Goal: Contribute content: Add original content to the website for others to see

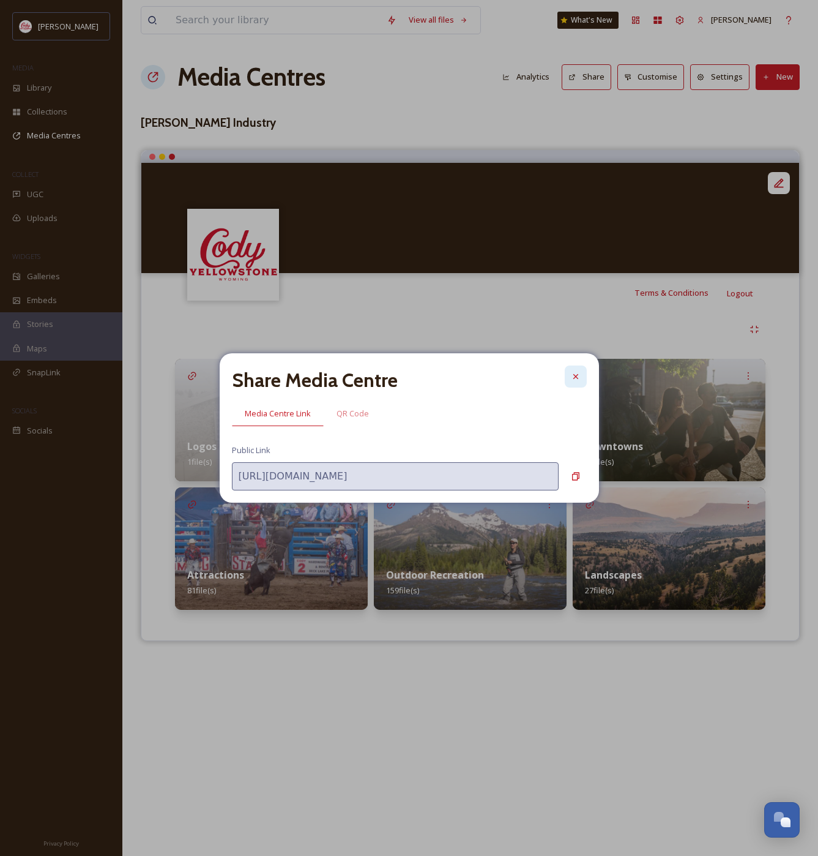
click at [574, 374] on icon at bounding box center [576, 377] width 10 height 10
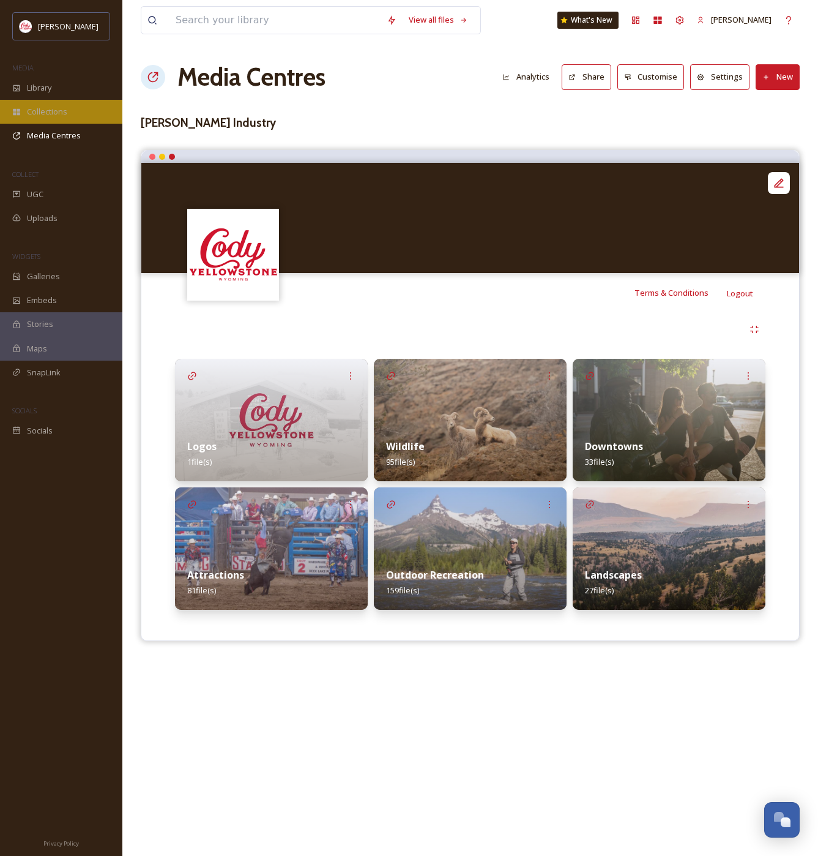
click at [60, 114] on span "Collections" at bounding box center [47, 112] width 40 height 12
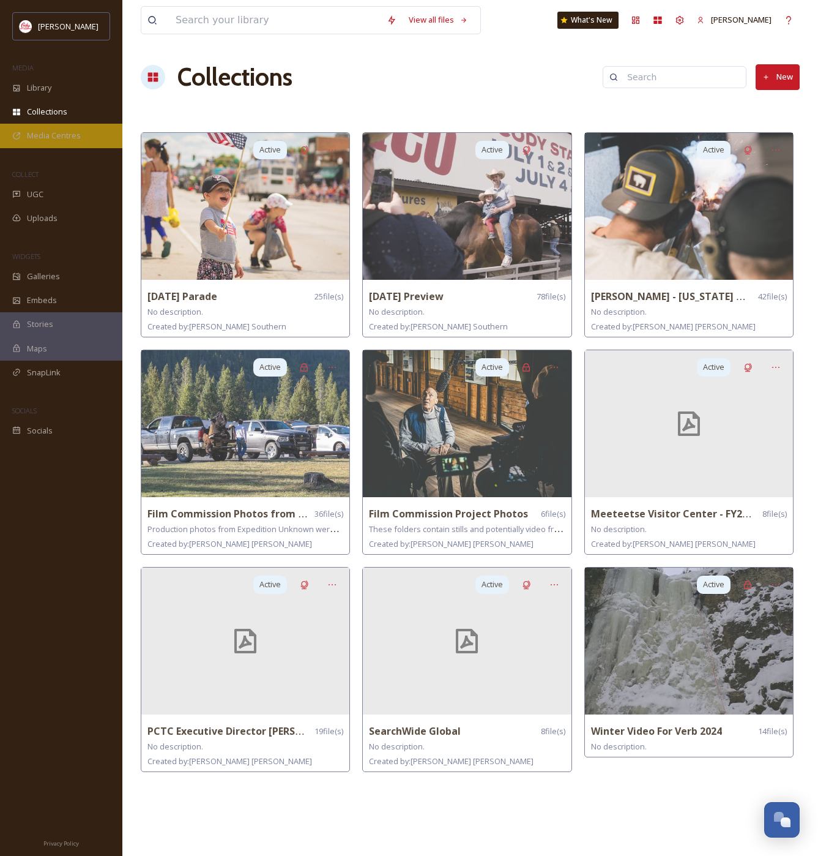
click at [59, 133] on span "Media Centres" at bounding box center [54, 136] width 54 height 12
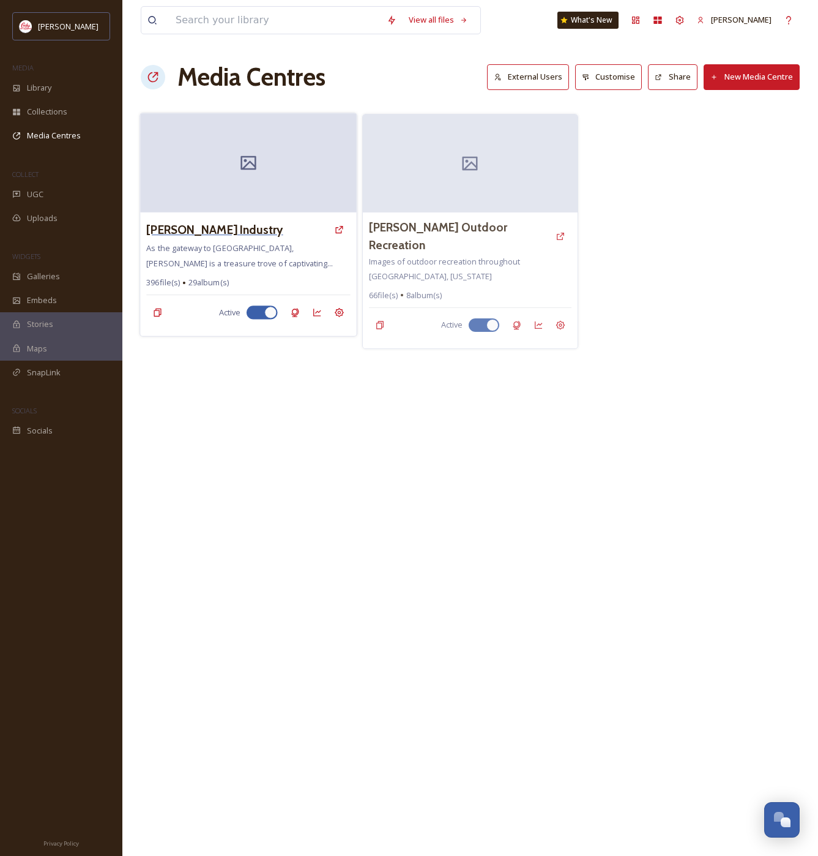
click at [248, 227] on h3 "[PERSON_NAME] Industry" at bounding box center [214, 230] width 137 height 18
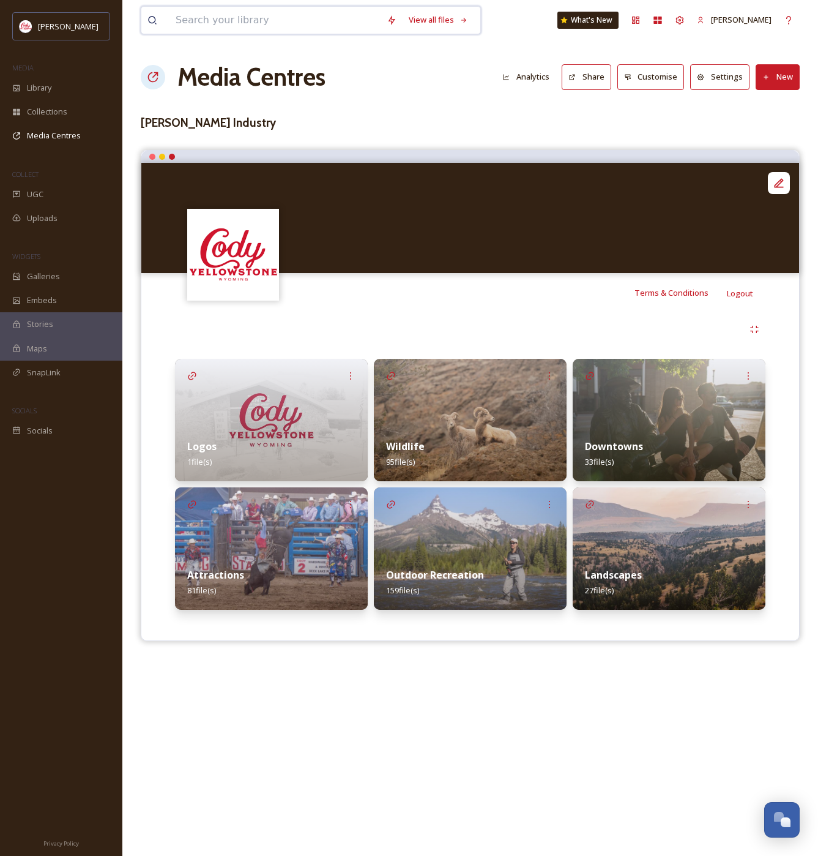
click at [260, 27] on input at bounding box center [275, 20] width 211 height 27
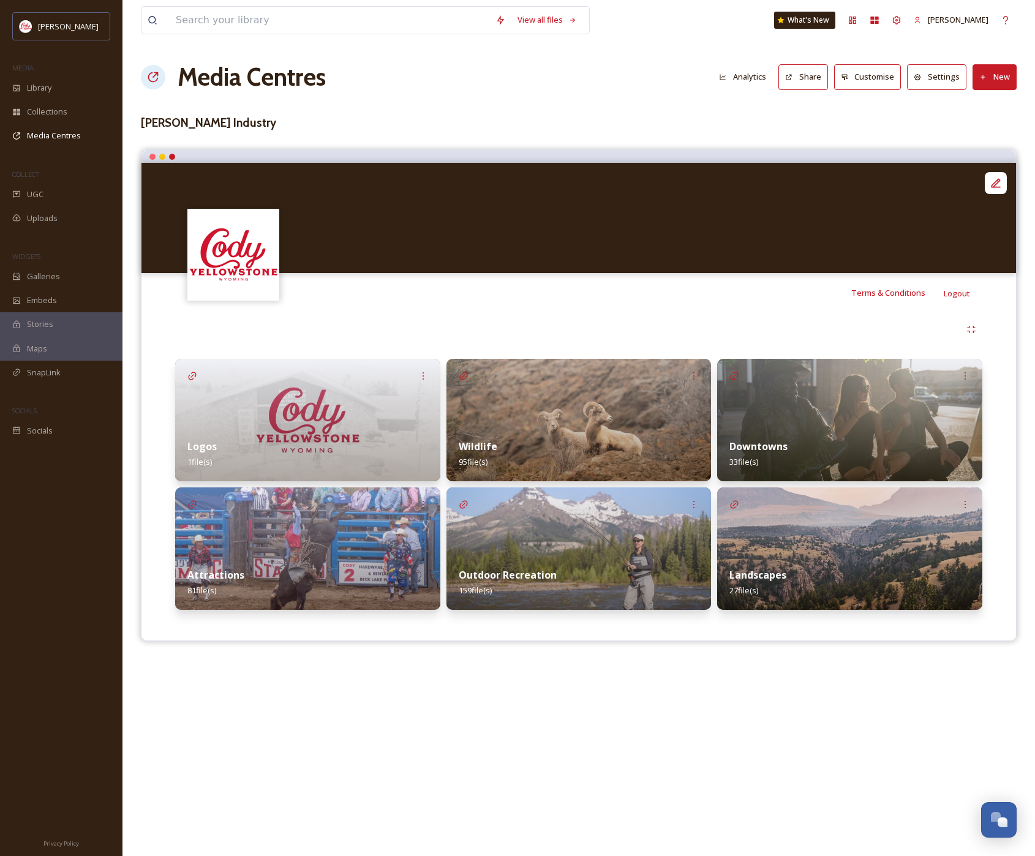
drag, startPoint x: 612, startPoint y: 345, endPoint x: 760, endPoint y: 335, distance: 149.0
click at [612, 345] on div "Logos 1 file(s) Attractions 81 file(s) Wildlife 95 file(s) Outdoor Recreation 1…" at bounding box center [579, 467] width 856 height 310
click at [324, 447] on div "Logos 1 file(s)" at bounding box center [307, 454] width 265 height 54
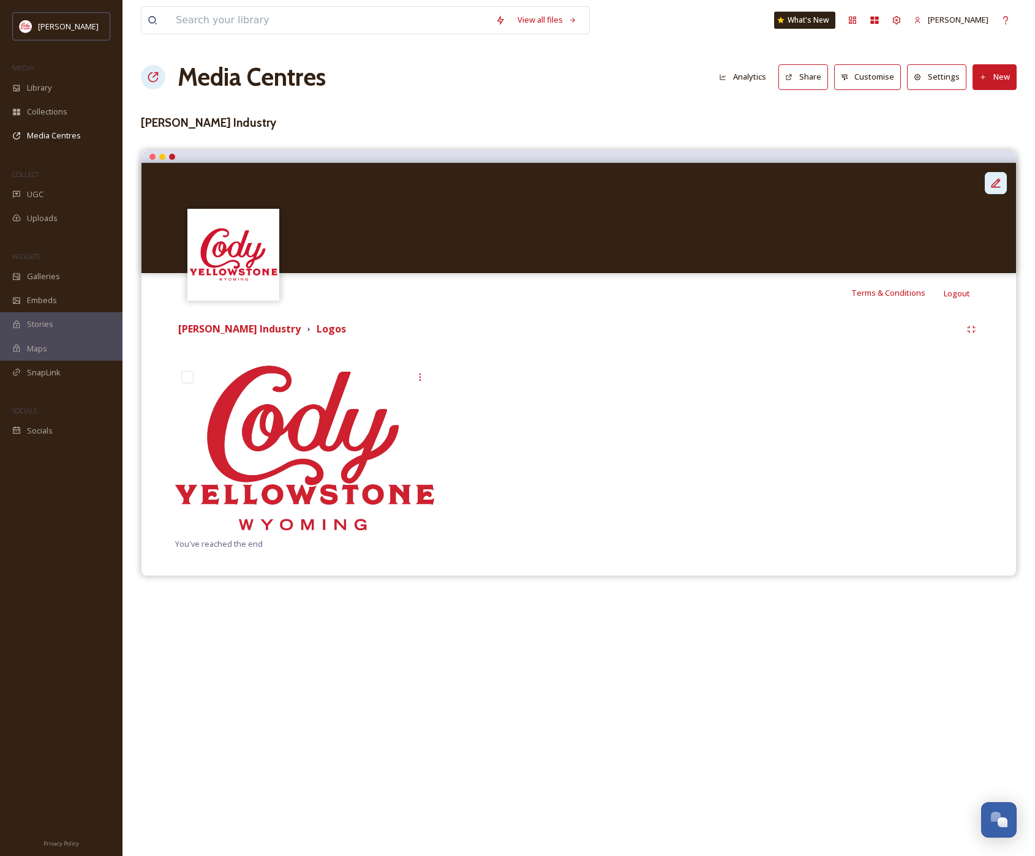
click at [818, 187] on icon at bounding box center [995, 183] width 12 height 12
click at [762, 448] on div at bounding box center [849, 451] width 265 height 172
click at [818, 184] on div at bounding box center [995, 183] width 22 height 22
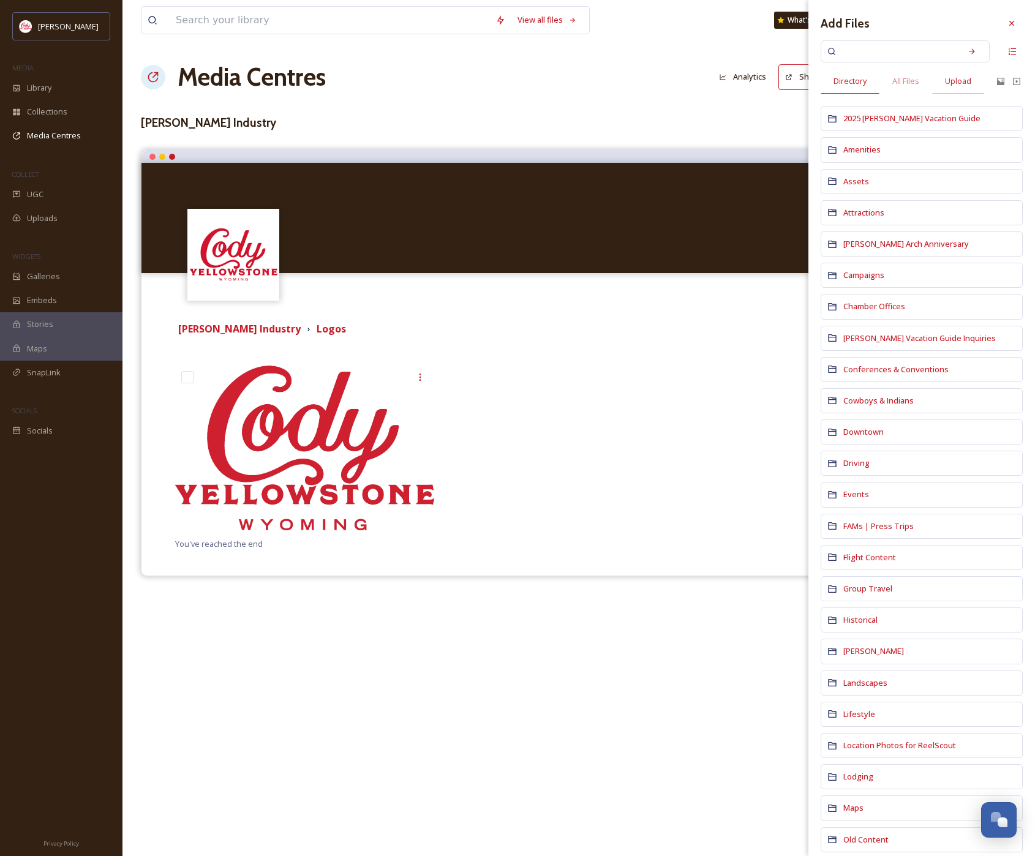
click at [818, 79] on span "Upload" at bounding box center [958, 81] width 26 height 12
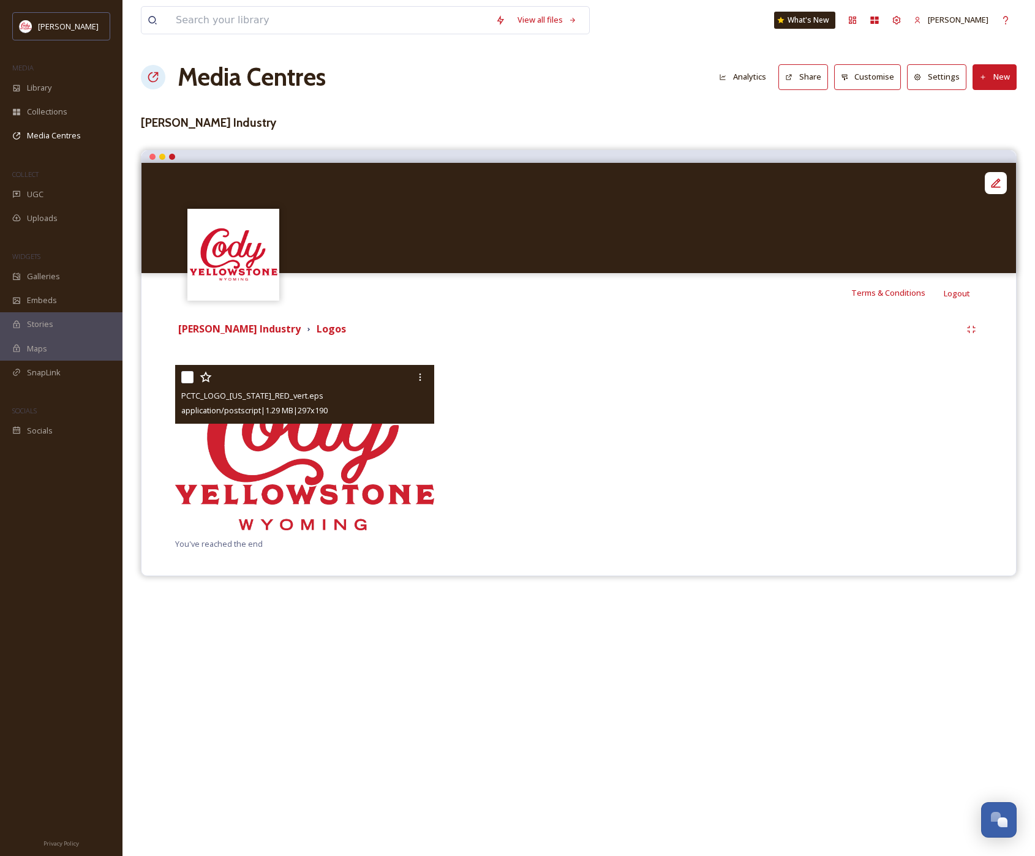
click at [364, 440] on img at bounding box center [304, 448] width 259 height 166
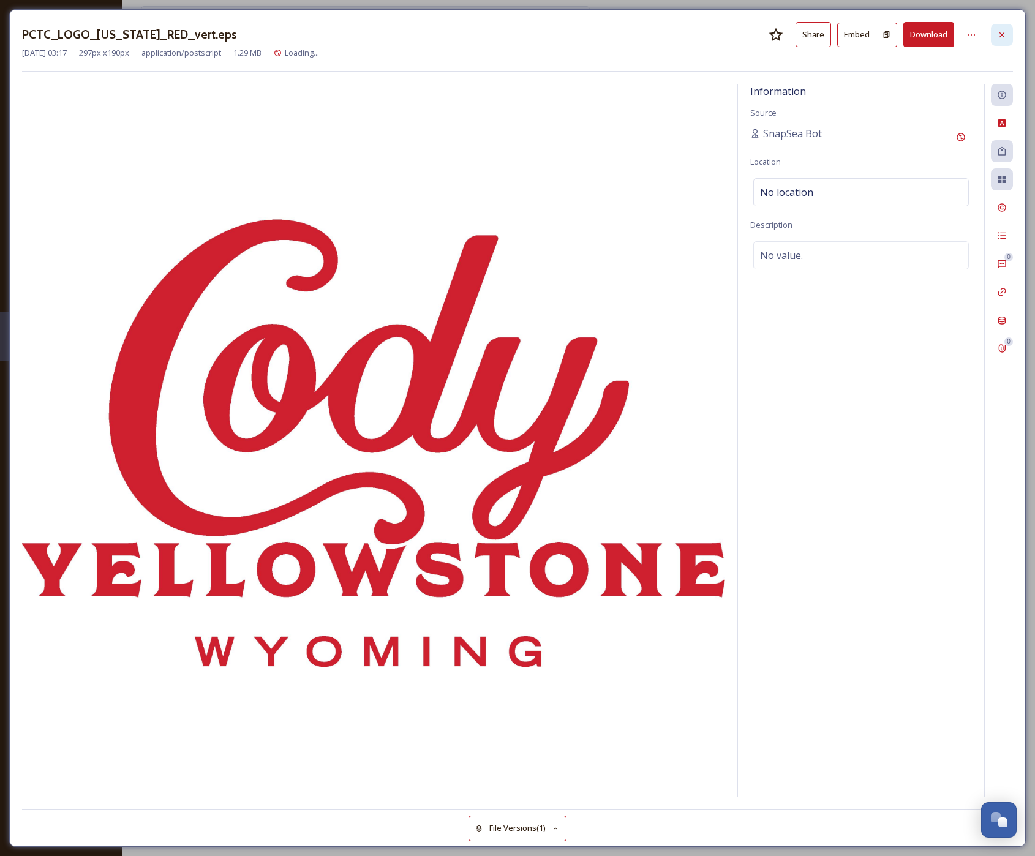
click at [818, 33] on icon at bounding box center [1001, 34] width 5 height 5
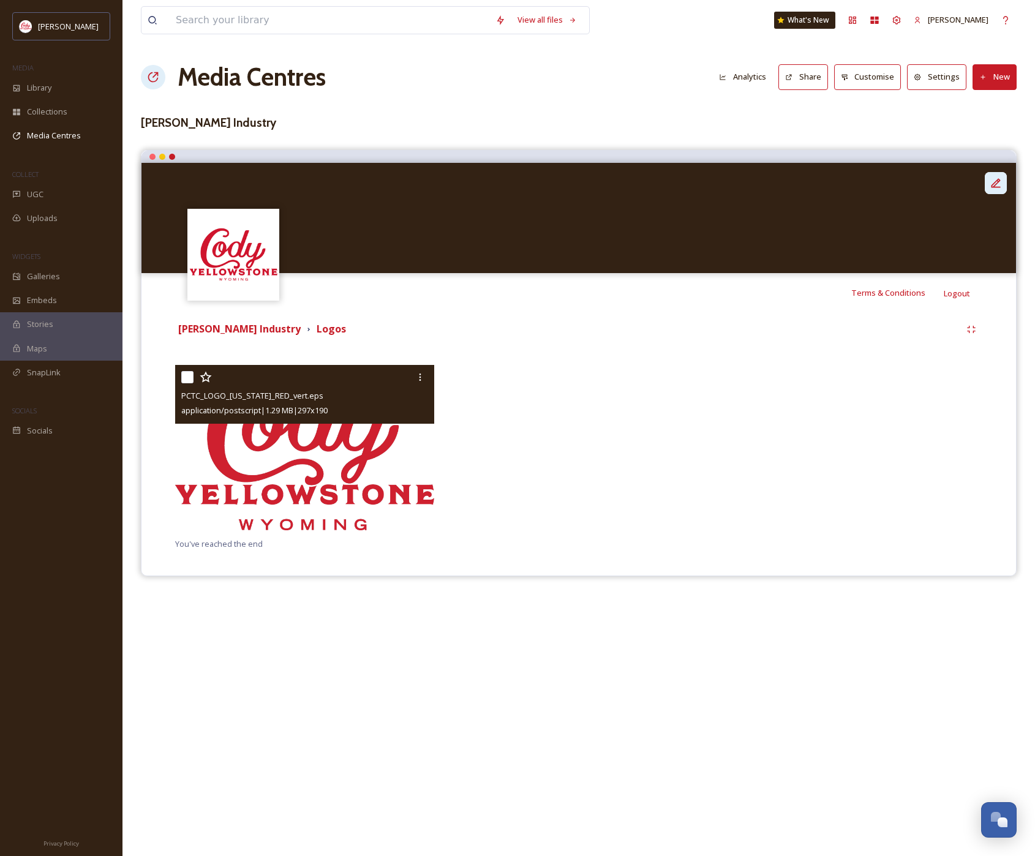
click at [818, 183] on icon at bounding box center [995, 182] width 9 height 9
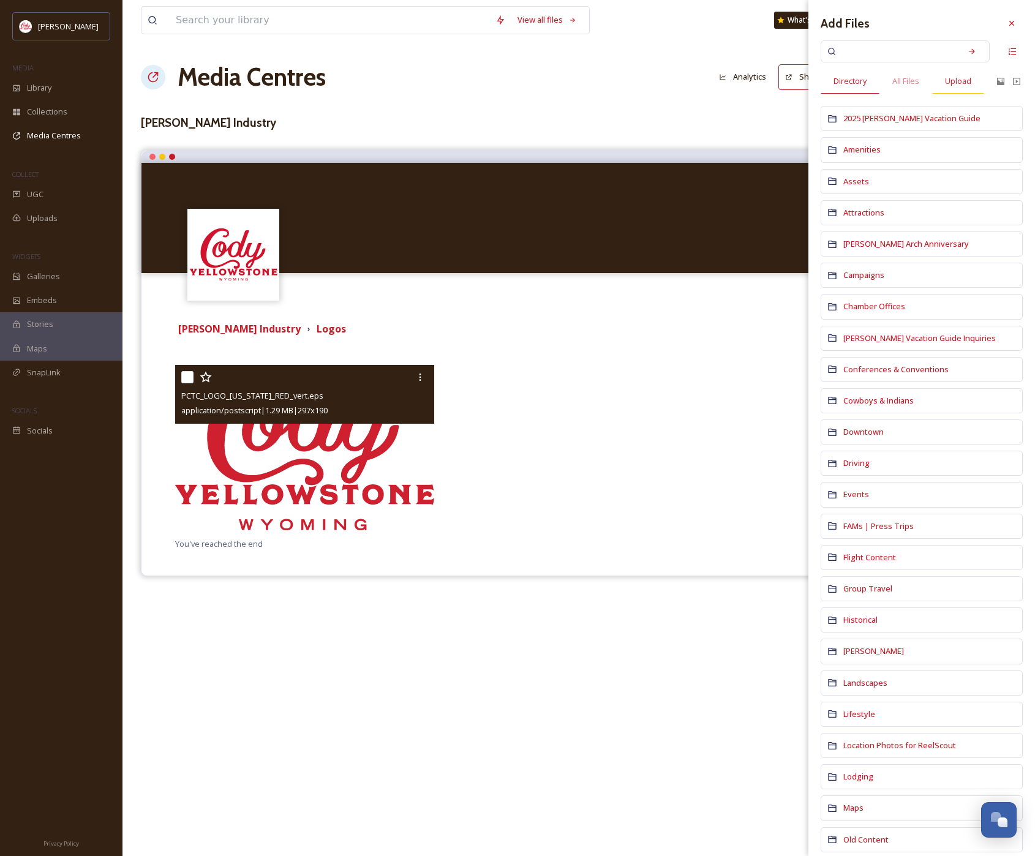
click at [818, 82] on span "Upload" at bounding box center [958, 81] width 26 height 12
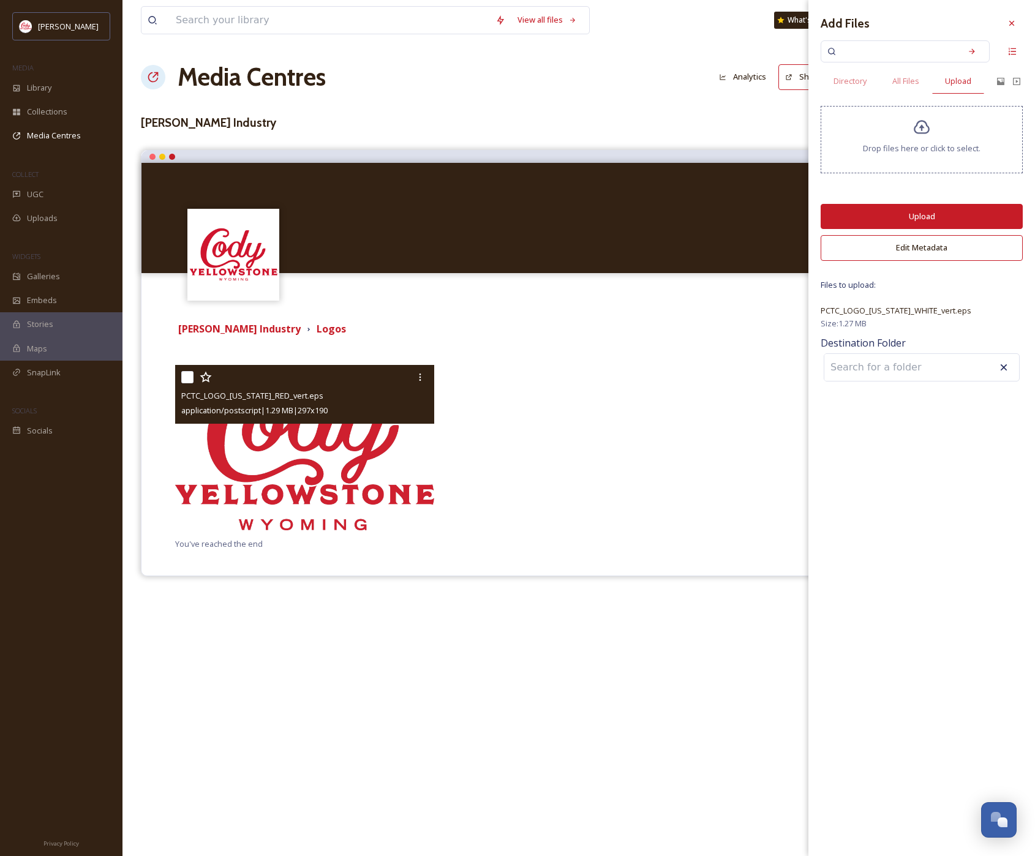
click at [818, 217] on button "Upload" at bounding box center [921, 216] width 202 height 25
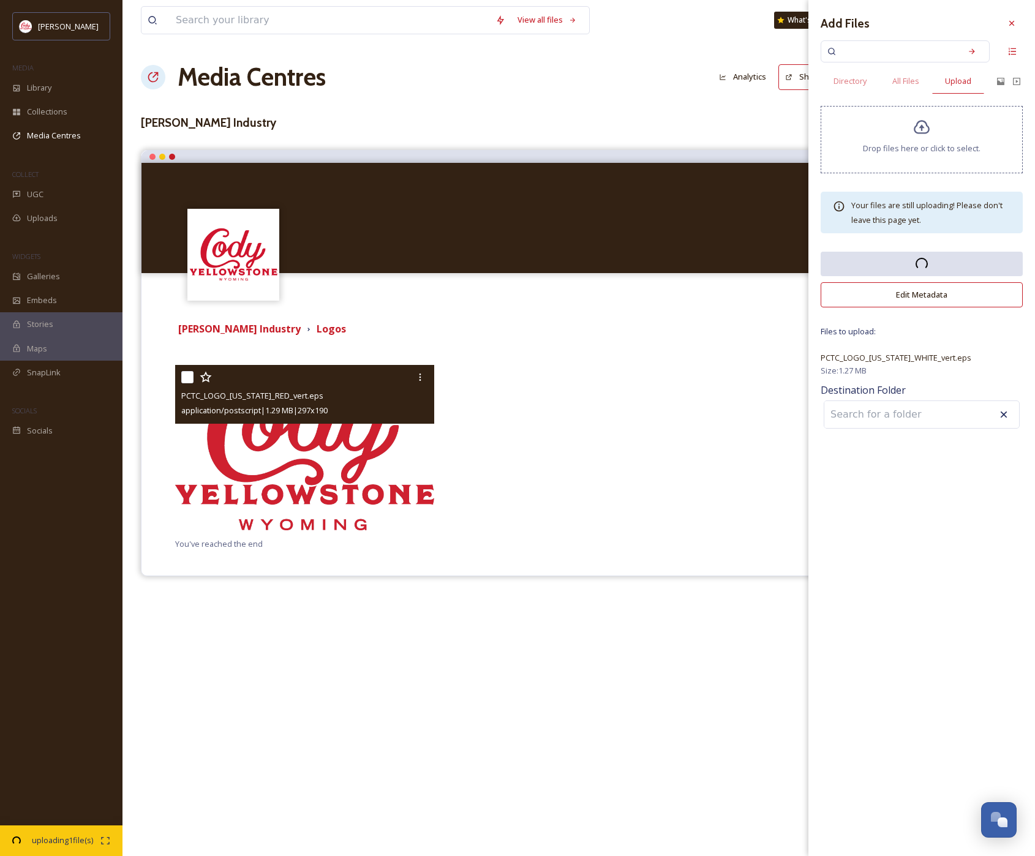
click at [818, 424] on input at bounding box center [891, 414] width 135 height 27
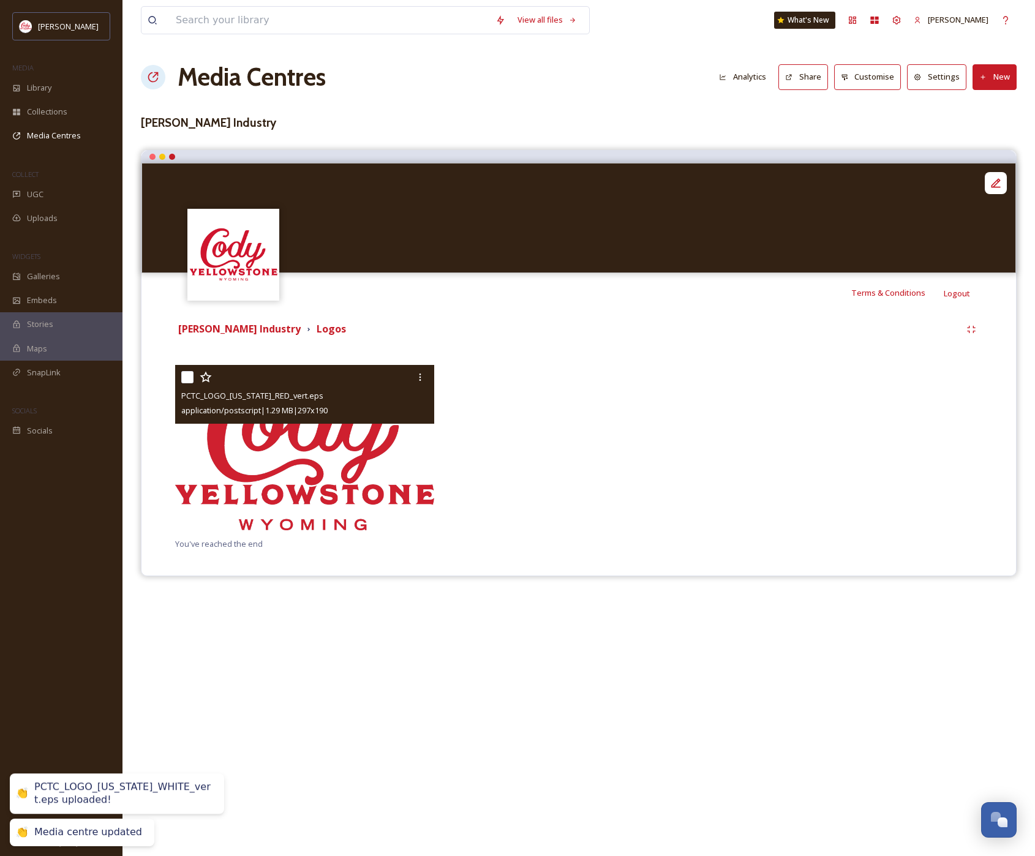
click at [593, 498] on div at bounding box center [578, 451] width 265 height 172
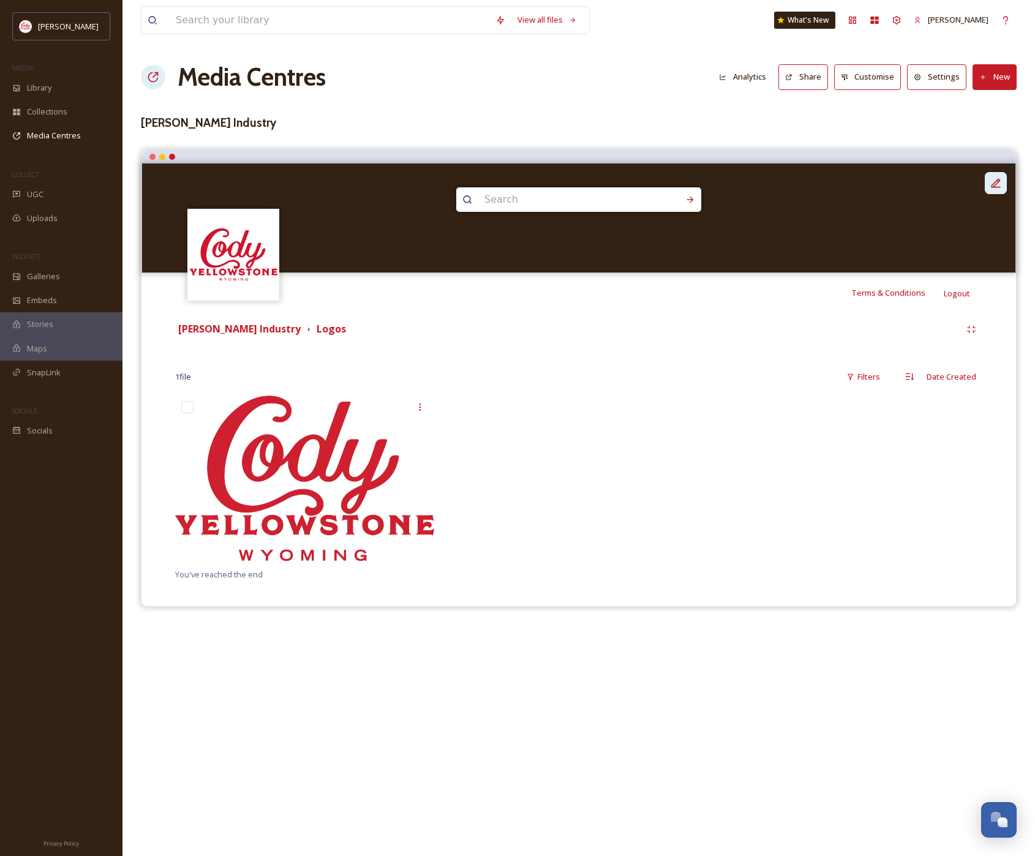
click at [995, 173] on div at bounding box center [995, 183] width 22 height 22
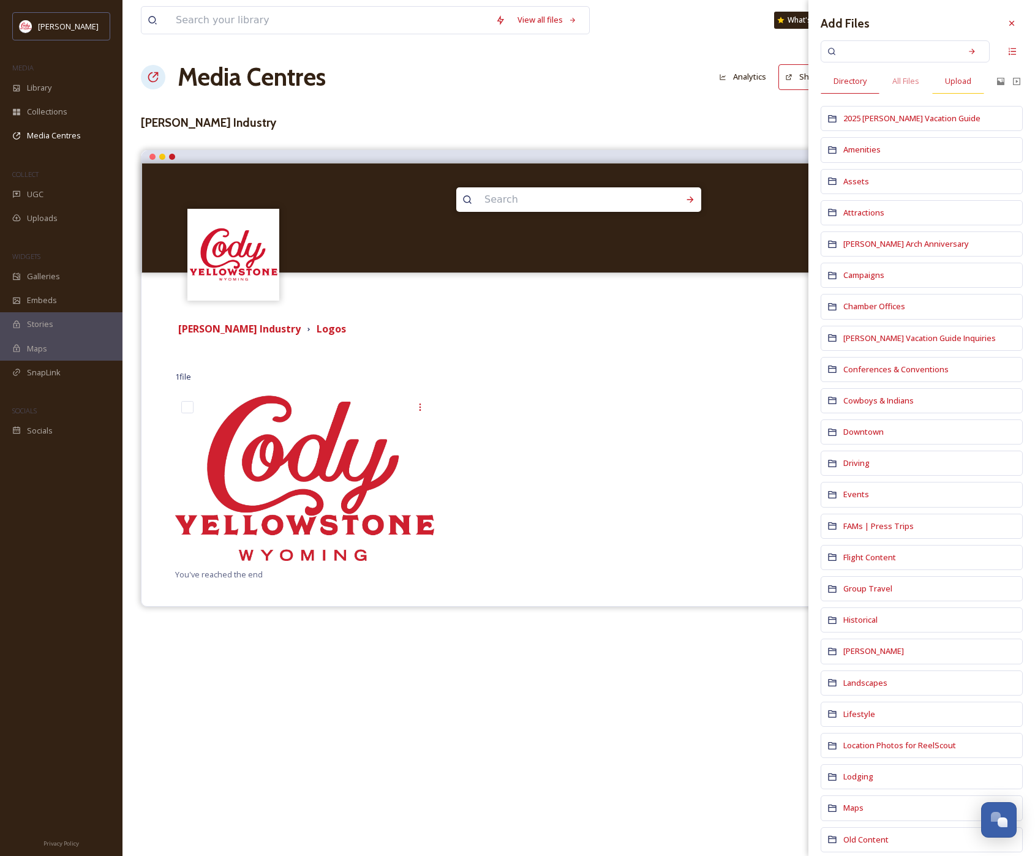
click at [962, 84] on span "Upload" at bounding box center [958, 81] width 26 height 12
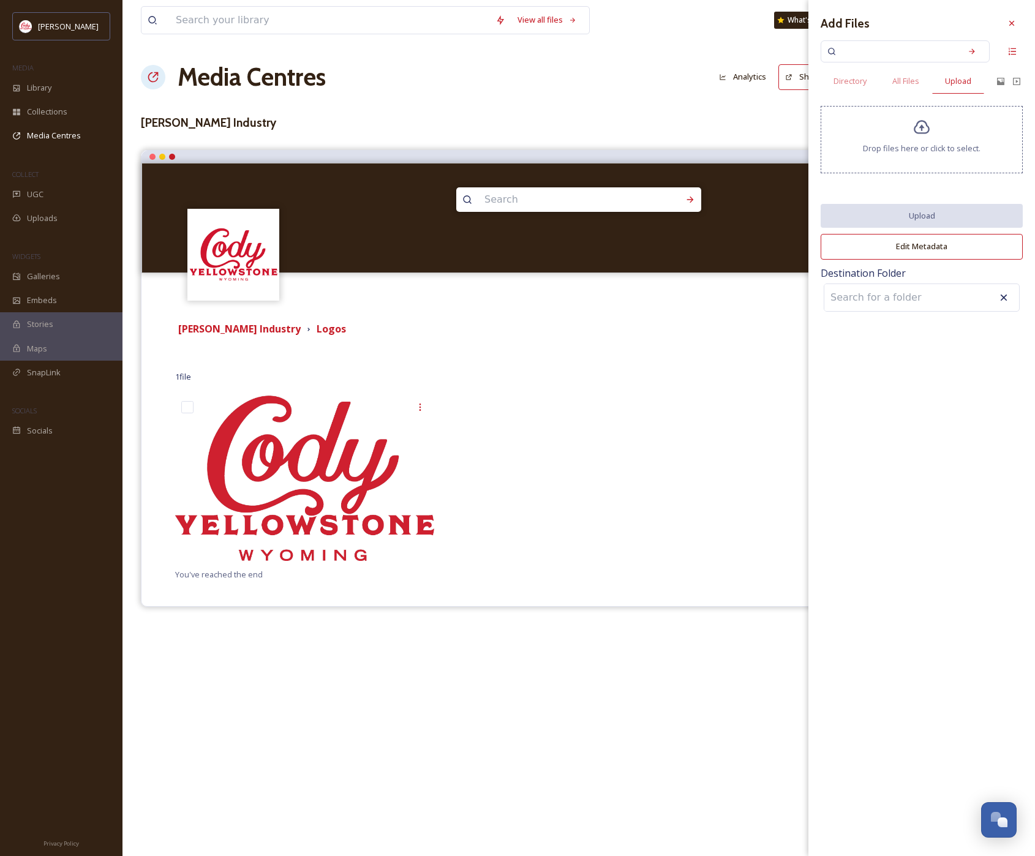
click at [867, 294] on input at bounding box center [891, 297] width 135 height 27
click at [858, 79] on span "Directory" at bounding box center [849, 81] width 33 height 12
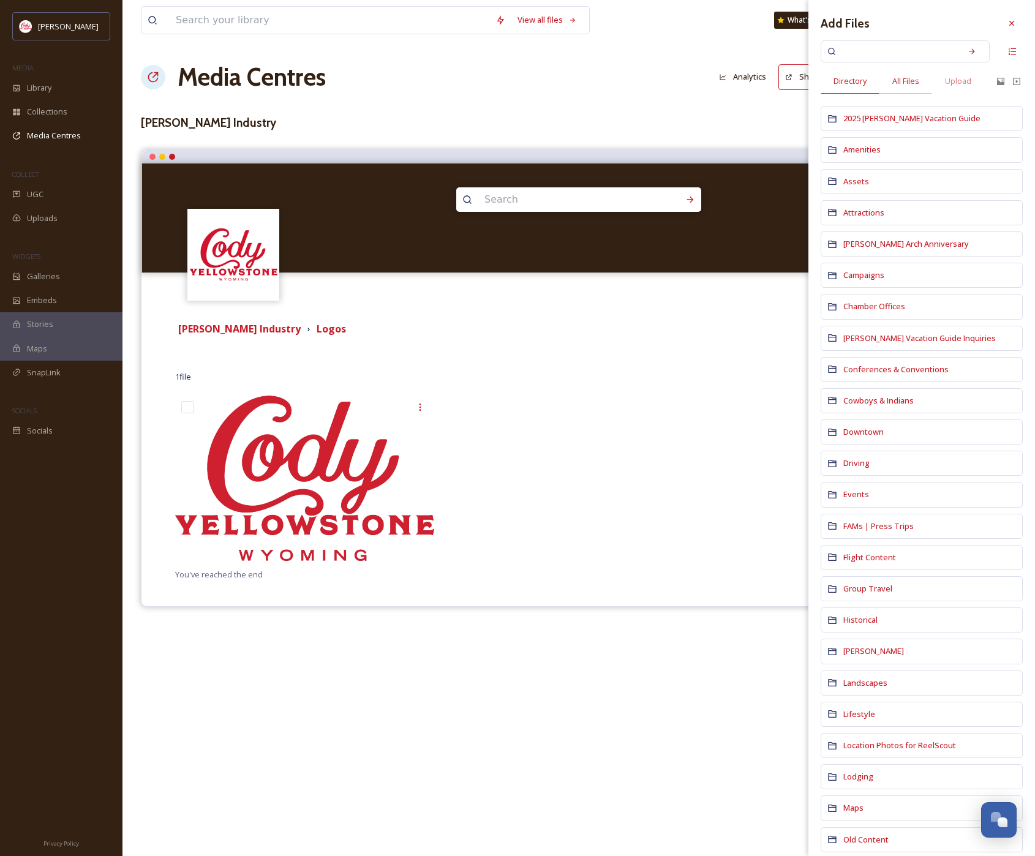
click at [897, 82] on span "All Files" at bounding box center [905, 81] width 27 height 12
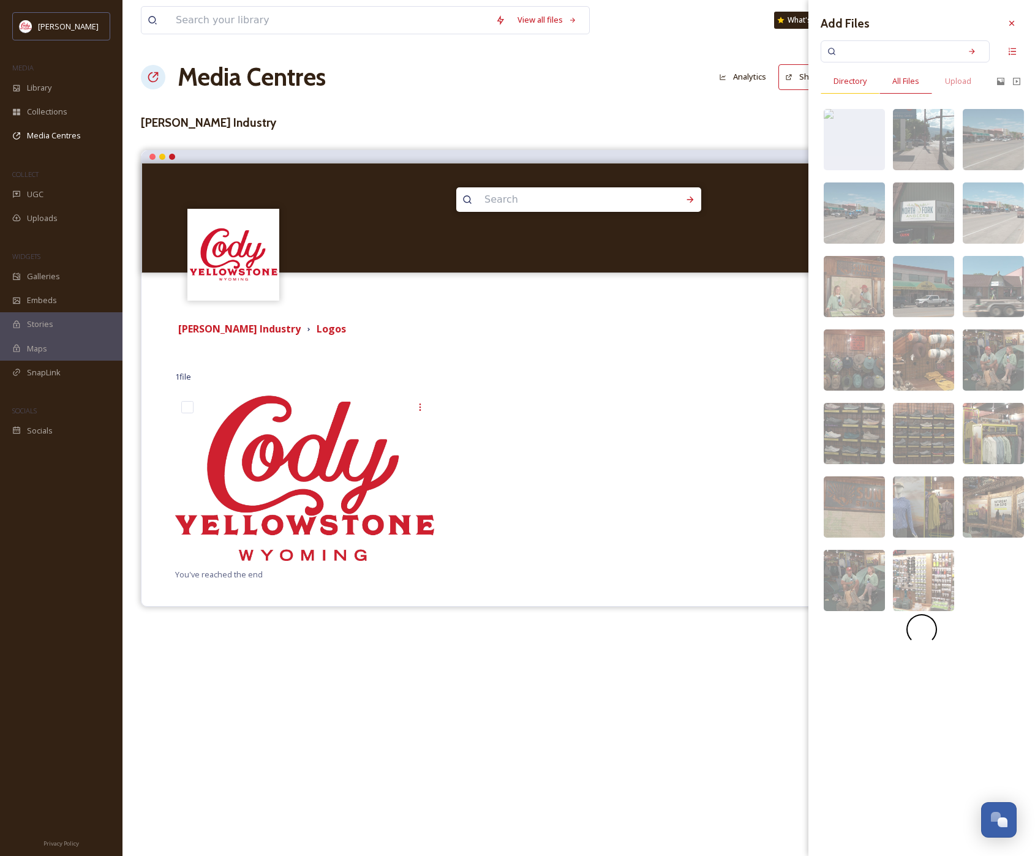
click at [840, 82] on span "Directory" at bounding box center [849, 81] width 33 height 12
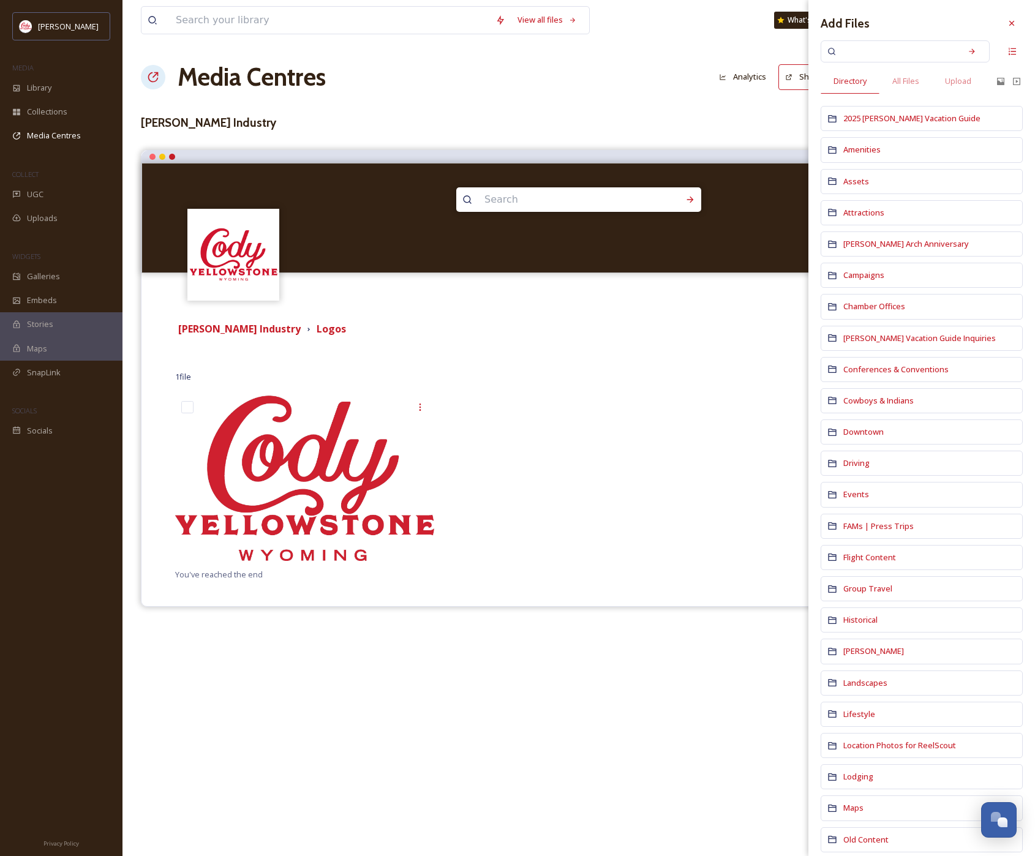
click at [875, 54] on input at bounding box center [897, 51] width 116 height 27
type input "logo"
click at [886, 84] on div "All Files" at bounding box center [905, 81] width 53 height 25
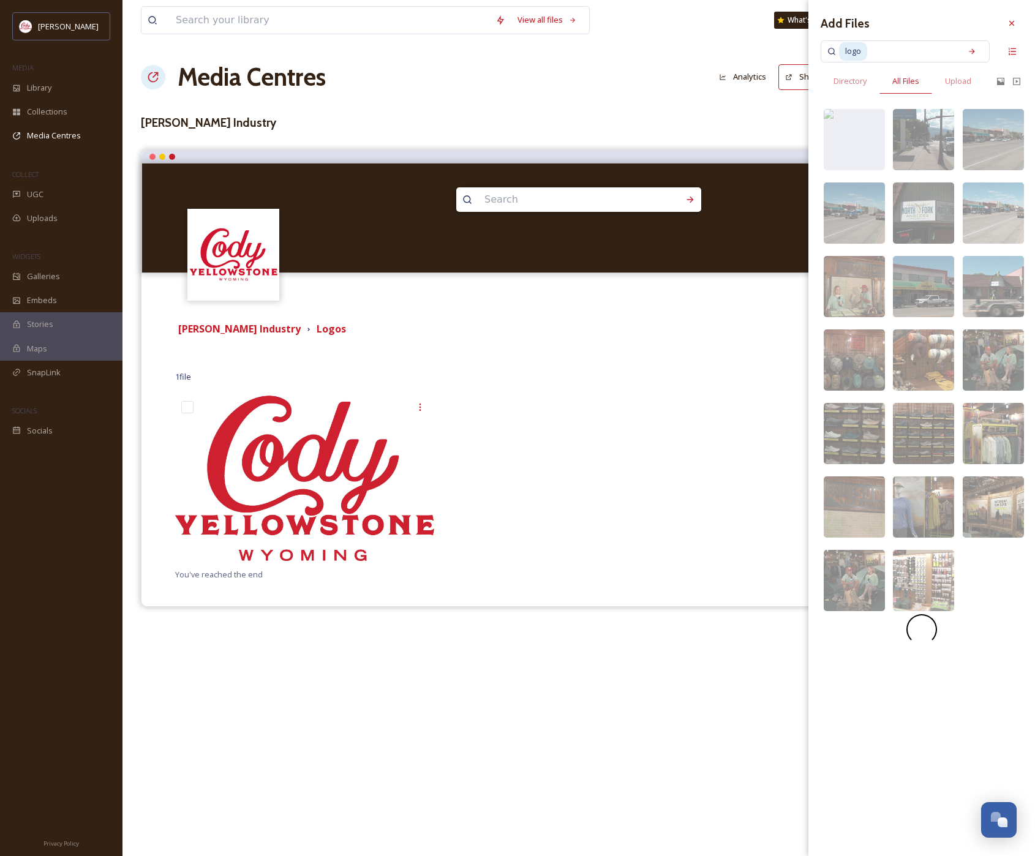
click at [915, 51] on input at bounding box center [911, 51] width 86 height 27
click at [924, 54] on input at bounding box center [911, 51] width 86 height 27
click at [975, 51] on icon at bounding box center [971, 51] width 9 height 9
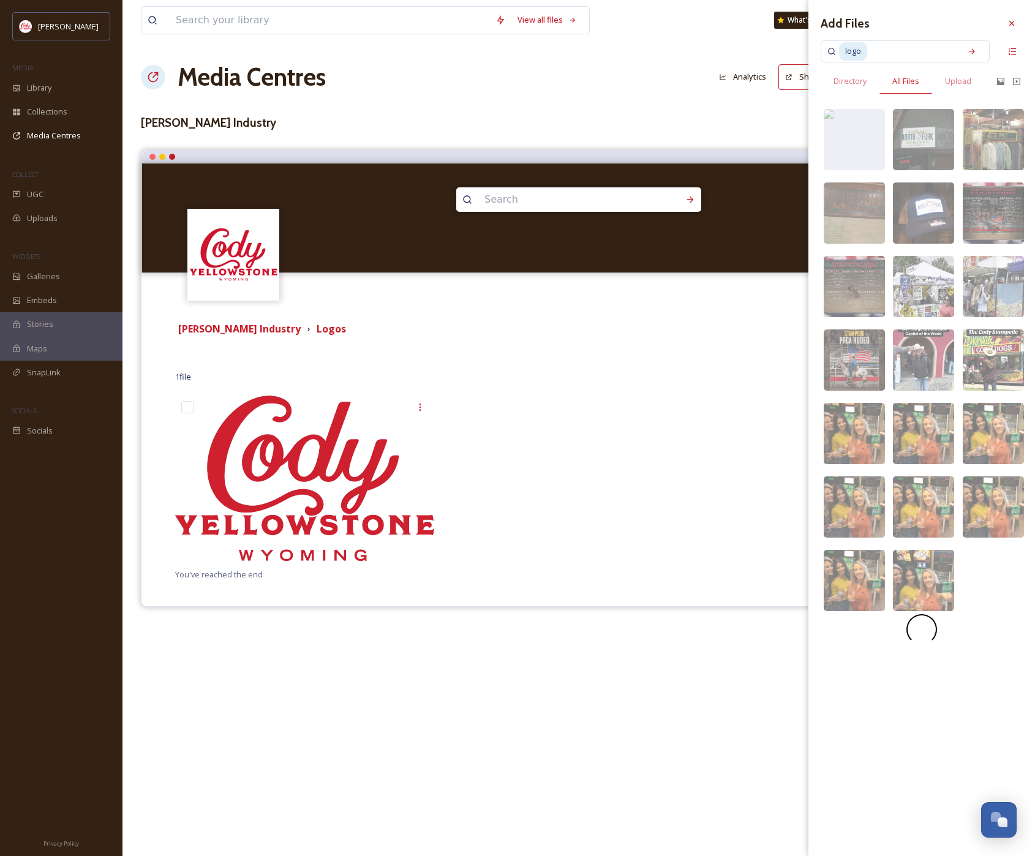
click at [908, 48] on input at bounding box center [911, 51] width 86 height 27
type input "l"
type input "branding"
click at [975, 56] on div "Search" at bounding box center [971, 51] width 22 height 22
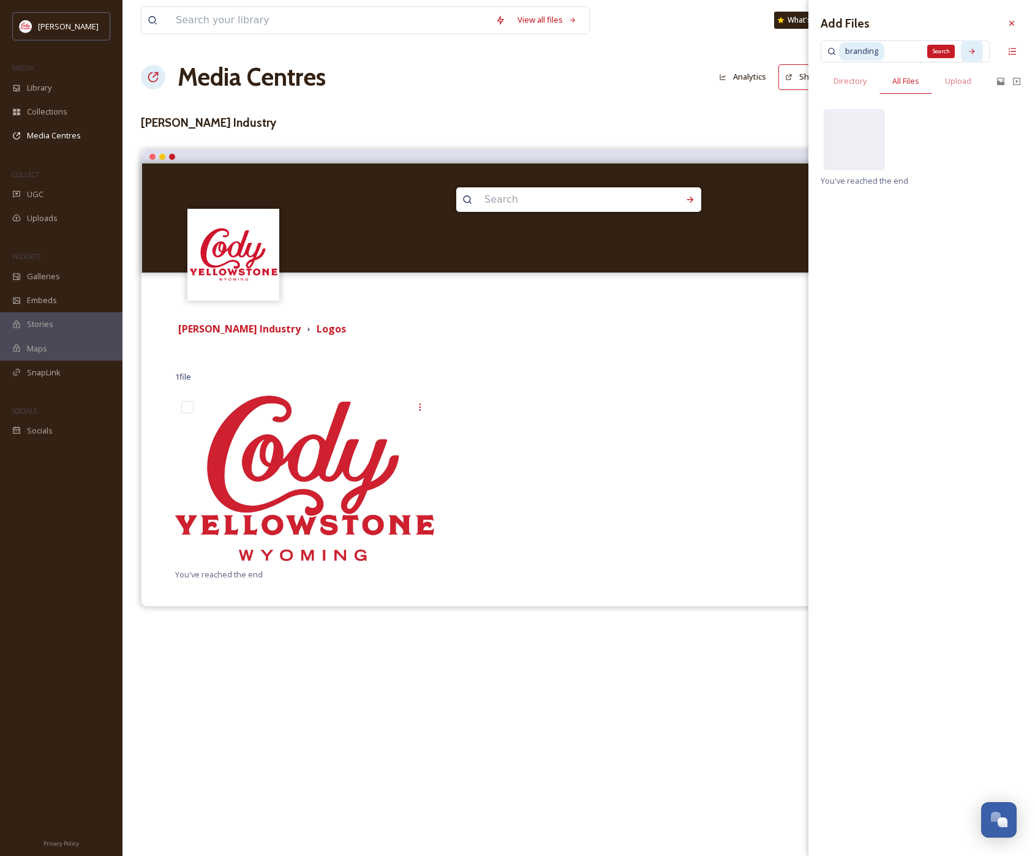
click at [973, 48] on icon at bounding box center [971, 51] width 9 height 9
click at [964, 73] on div "Upload" at bounding box center [958, 81] width 52 height 25
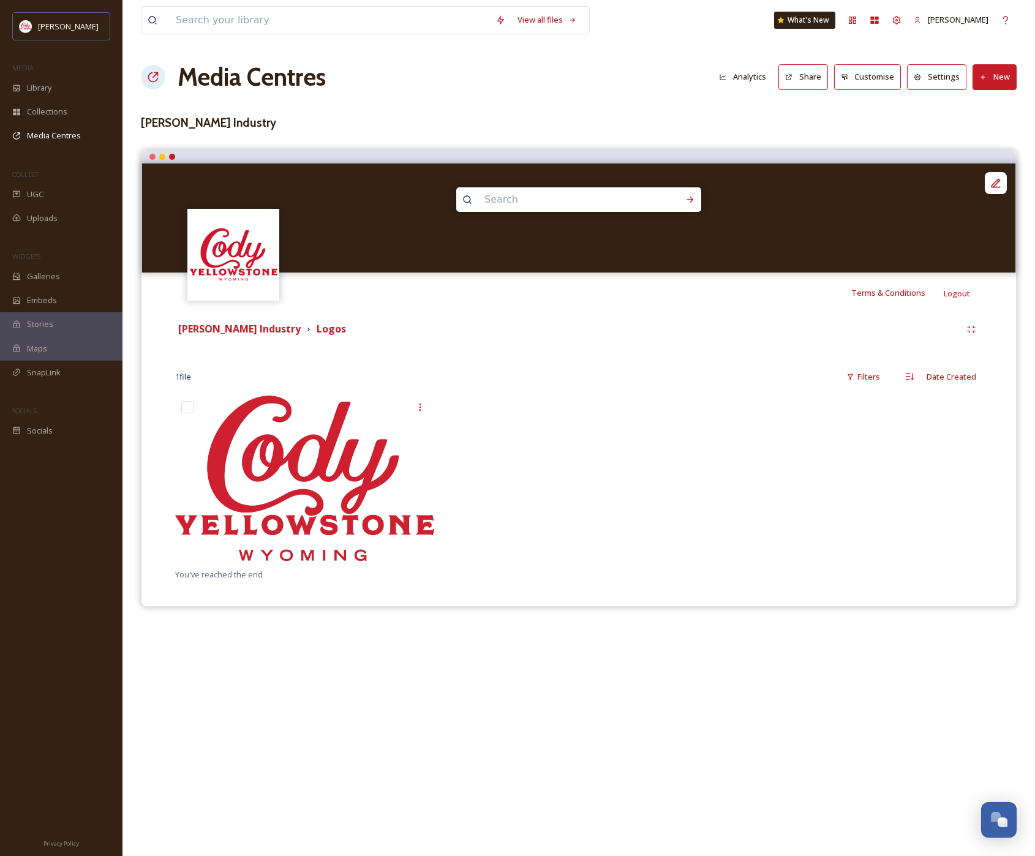
click at [613, 480] on div at bounding box center [578, 481] width 265 height 172
click at [998, 181] on icon at bounding box center [995, 182] width 9 height 9
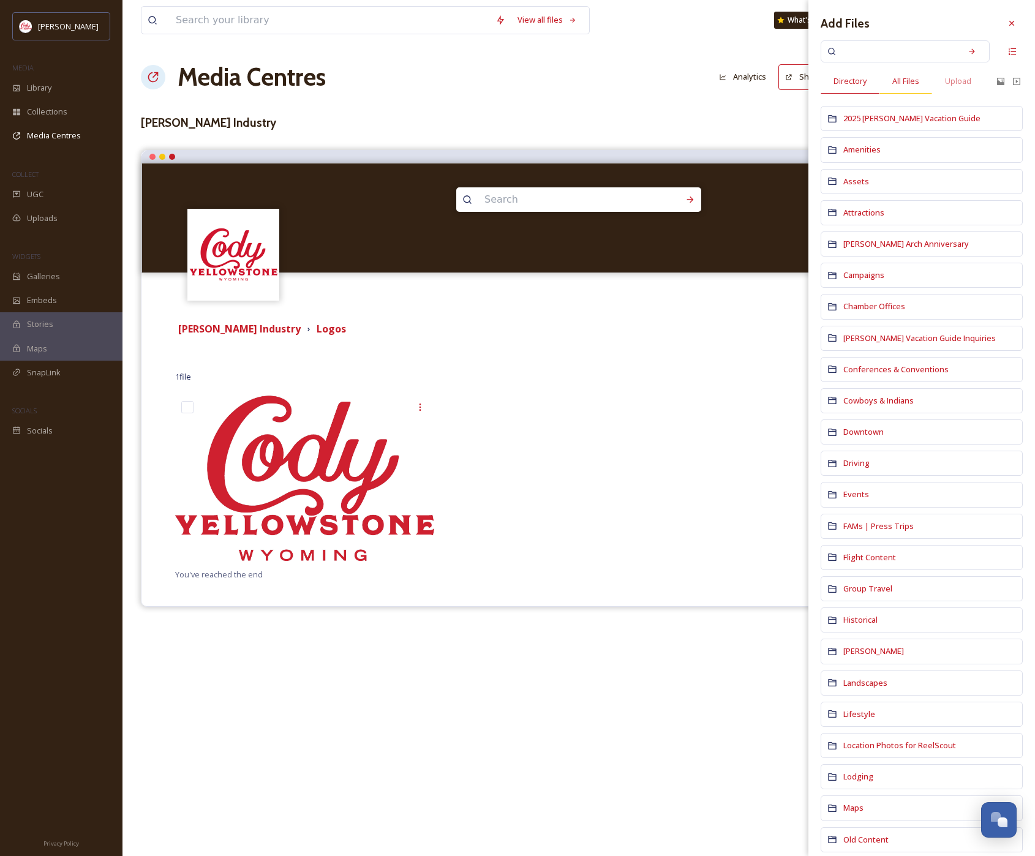
click at [911, 80] on span "All Files" at bounding box center [905, 81] width 27 height 12
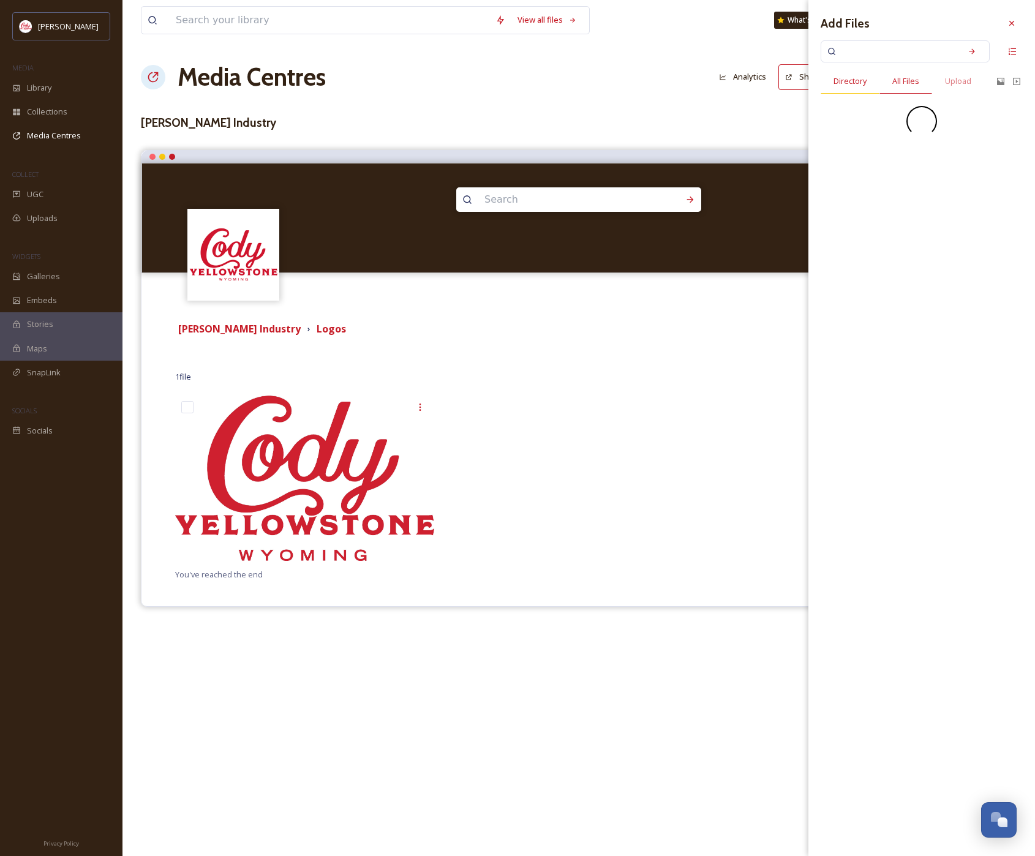
click at [853, 86] on span "Directory" at bounding box center [849, 81] width 33 height 12
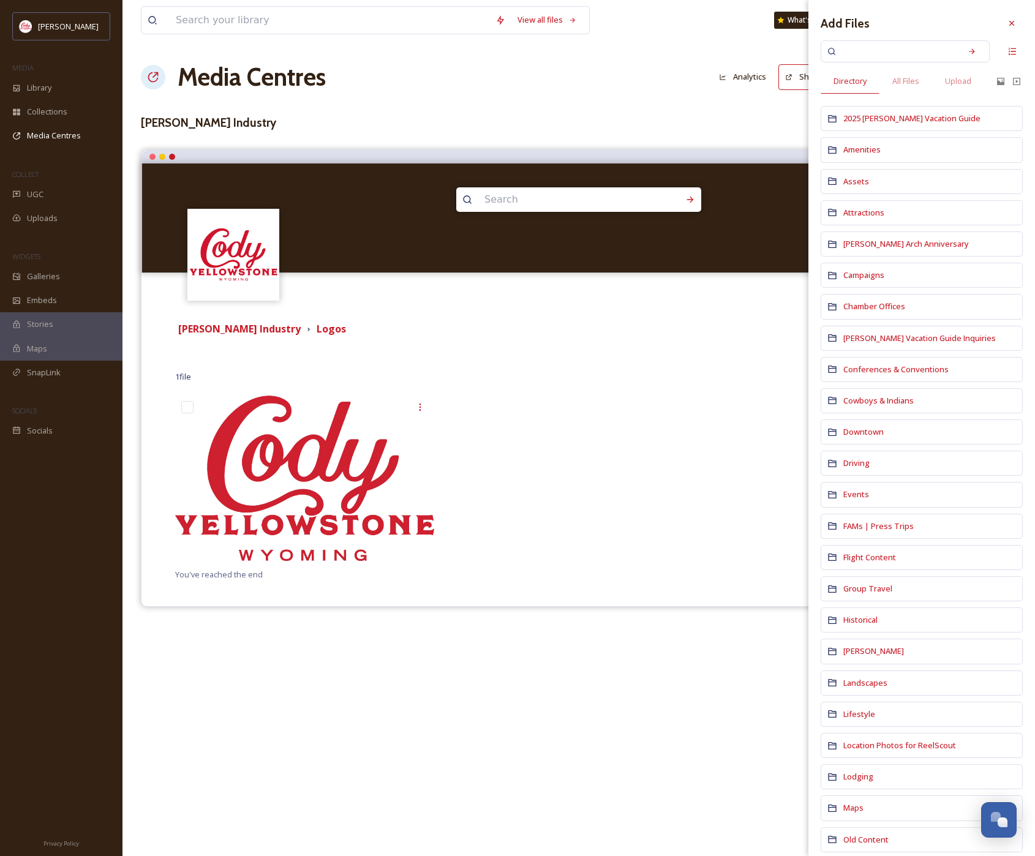
click at [719, 110] on div "View all files What's New Katrina Southern Media Centres Analytics Share Custom…" at bounding box center [578, 428] width 912 height 856
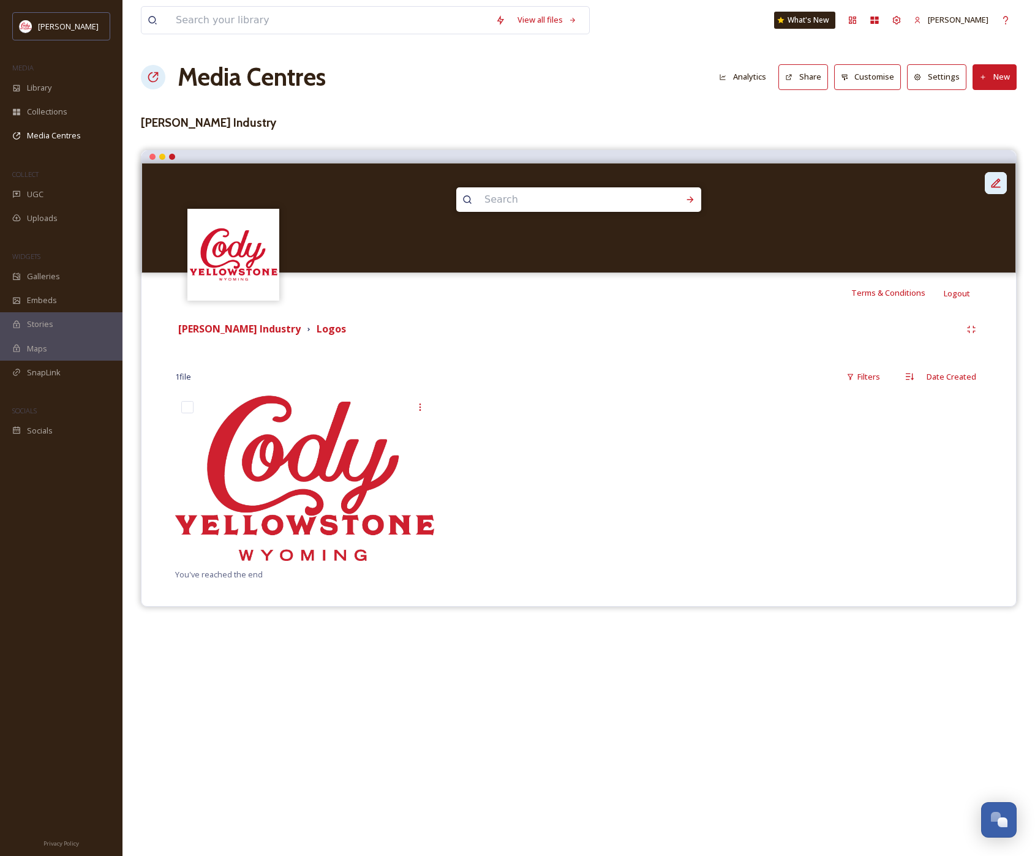
click at [994, 182] on icon at bounding box center [995, 183] width 12 height 12
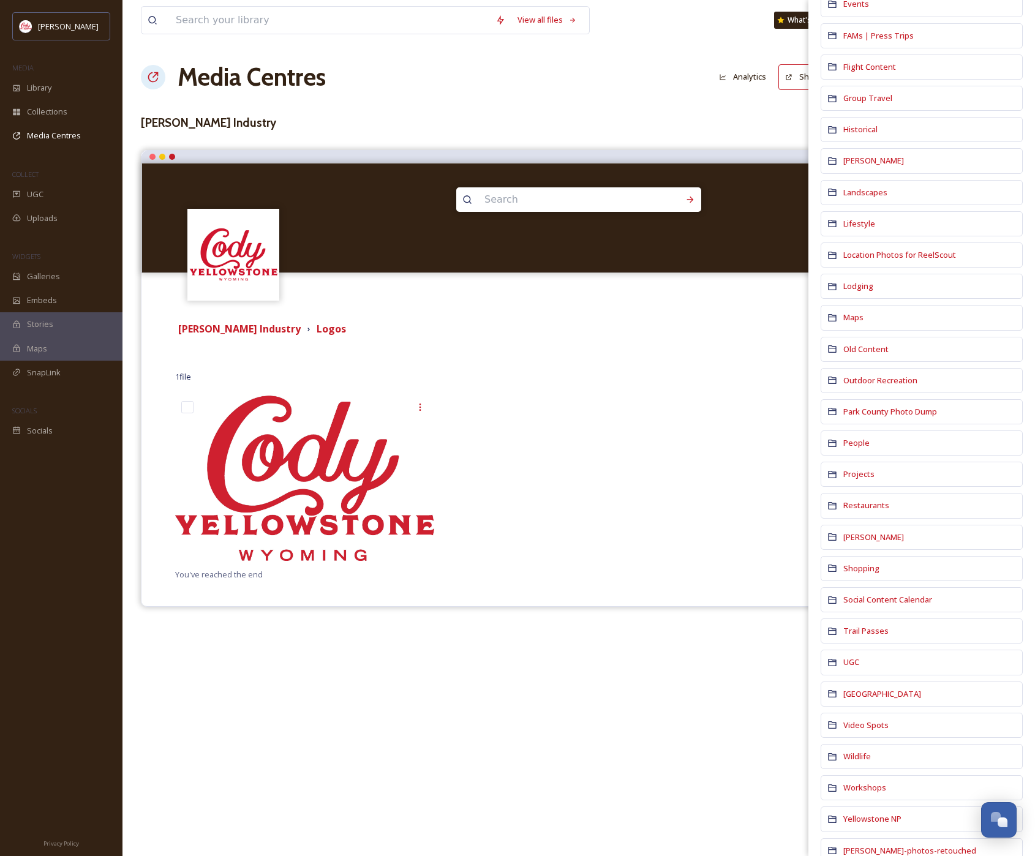
scroll to position [473, 0]
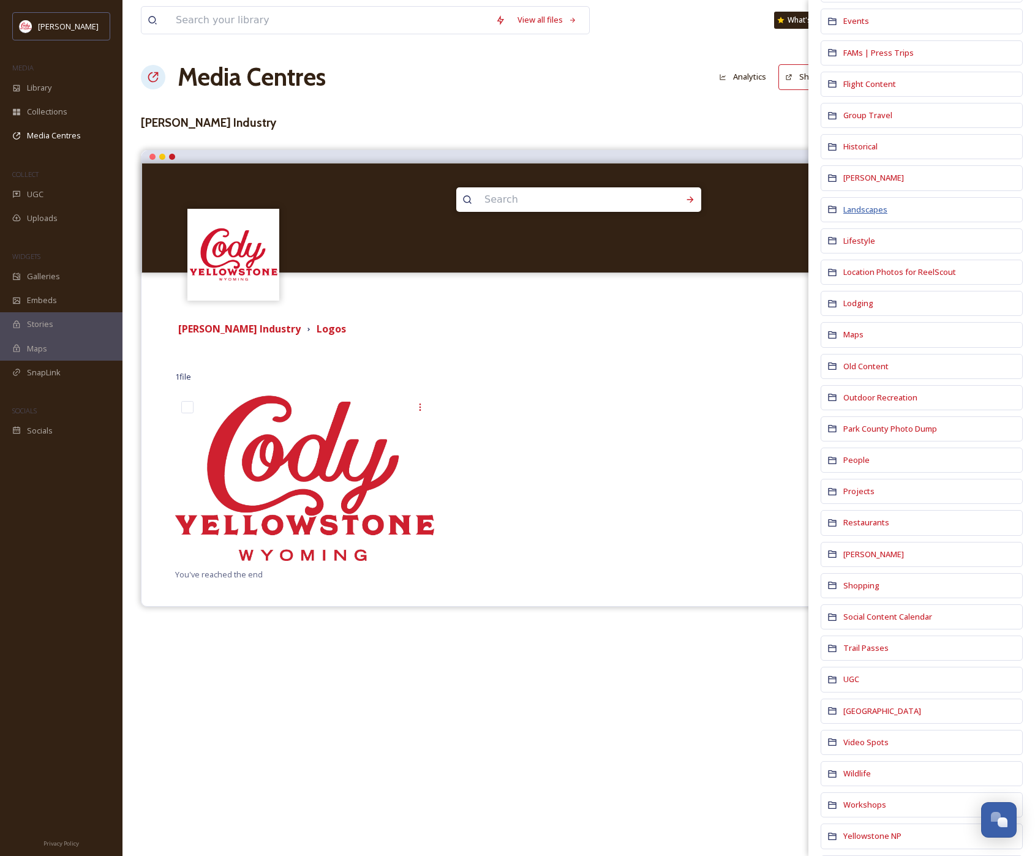
click at [877, 209] on span "Landscapes" at bounding box center [865, 209] width 44 height 11
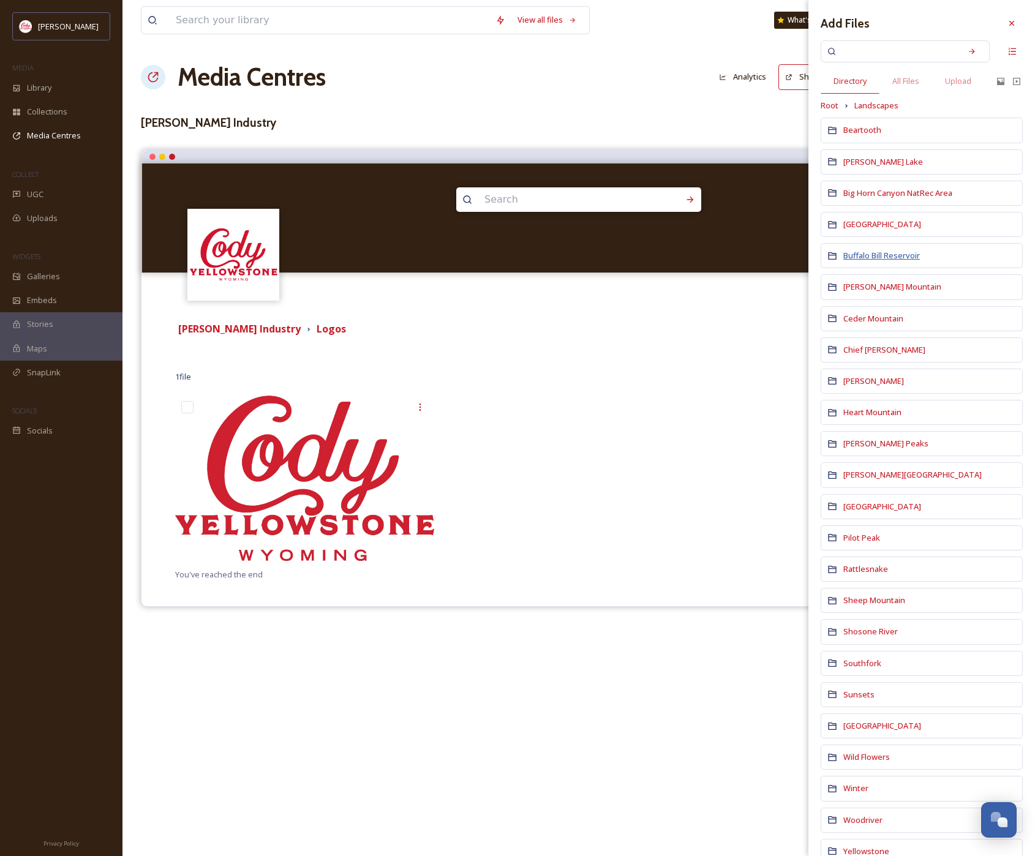
click at [871, 257] on span "Buffalo Bill Reservoir" at bounding box center [881, 255] width 77 height 11
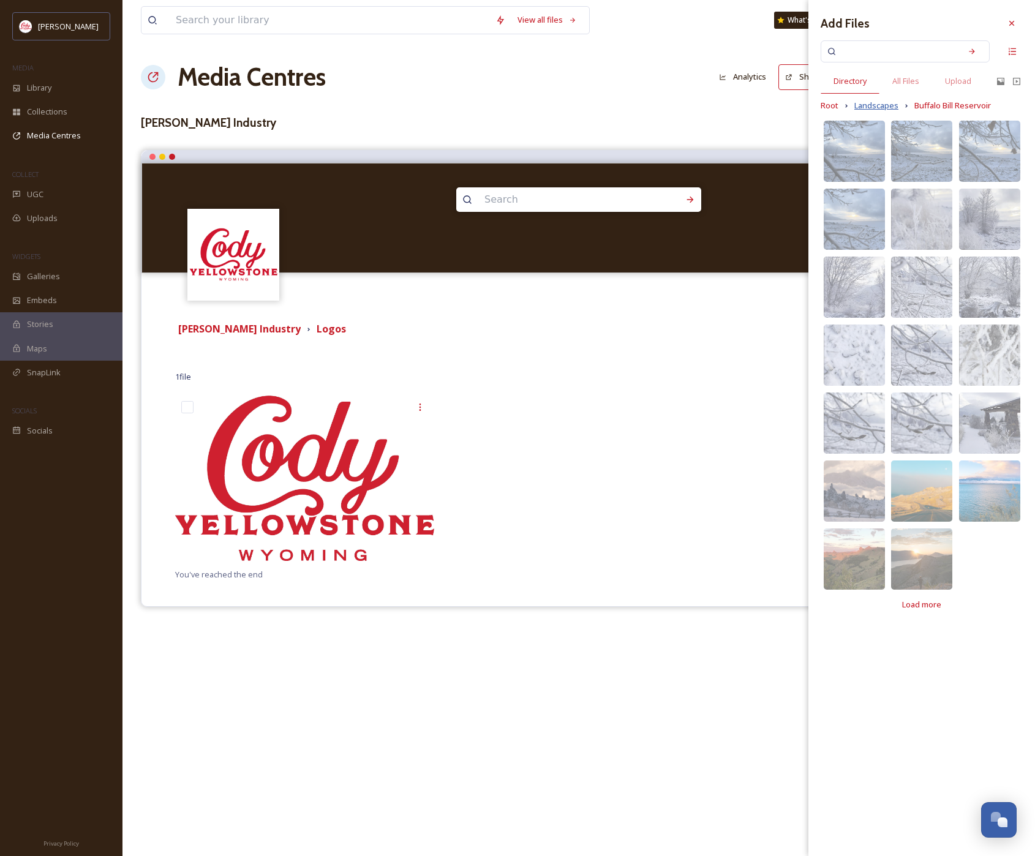
click at [874, 105] on span "Landscapes" at bounding box center [876, 106] width 44 height 12
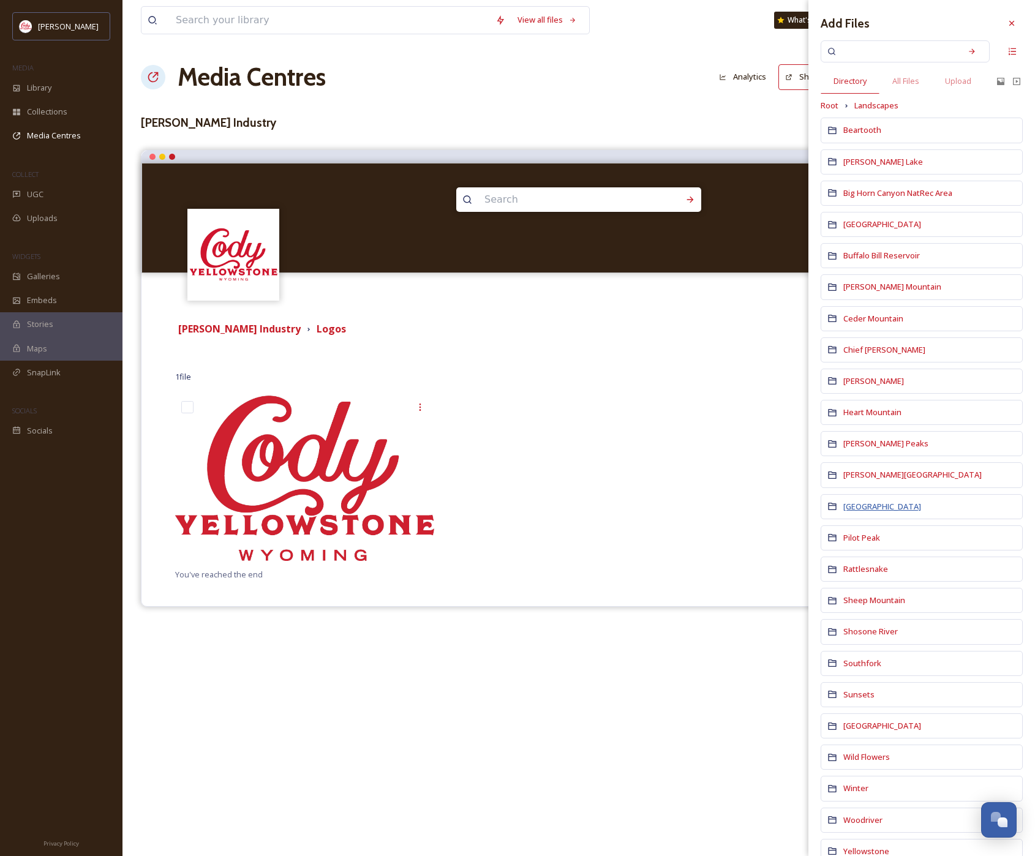
click at [872, 505] on span "North Fork" at bounding box center [882, 506] width 78 height 11
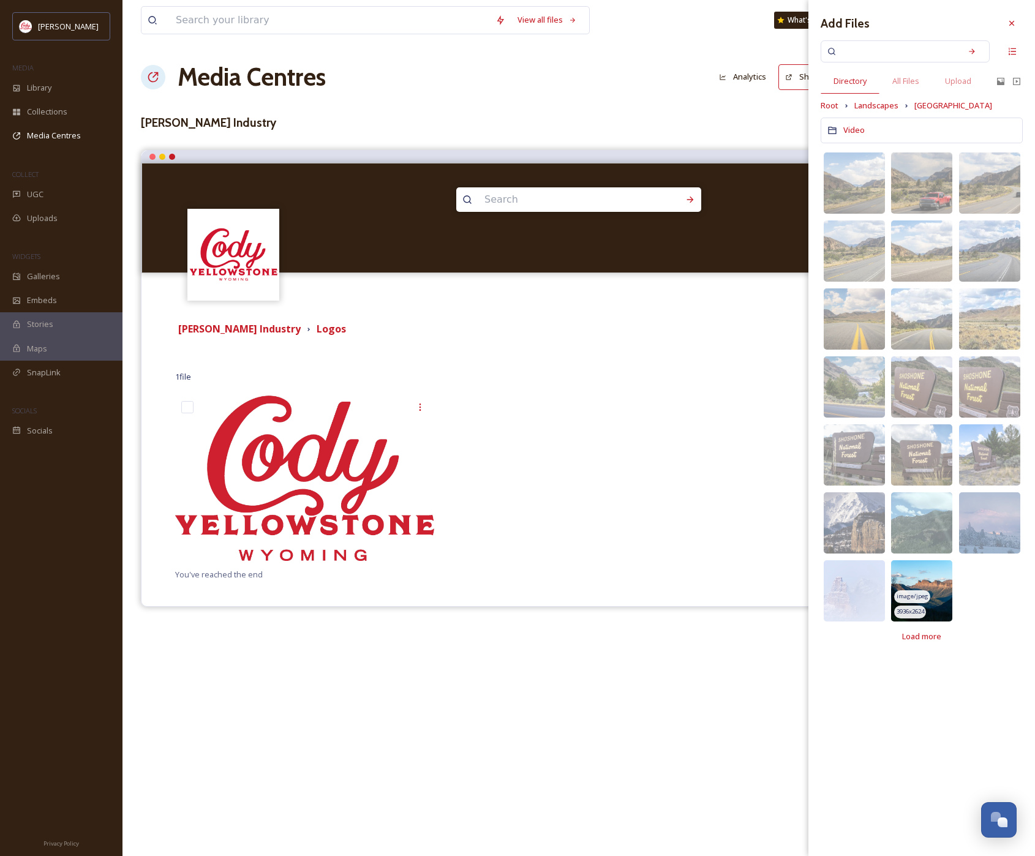
click at [936, 577] on img at bounding box center [921, 590] width 61 height 61
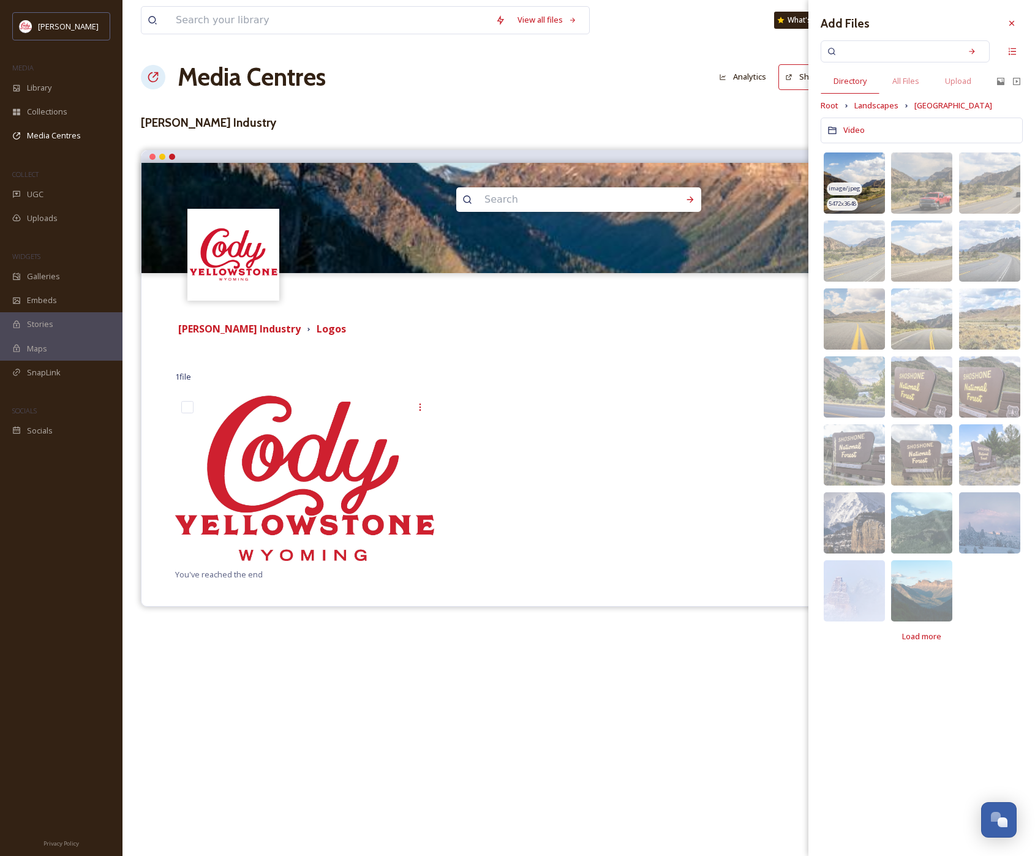
click at [861, 187] on img at bounding box center [853, 182] width 61 height 61
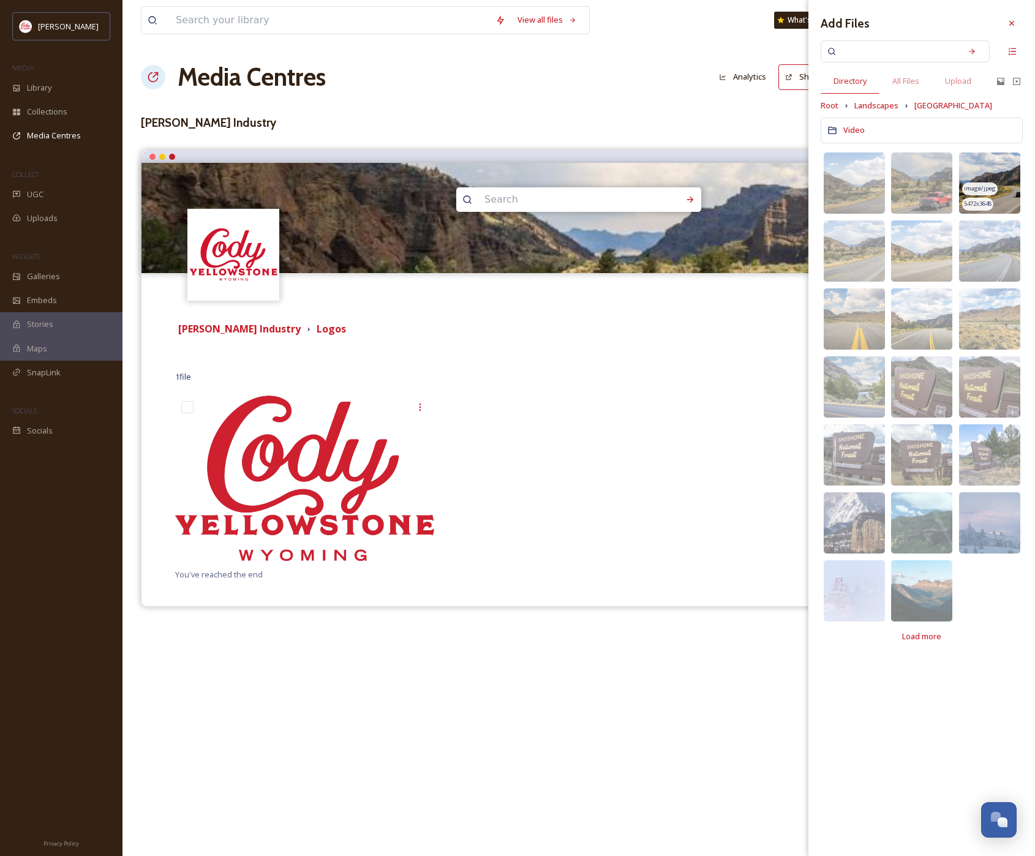
click at [1005, 181] on img at bounding box center [989, 182] width 61 height 61
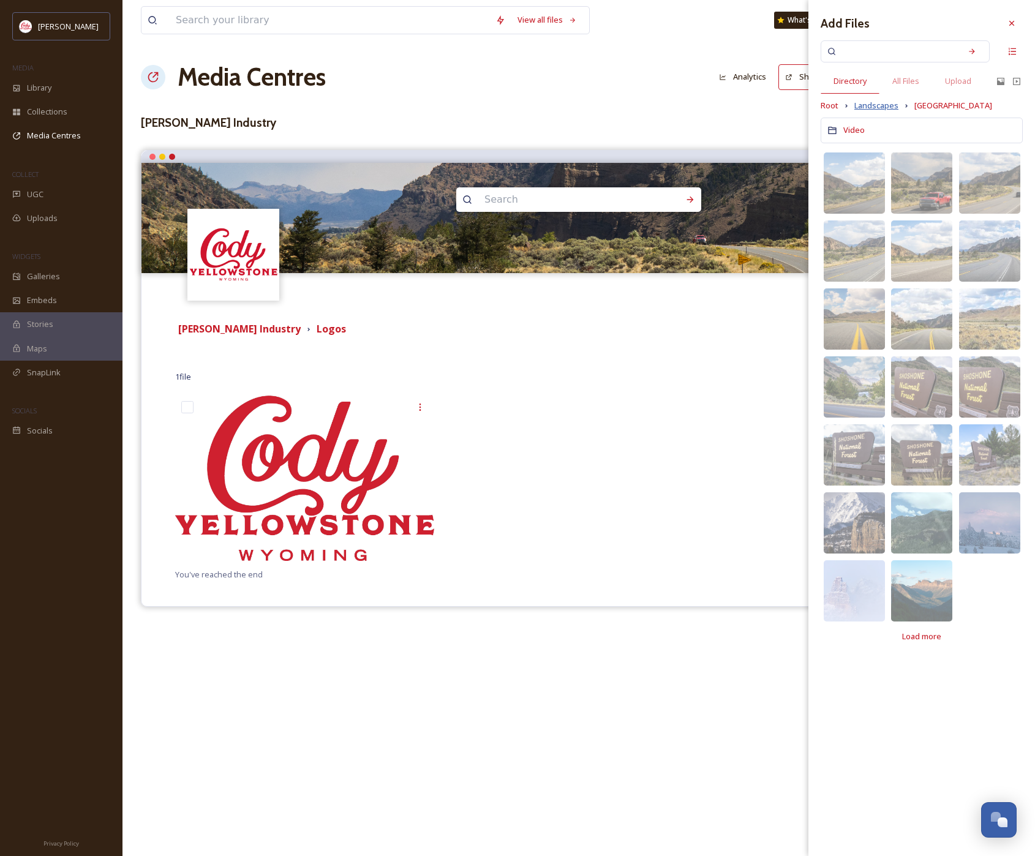
click at [886, 107] on span "Landscapes" at bounding box center [876, 106] width 44 height 12
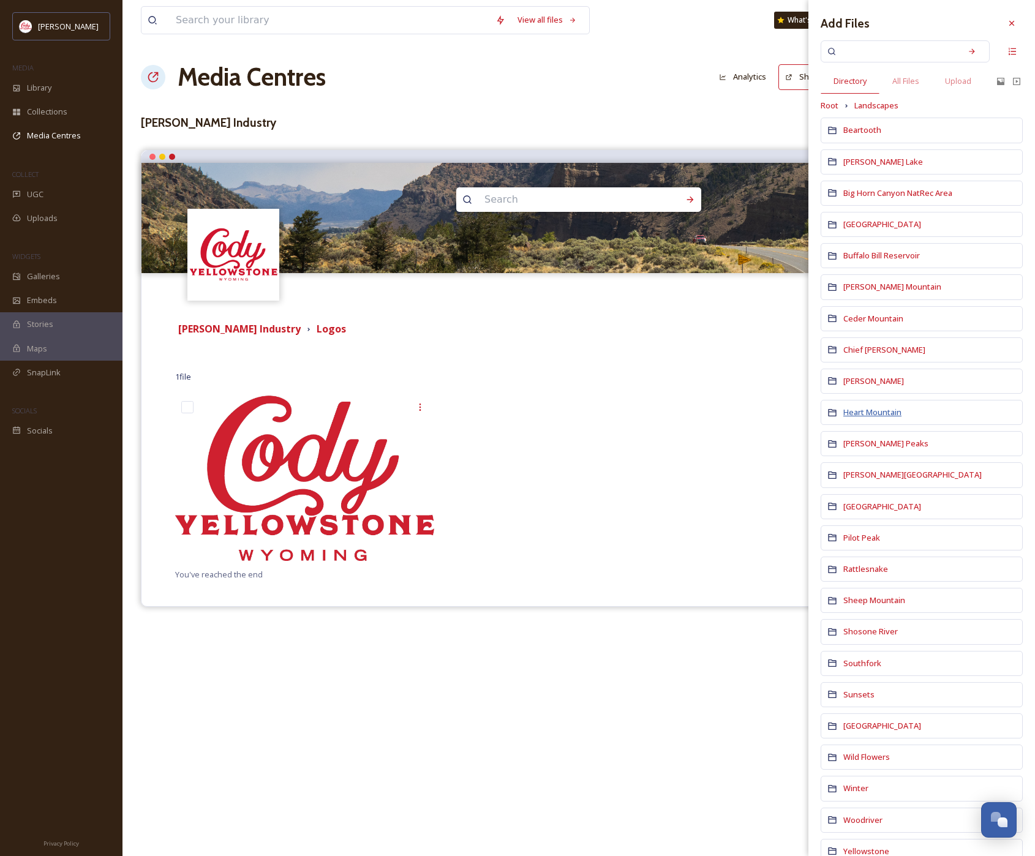
click at [867, 413] on span "Heart Mountain" at bounding box center [872, 411] width 58 height 11
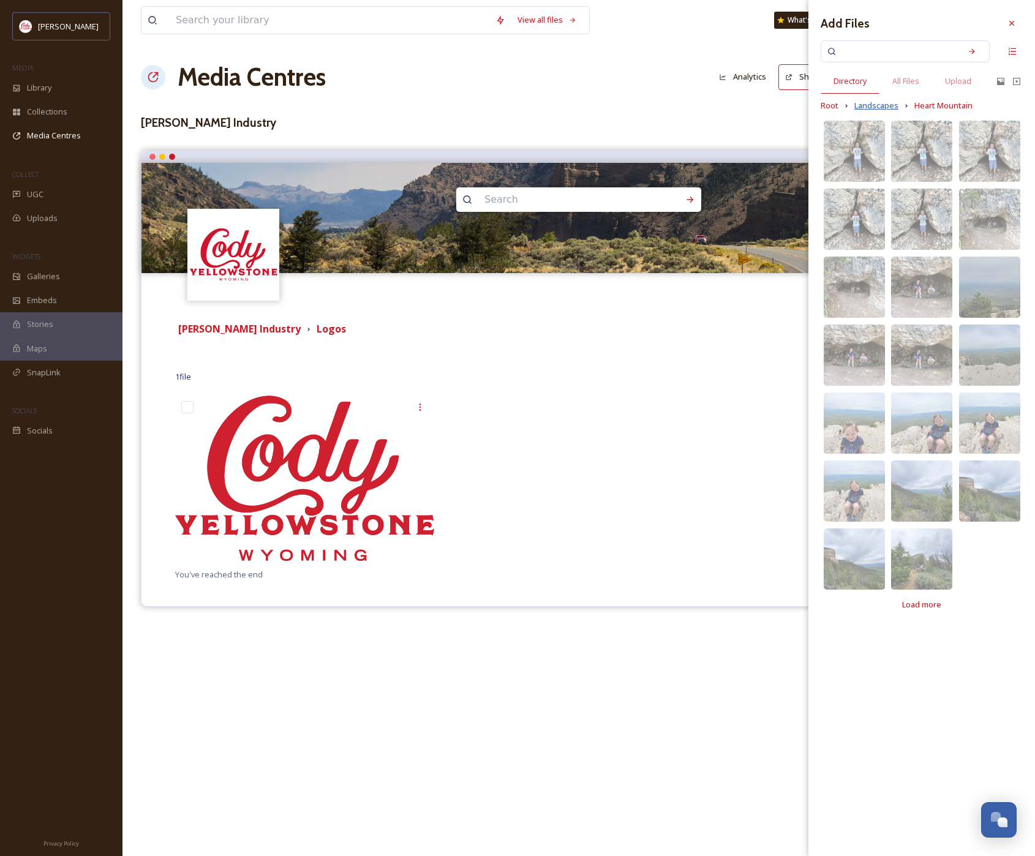
click at [875, 106] on span "Landscapes" at bounding box center [876, 106] width 44 height 12
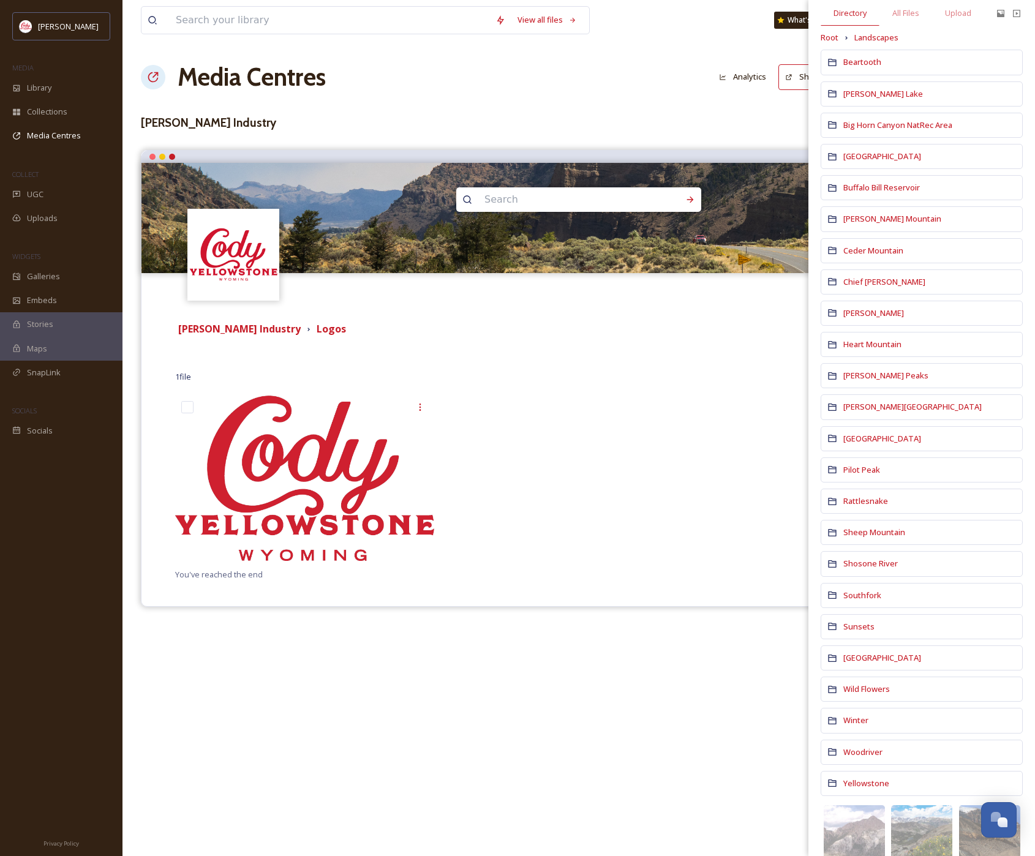
scroll to position [162, 0]
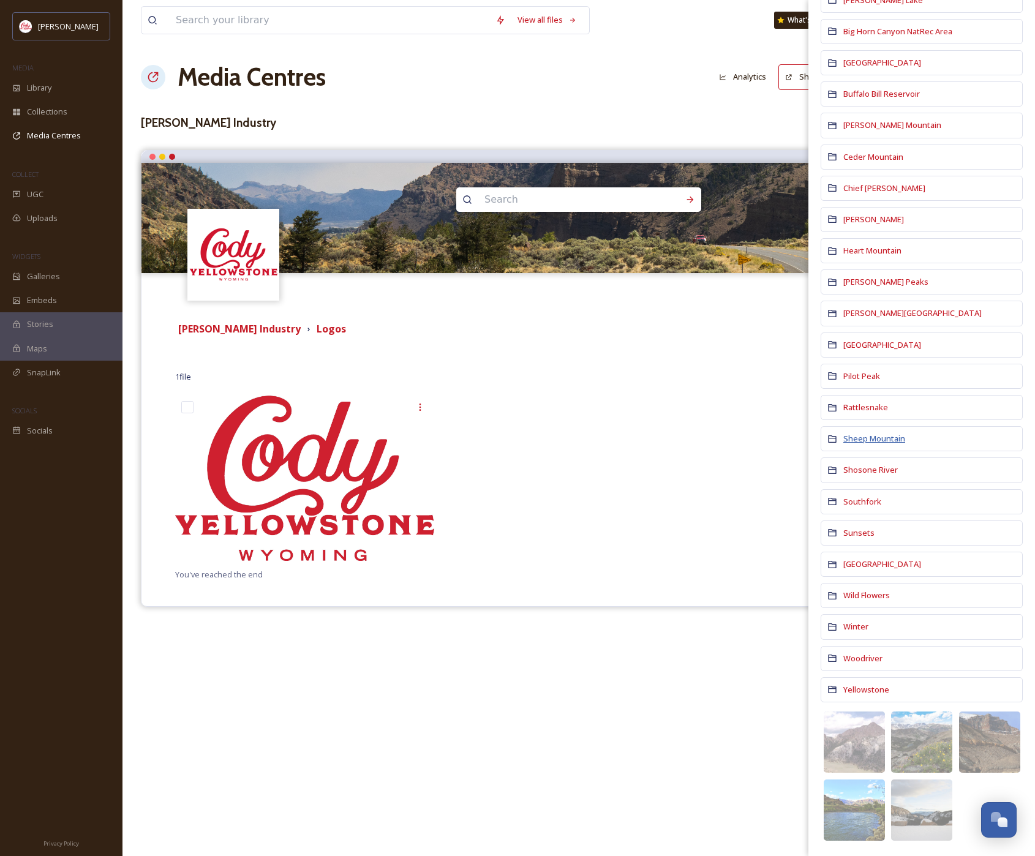
click at [867, 441] on span "Sheep Mountain" at bounding box center [874, 438] width 62 height 11
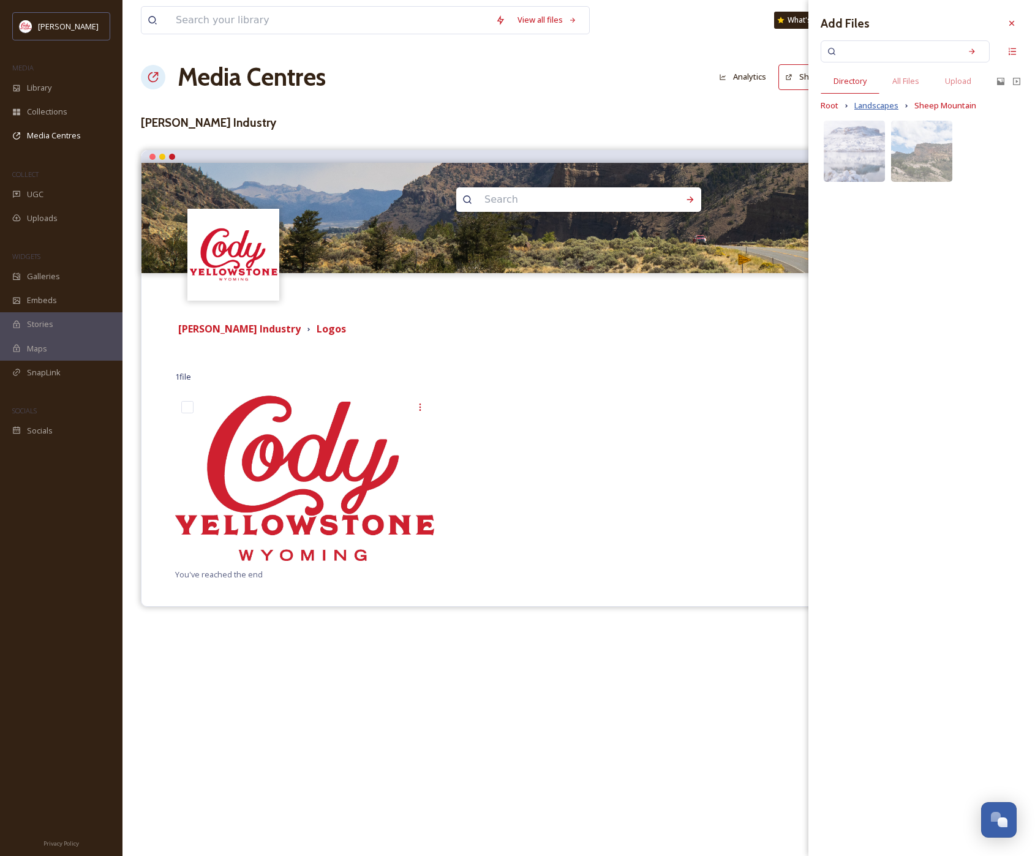
click at [878, 107] on span "Landscapes" at bounding box center [876, 106] width 44 height 12
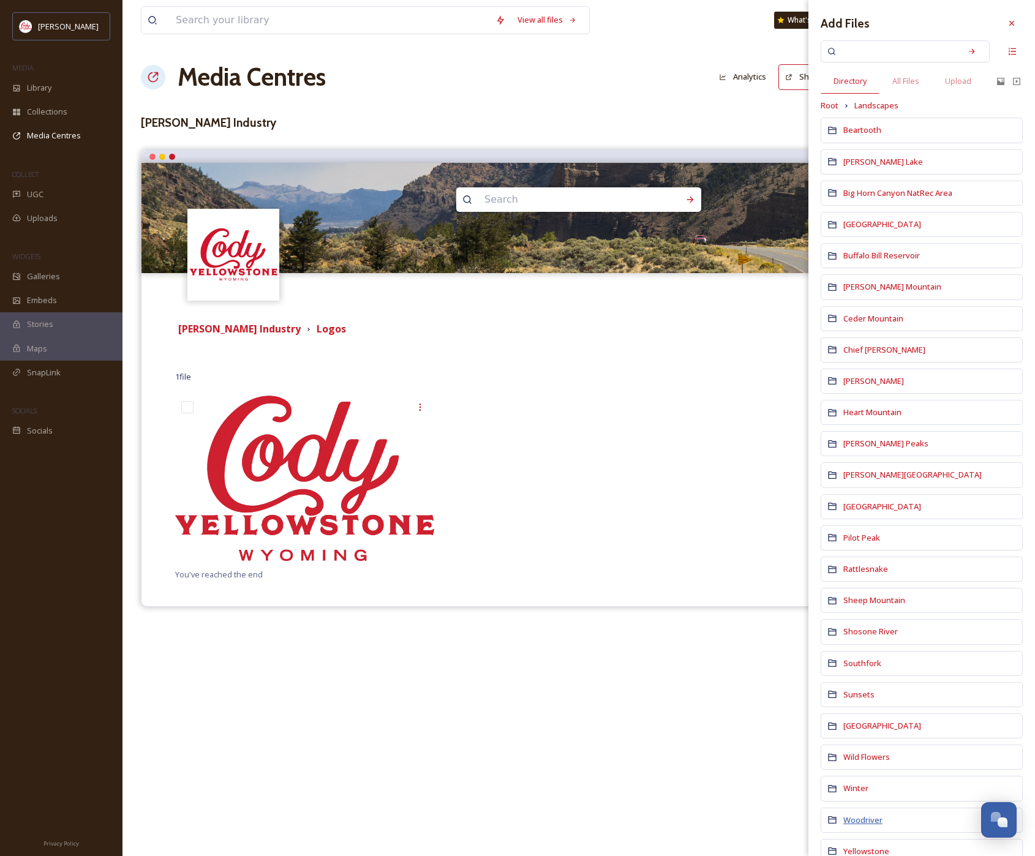
click at [863, 823] on span "Woodriver" at bounding box center [862, 819] width 39 height 11
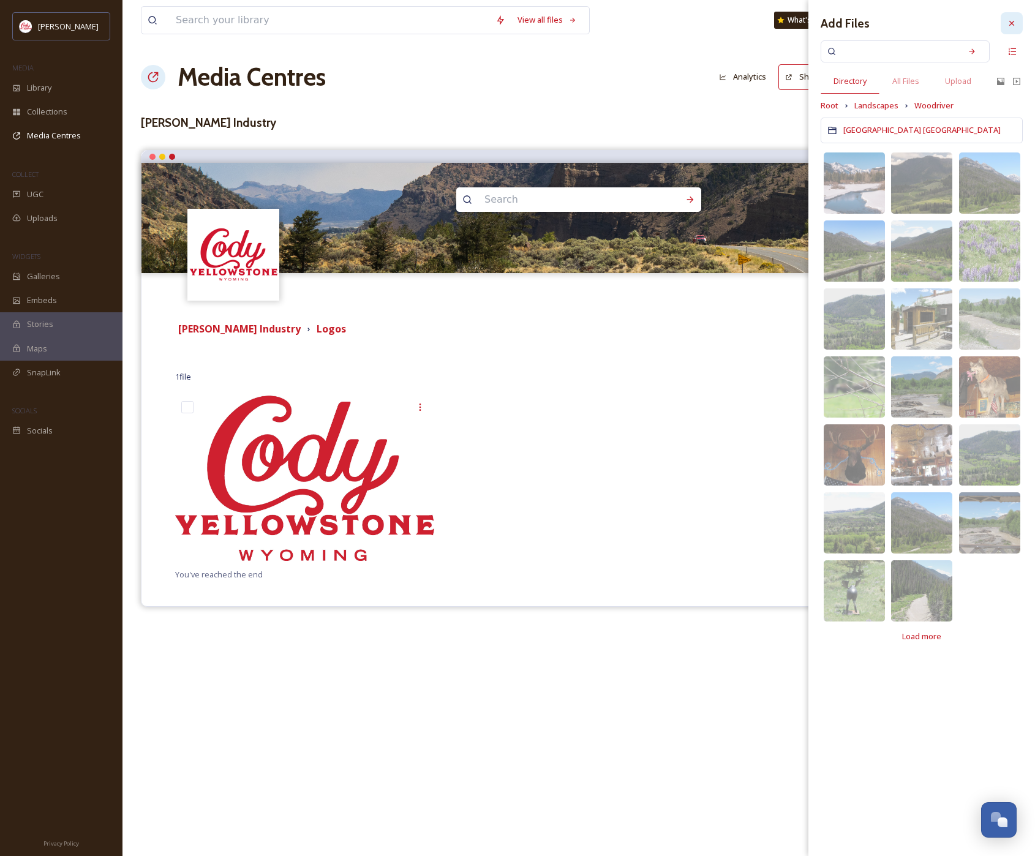
click at [1014, 27] on icon at bounding box center [1011, 23] width 10 height 10
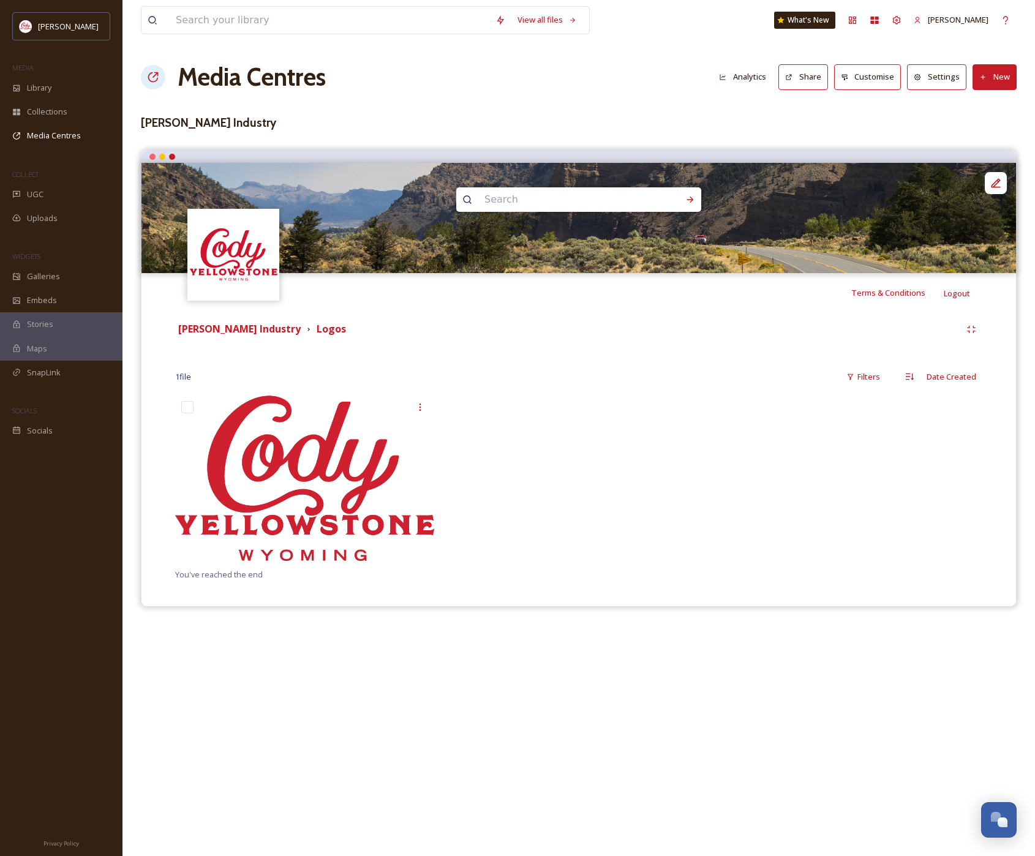
click at [615, 477] on div at bounding box center [578, 481] width 265 height 172
click at [998, 84] on button "New" at bounding box center [994, 76] width 44 height 25
click at [992, 108] on span "Add Files" at bounding box center [986, 106] width 33 height 12
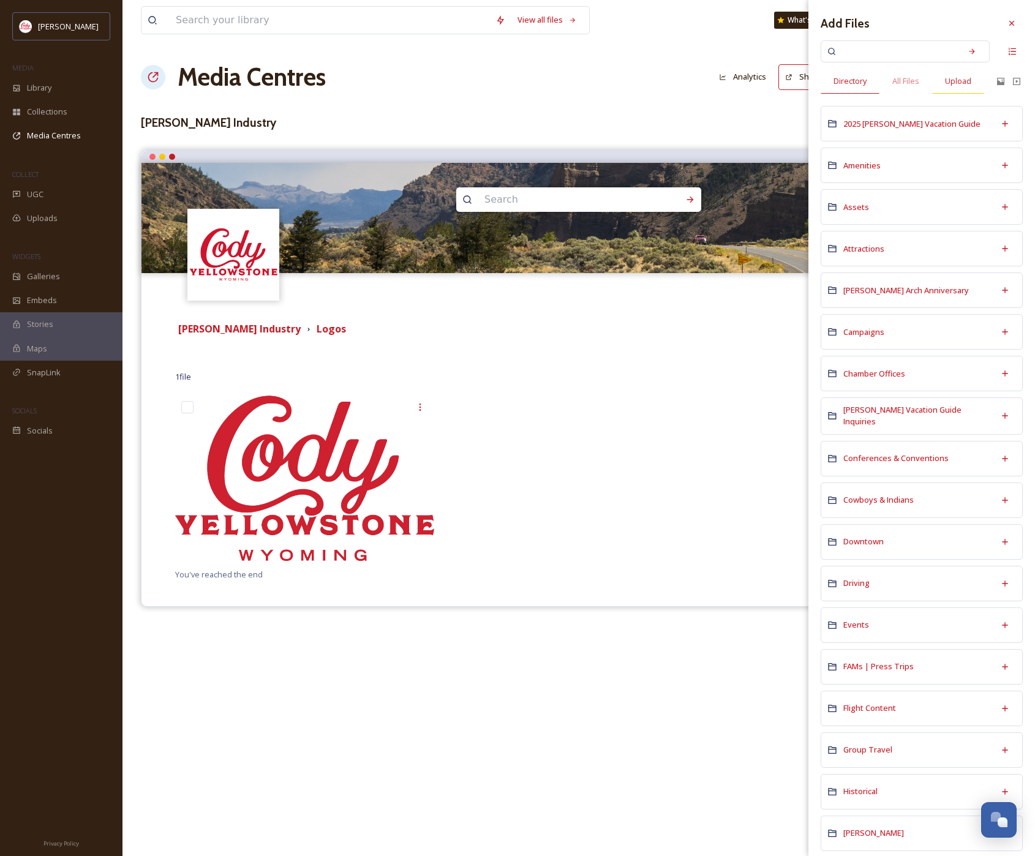
click at [959, 85] on span "Upload" at bounding box center [958, 81] width 26 height 12
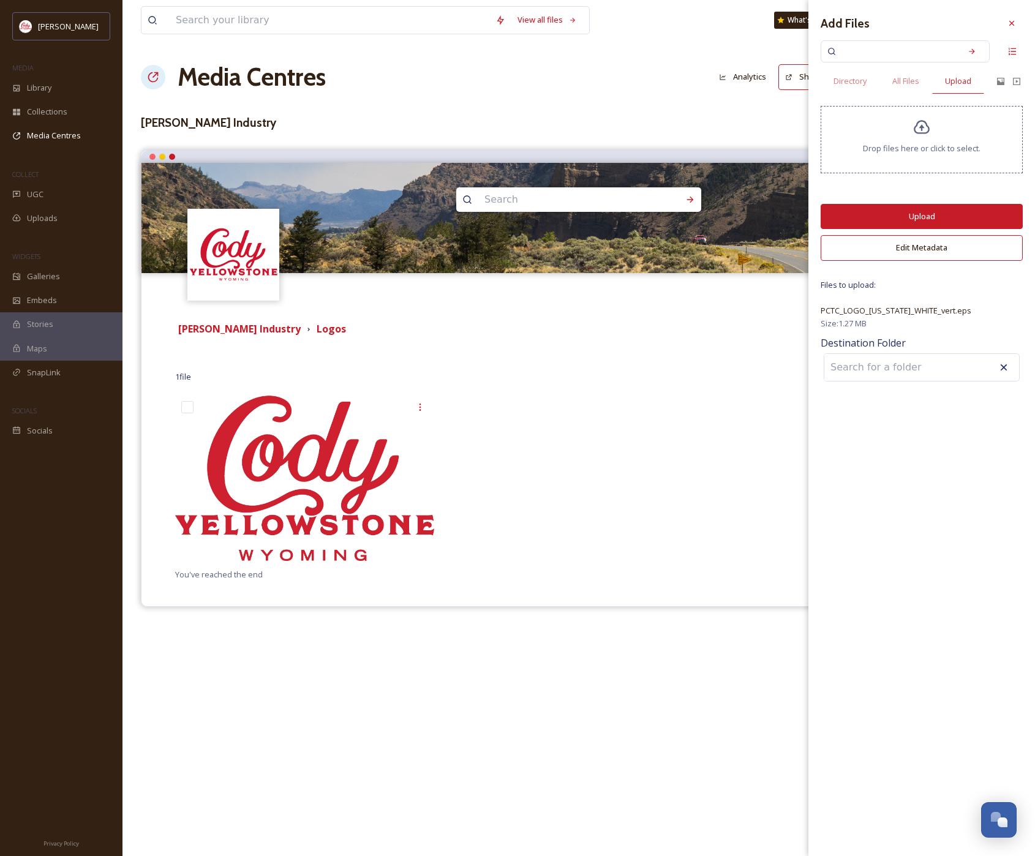
click at [908, 214] on button "Upload" at bounding box center [921, 216] width 202 height 25
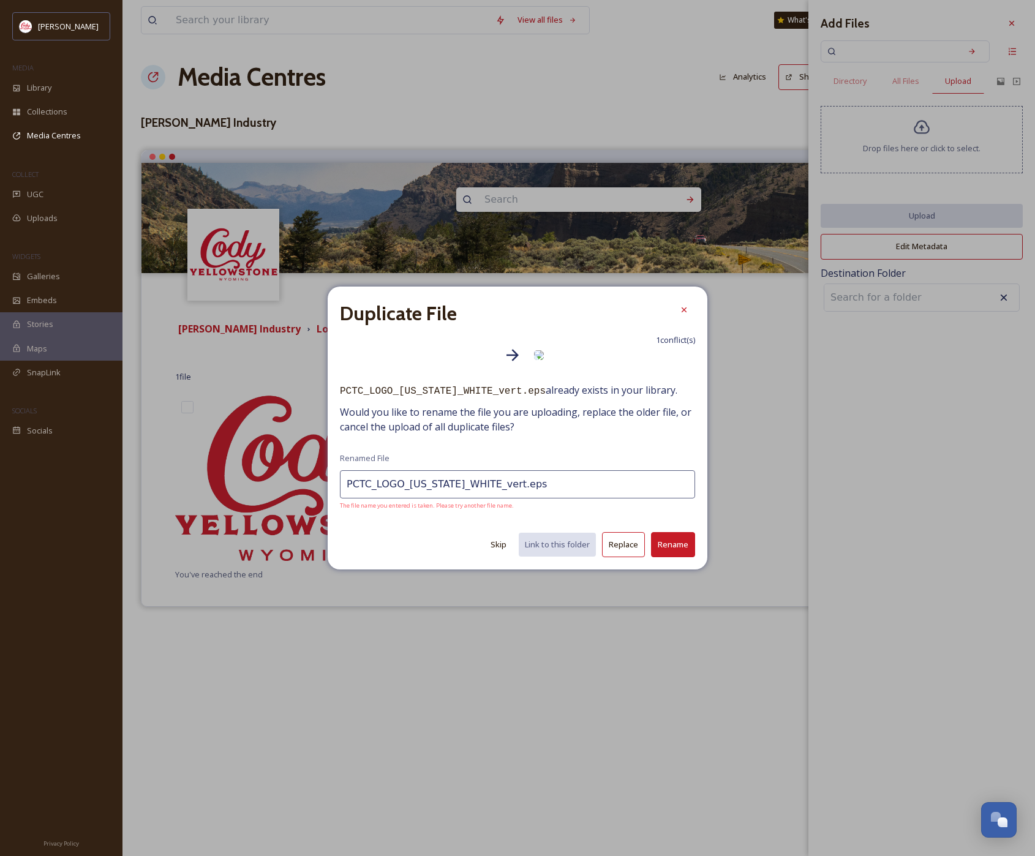
click at [593, 393] on span "PCTC_LOGO_wyoming_WHITE_vert.eps already exists in your library." at bounding box center [517, 391] width 355 height 16
click at [498, 547] on button "Skip" at bounding box center [498, 545] width 28 height 24
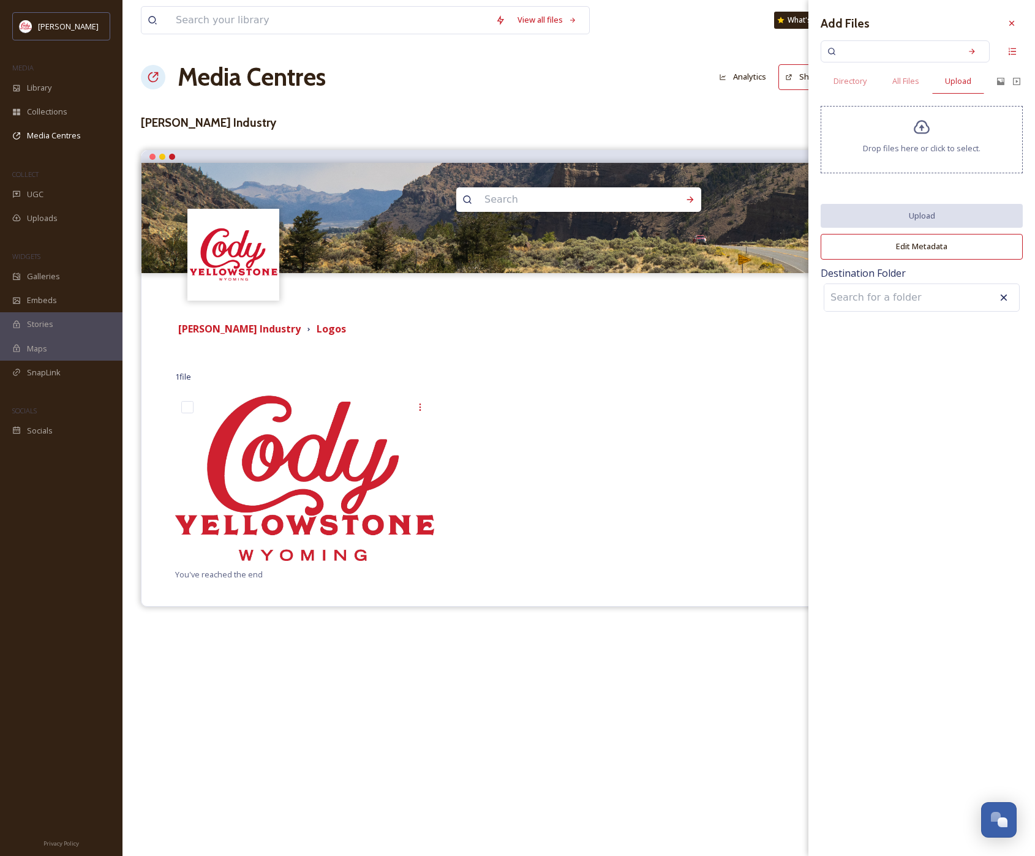
click at [648, 446] on div at bounding box center [578, 481] width 265 height 172
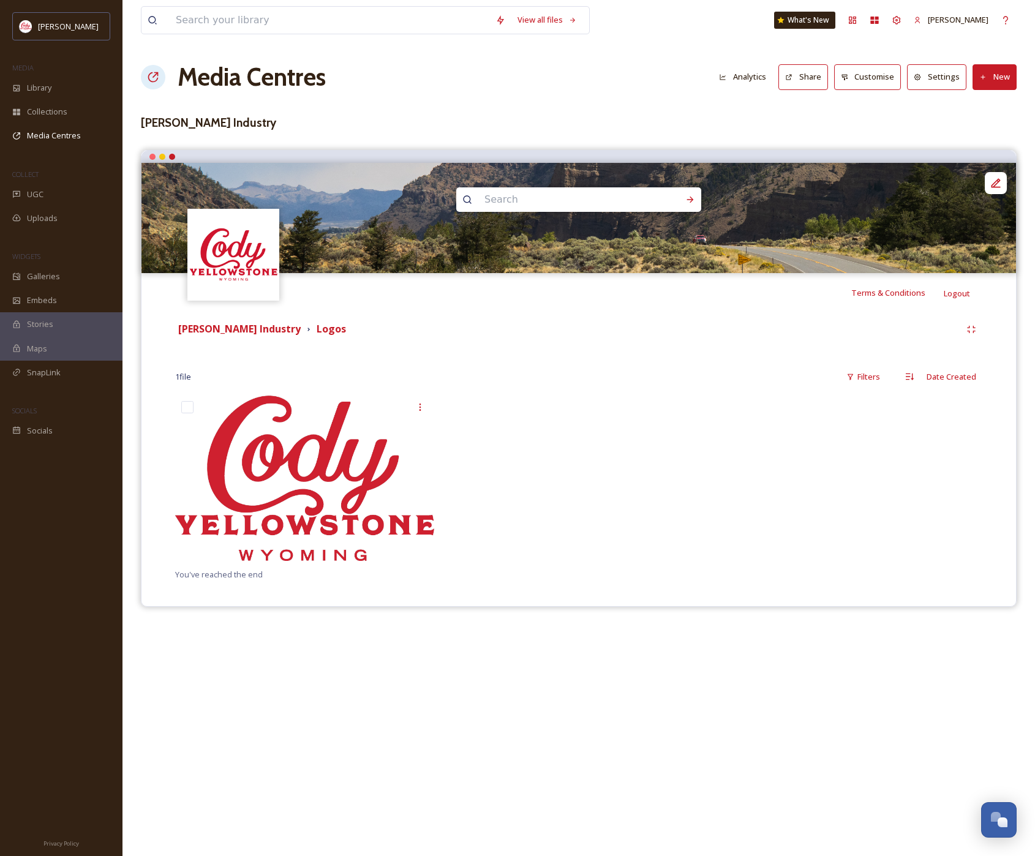
click at [997, 79] on button "New" at bounding box center [994, 76] width 44 height 25
click at [995, 107] on span "Add Files" at bounding box center [986, 106] width 33 height 12
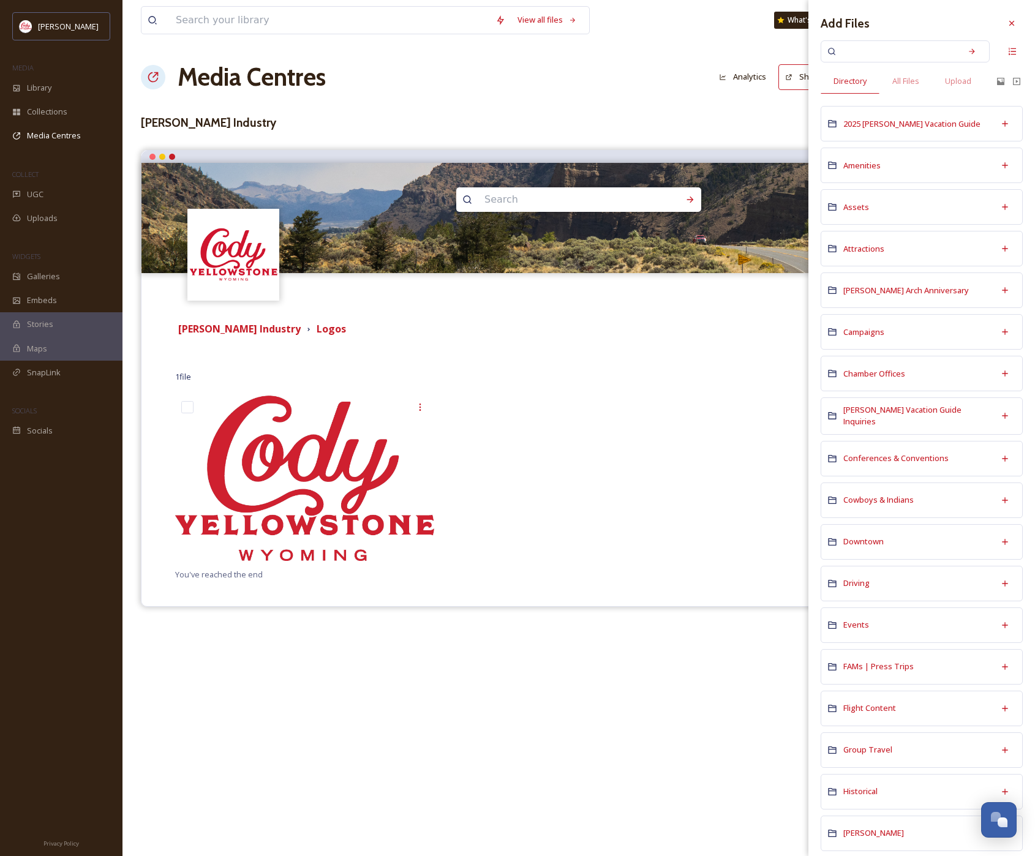
click at [905, 53] on input at bounding box center [897, 51] width 116 height 27
type input "logo"
click at [967, 54] on icon at bounding box center [971, 51] width 9 height 9
click at [904, 86] on span "All Files" at bounding box center [905, 81] width 27 height 12
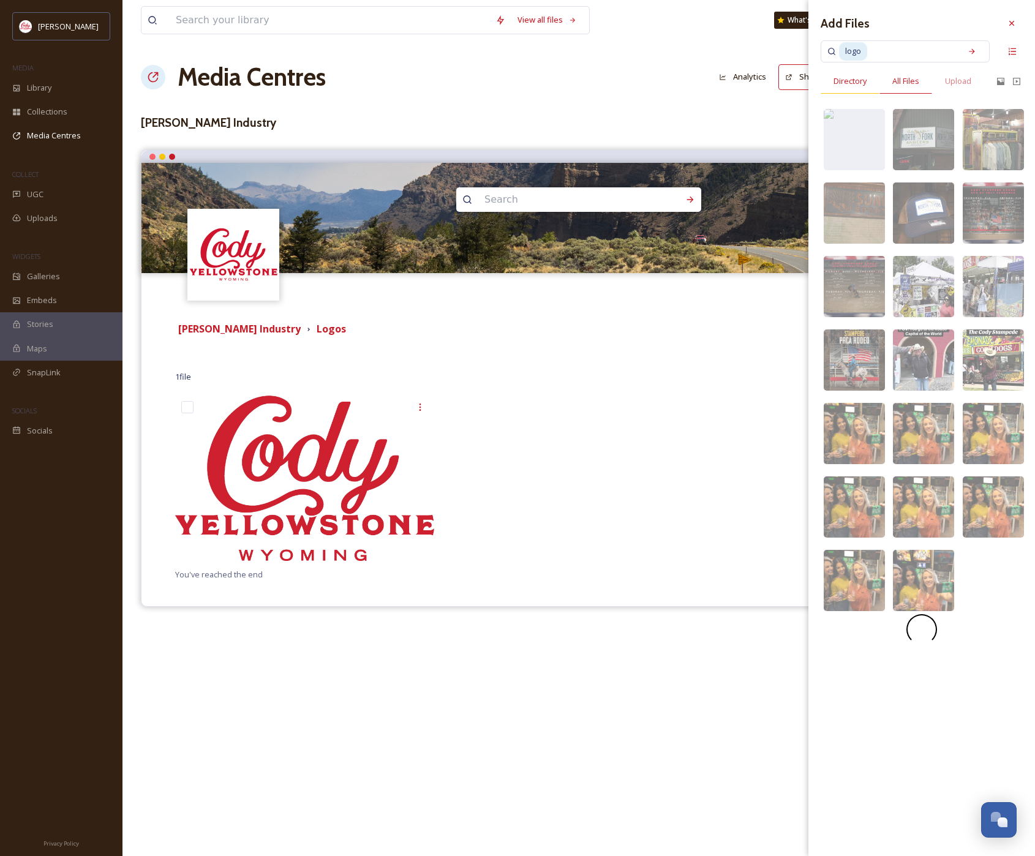
click at [851, 86] on span "Directory" at bounding box center [849, 81] width 33 height 12
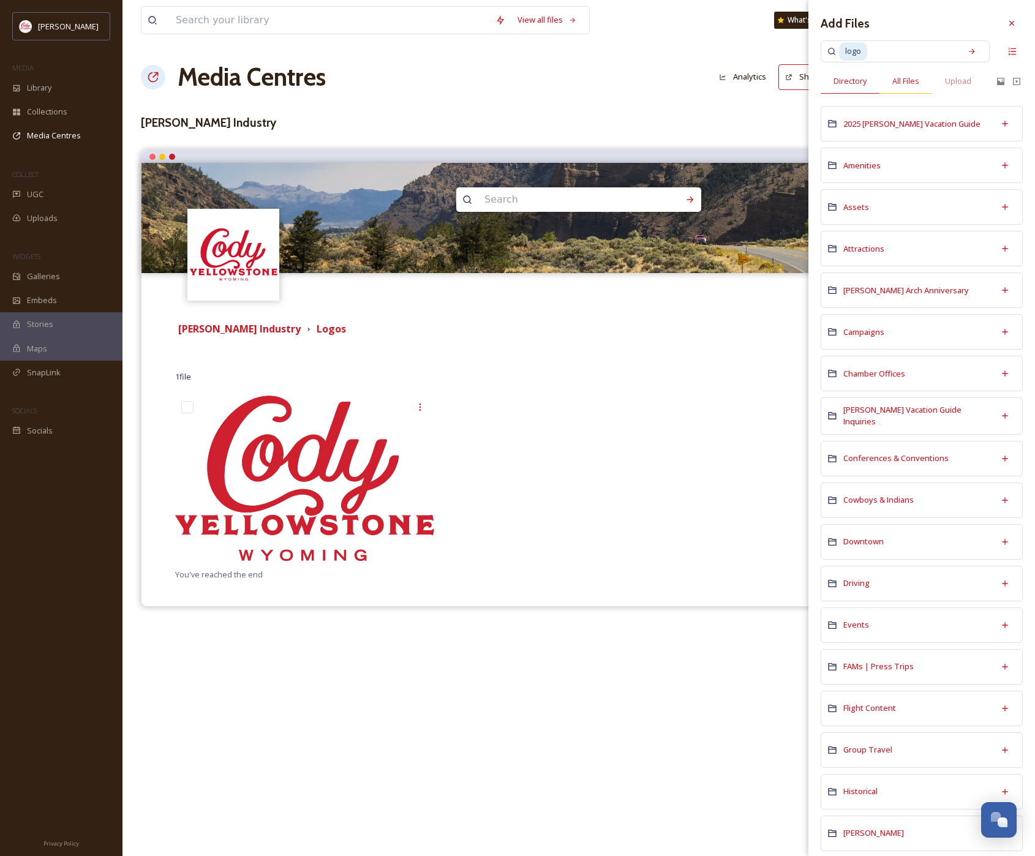
click at [905, 77] on span "All Files" at bounding box center [905, 81] width 27 height 12
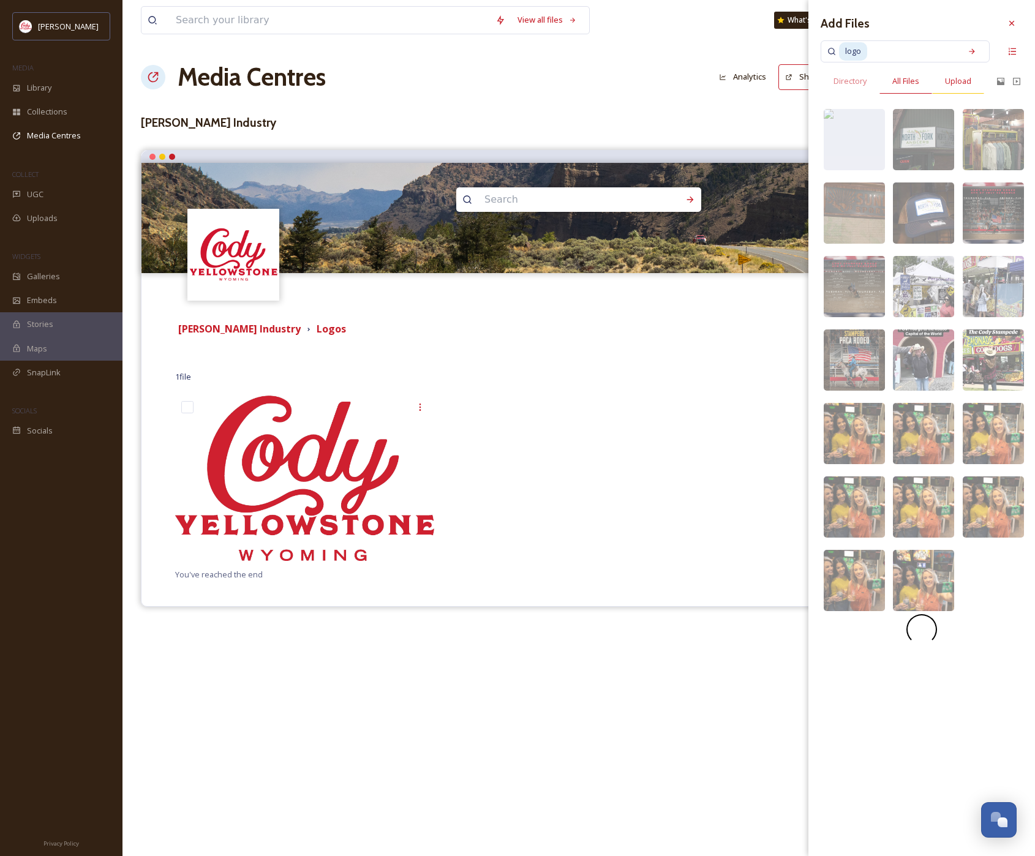
click at [956, 84] on span "Upload" at bounding box center [958, 81] width 26 height 12
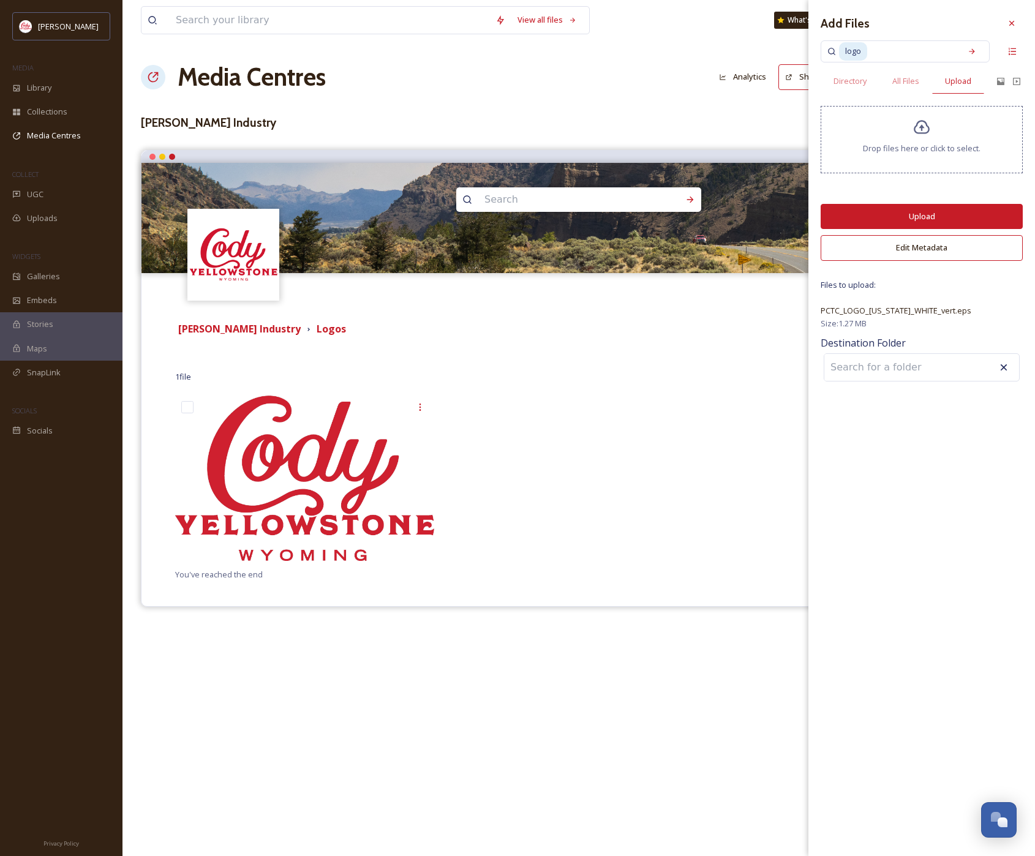
click at [910, 373] on input at bounding box center [891, 367] width 135 height 27
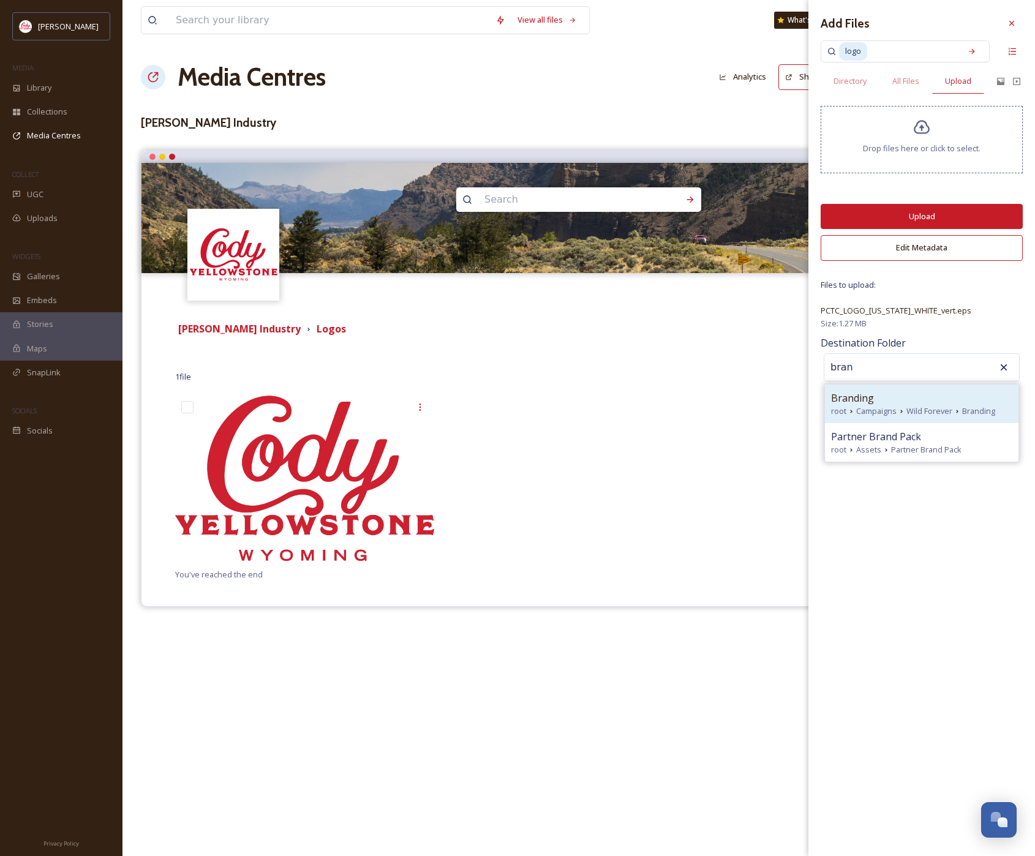
click at [934, 405] on span "Wild Forever" at bounding box center [929, 411] width 46 height 12
type input "Branding"
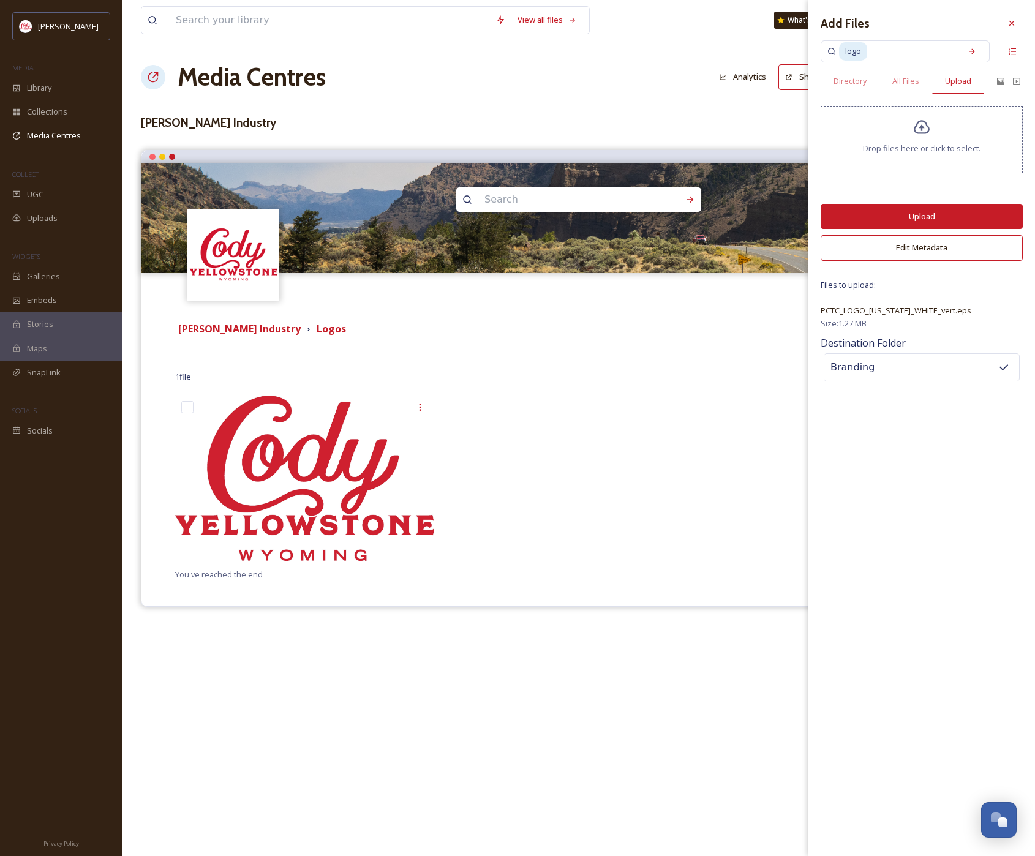
click at [965, 217] on button "Upload" at bounding box center [921, 216] width 202 height 25
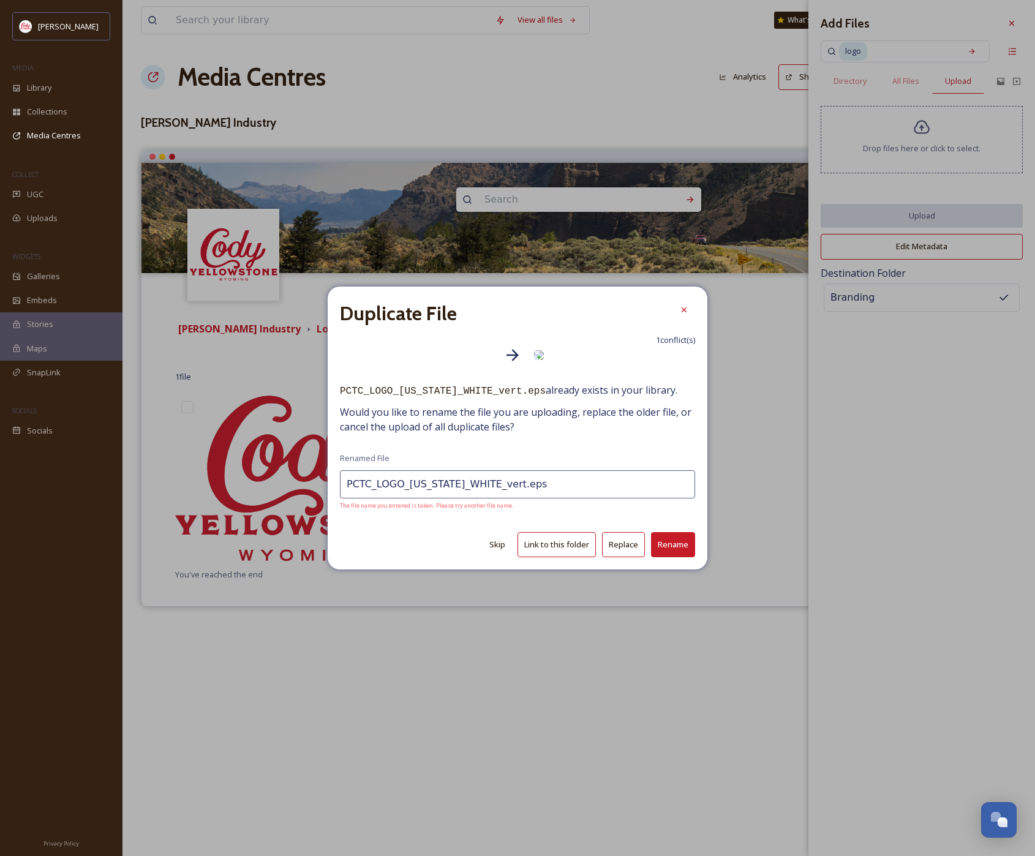
click at [564, 547] on button "Link to this folder" at bounding box center [556, 544] width 78 height 25
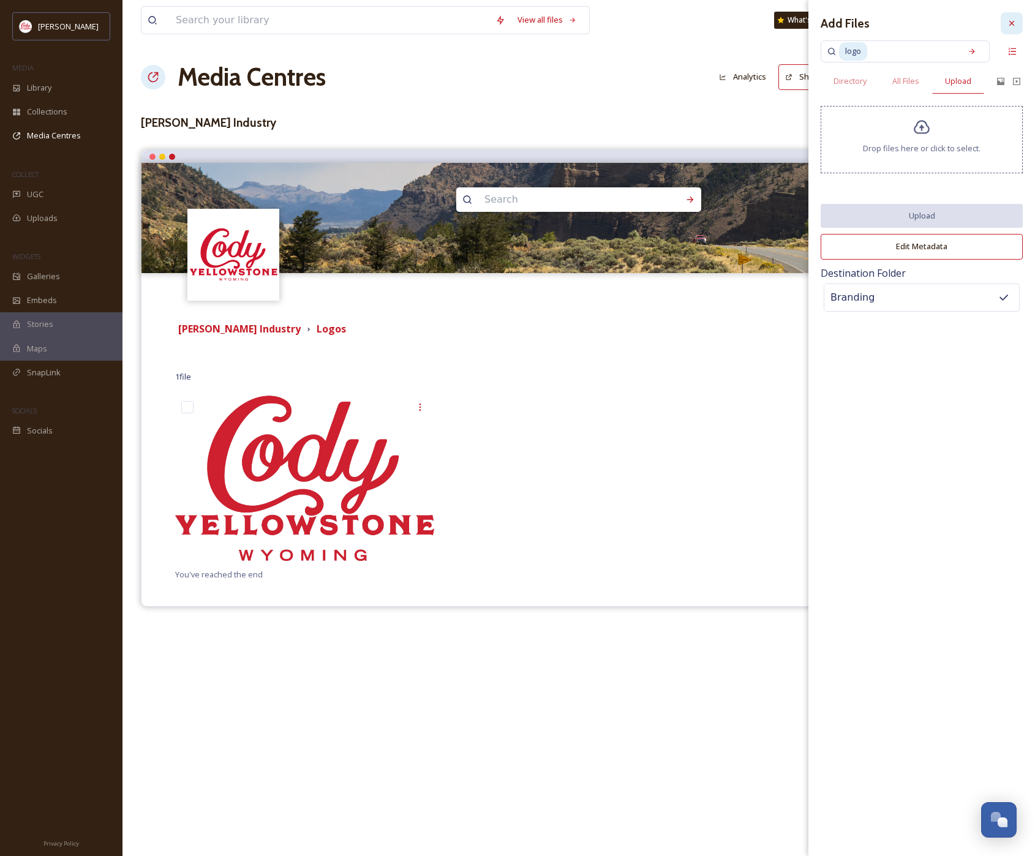
click at [1014, 26] on icon at bounding box center [1011, 23] width 10 height 10
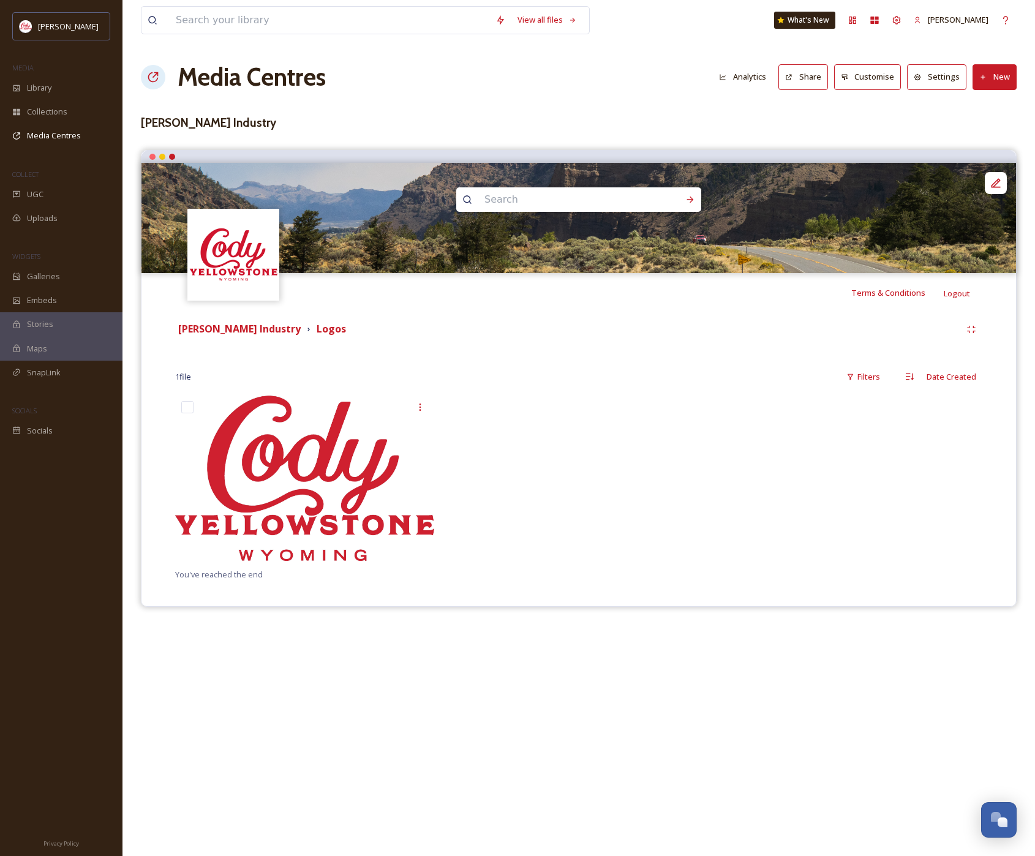
click at [582, 440] on div at bounding box center [578, 481] width 265 height 172
click at [63, 137] on span "Media Centres" at bounding box center [54, 136] width 54 height 12
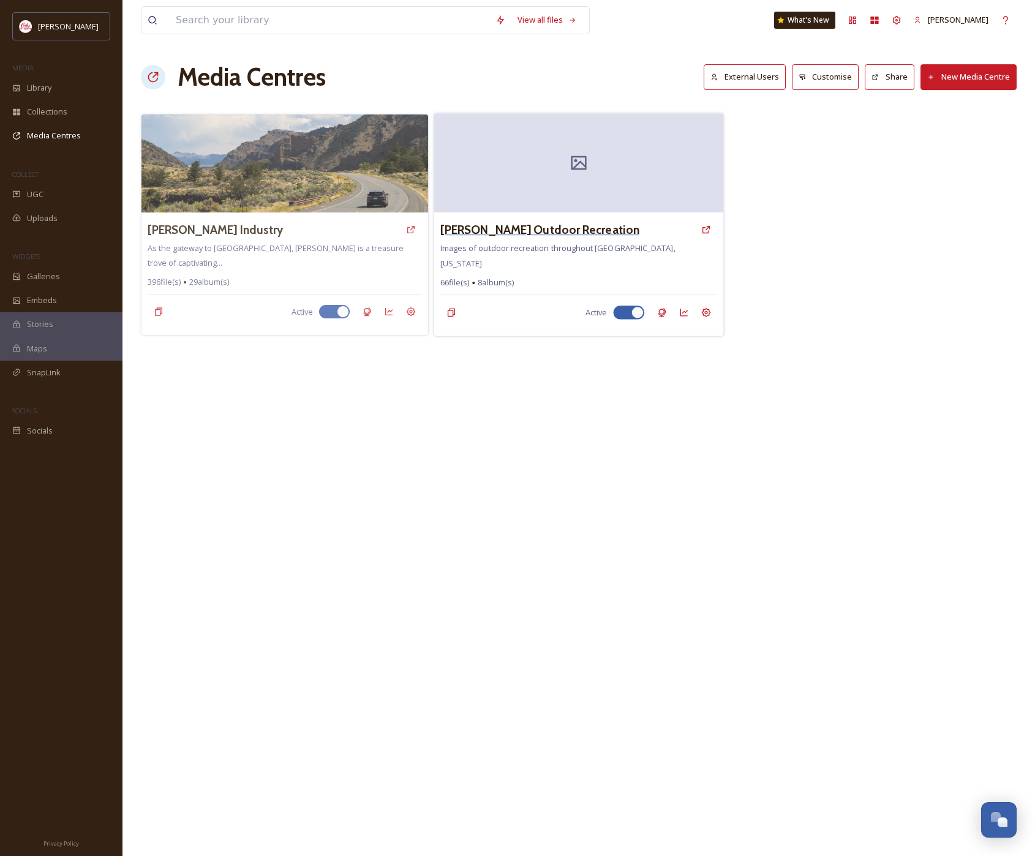
click at [622, 230] on h3 "[PERSON_NAME] Outdoor Recreation" at bounding box center [539, 230] width 199 height 18
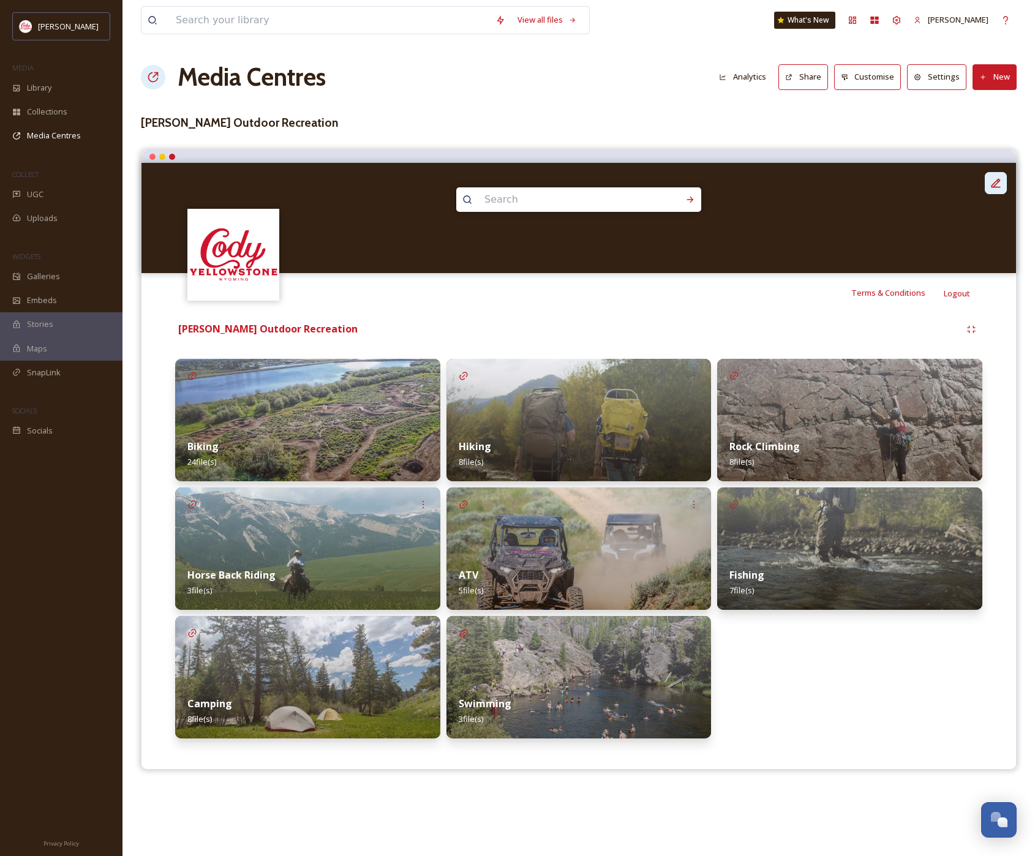
click at [998, 179] on icon at bounding box center [995, 183] width 12 height 12
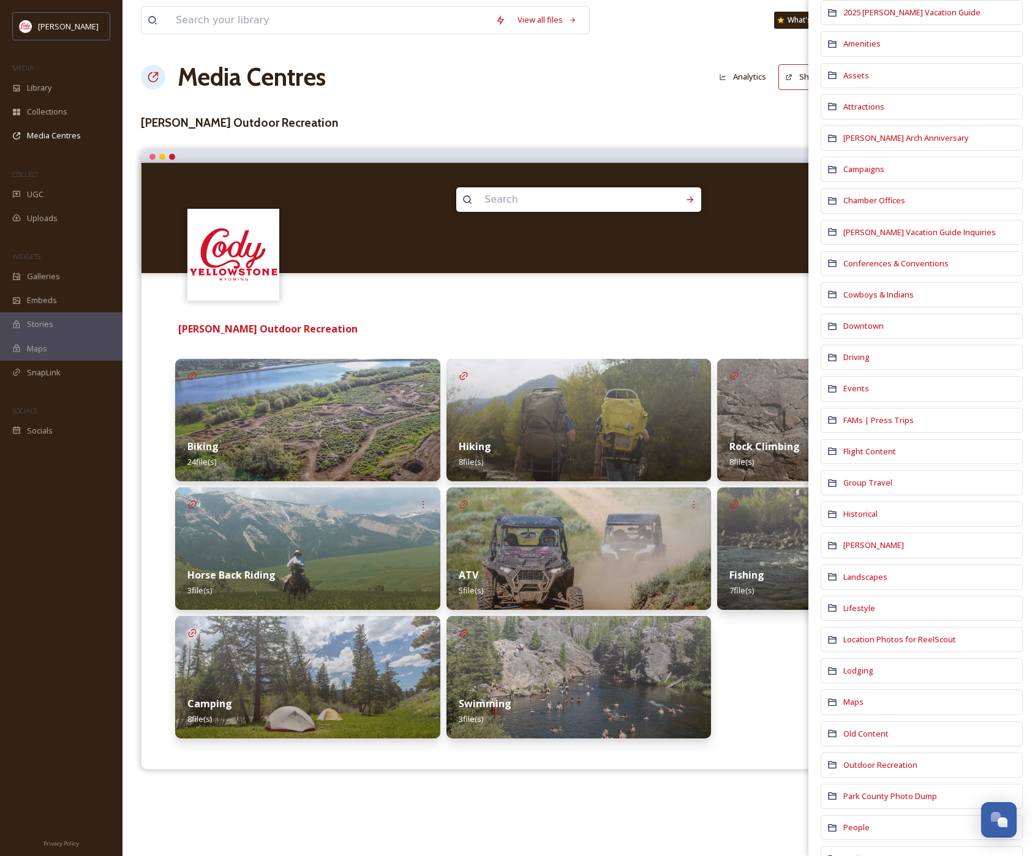
scroll to position [106, 0]
click at [899, 754] on div "Outdoor Recreation" at bounding box center [921, 764] width 202 height 25
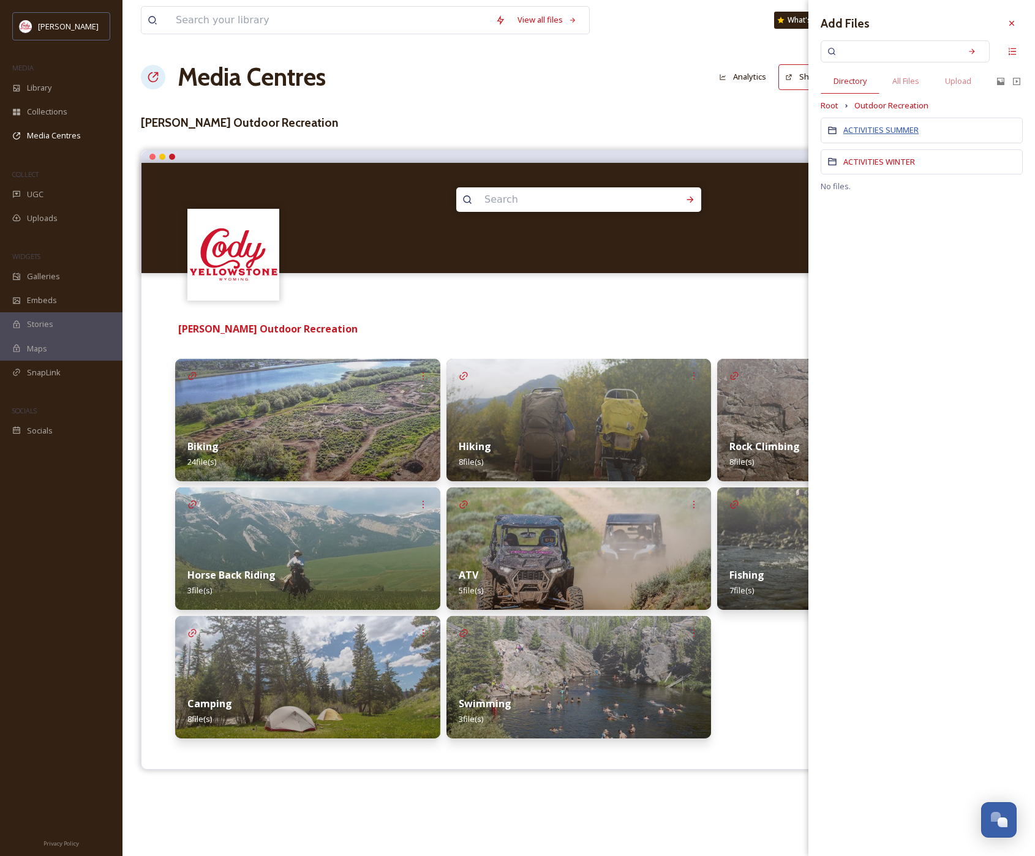
click at [894, 128] on span "ACTIVITIES SUMMER" at bounding box center [880, 129] width 75 height 11
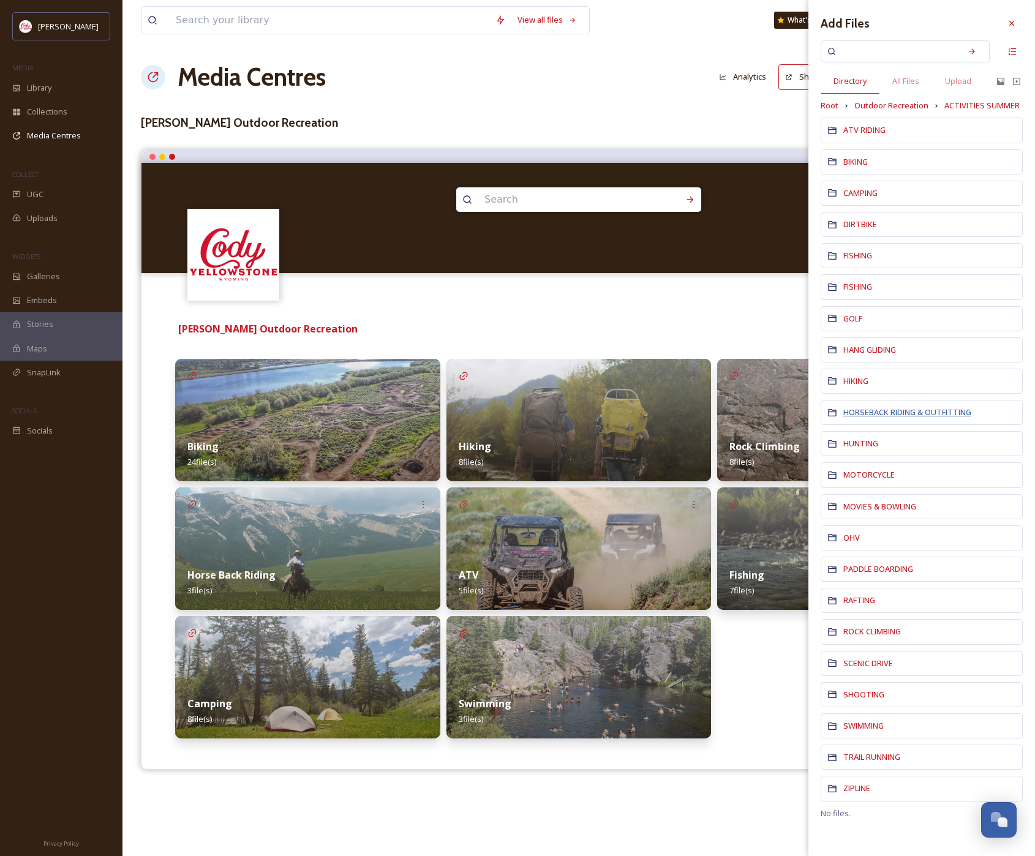
click at [905, 411] on span "HORSEBACK RIDING & OUTFITTING" at bounding box center [907, 411] width 128 height 11
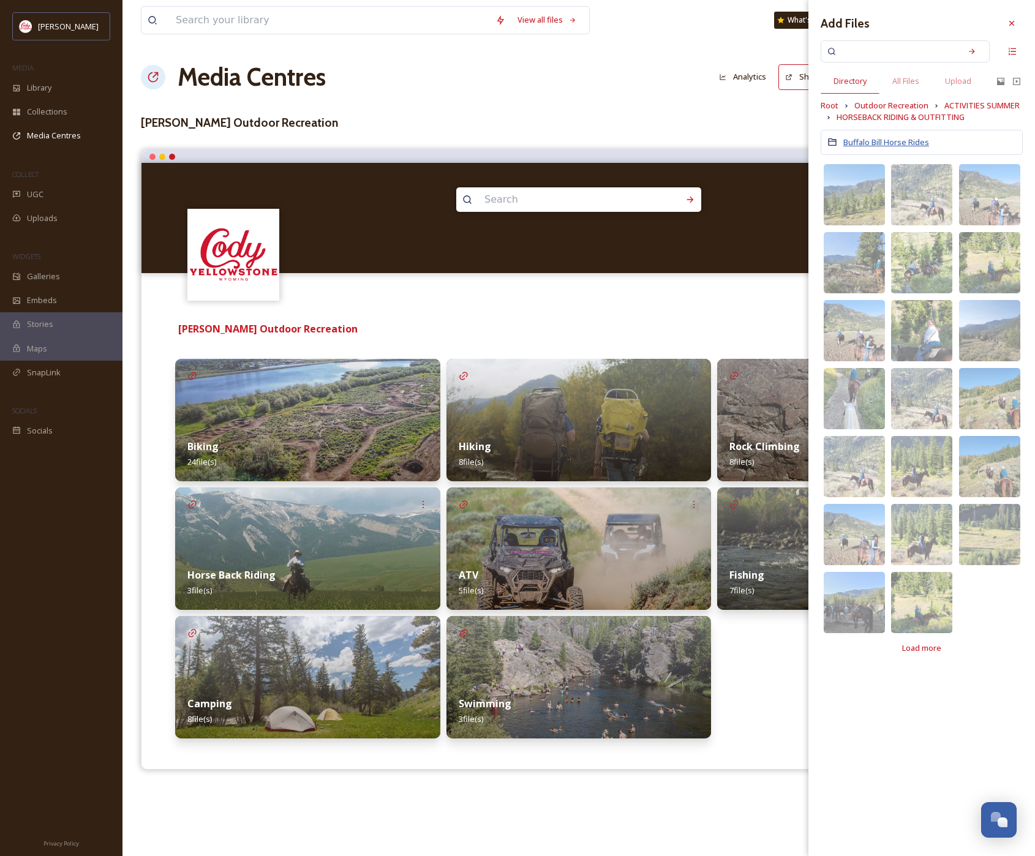
click at [874, 143] on span "Buffalo Bill Horse Rides" at bounding box center [886, 142] width 86 height 11
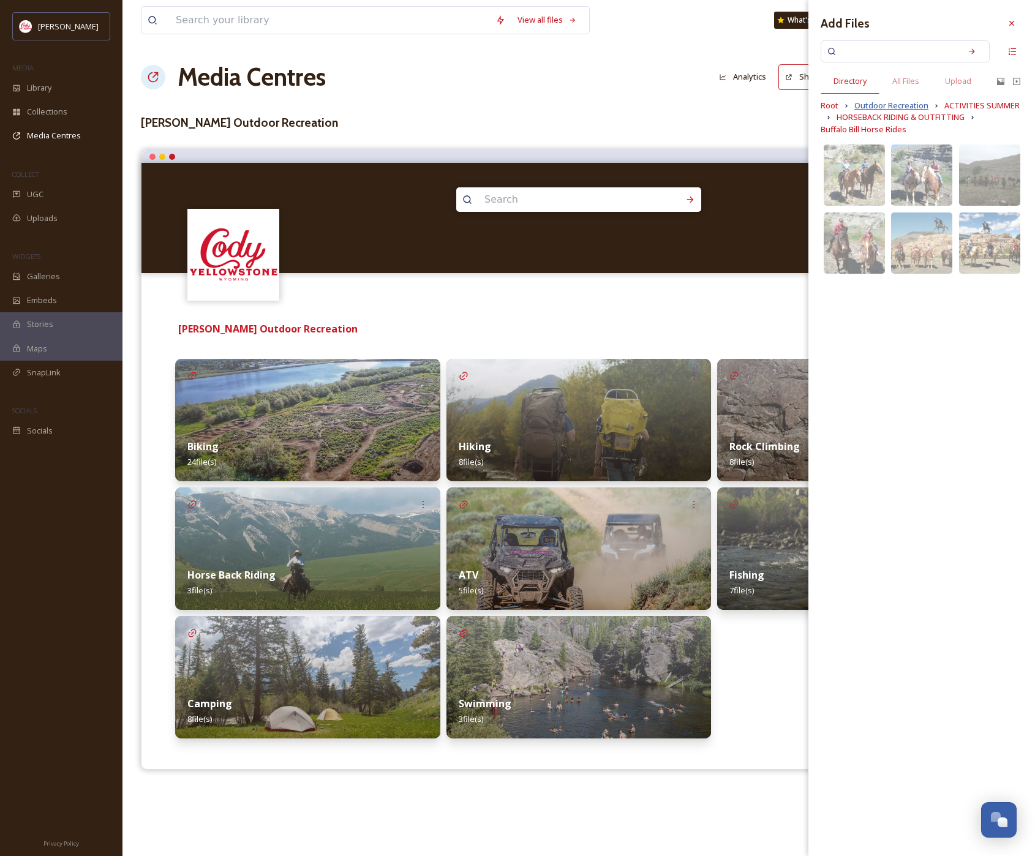
click at [908, 107] on span "Outdoor Recreation" at bounding box center [891, 106] width 74 height 12
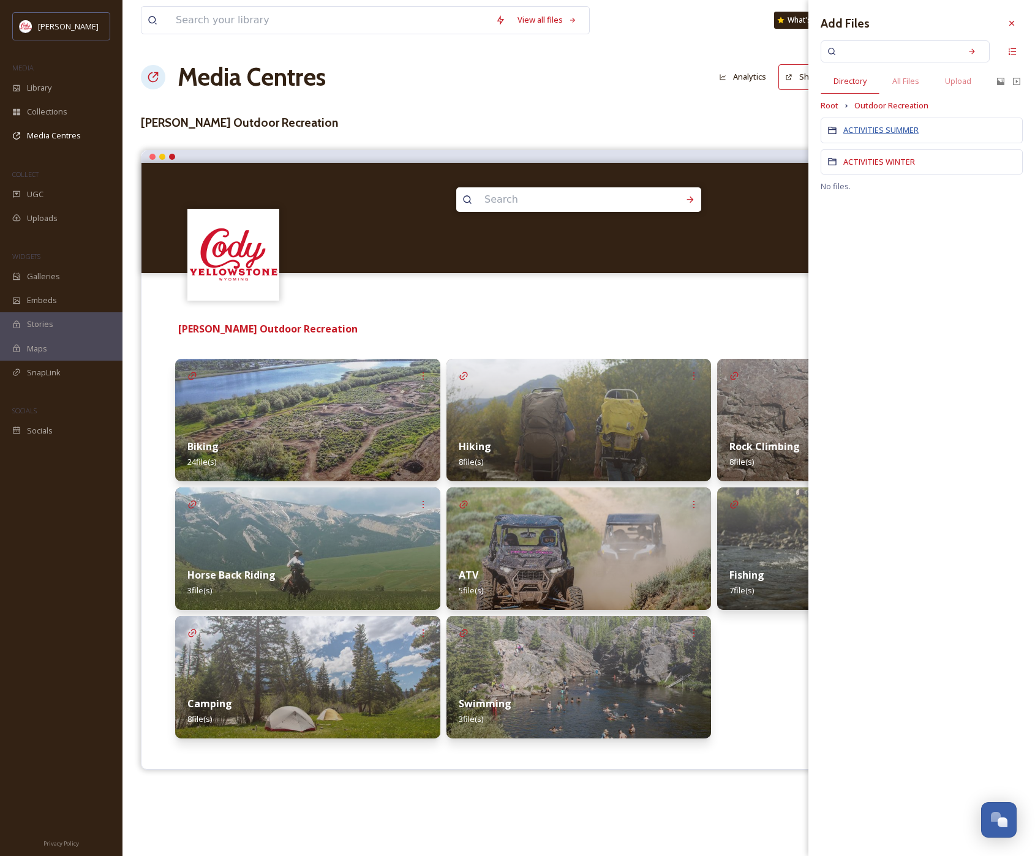
click at [905, 133] on span "ACTIVITIES SUMMER" at bounding box center [880, 129] width 75 height 11
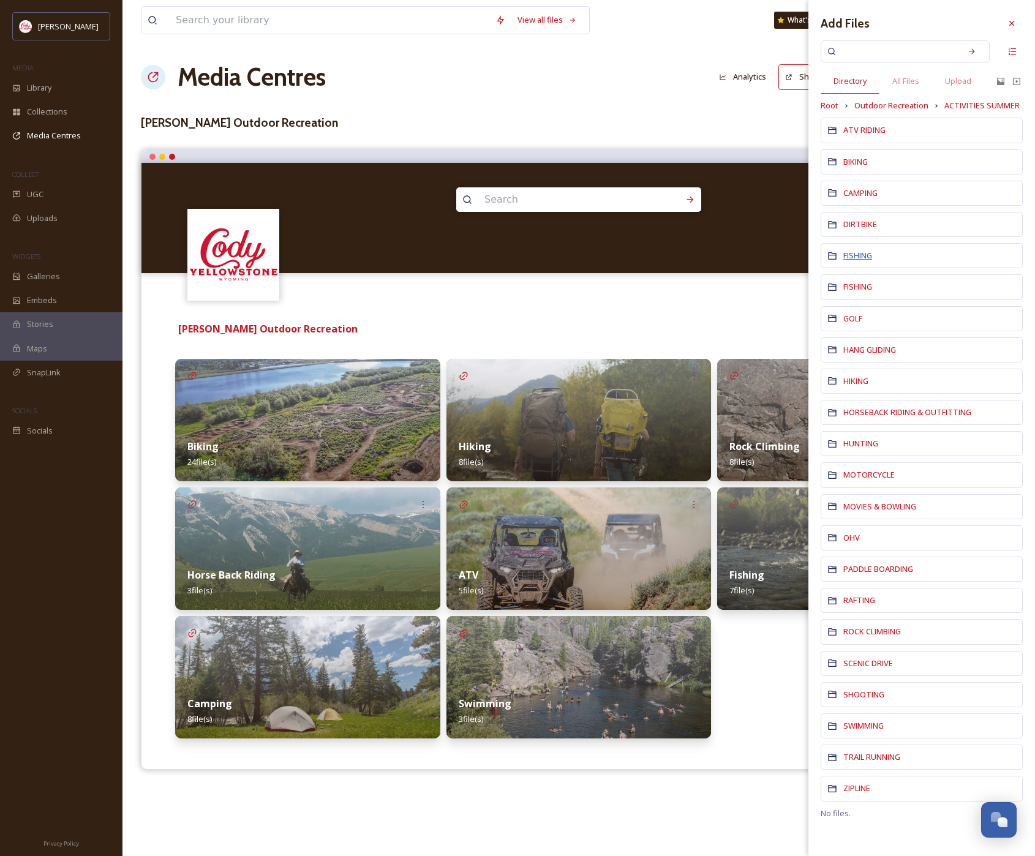
click at [865, 255] on span "FISHING" at bounding box center [857, 255] width 29 height 11
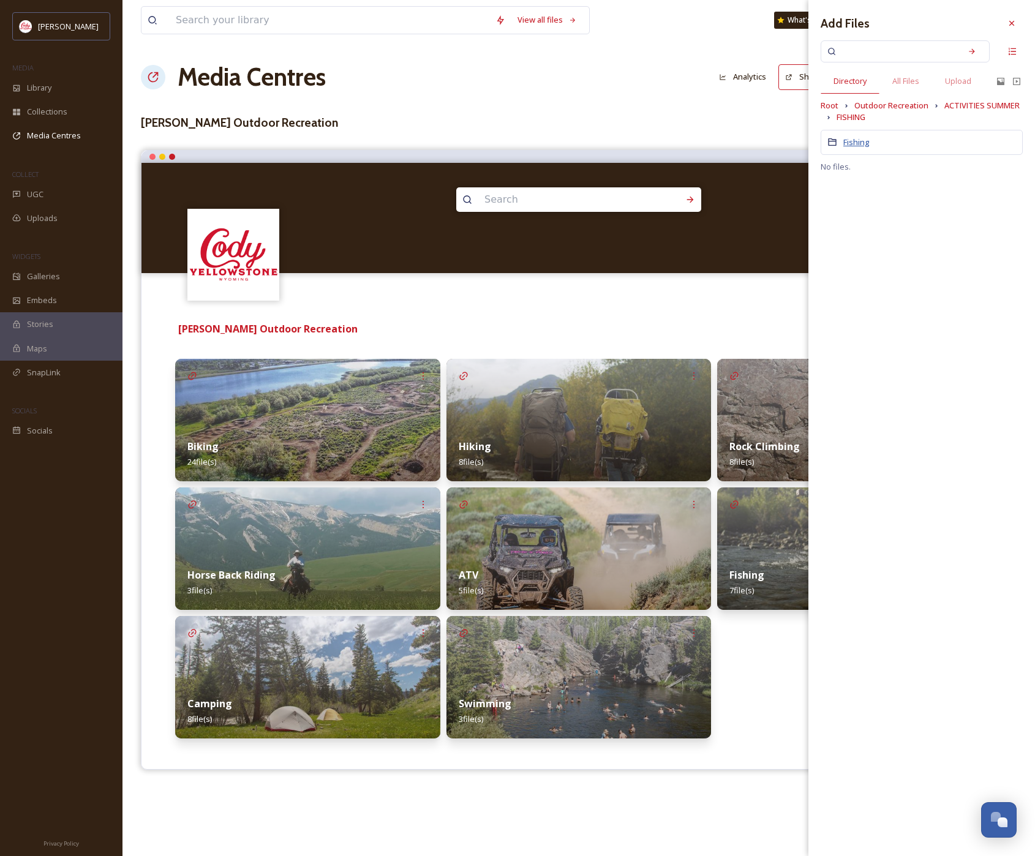
click at [866, 140] on span "Fishing" at bounding box center [856, 142] width 26 height 11
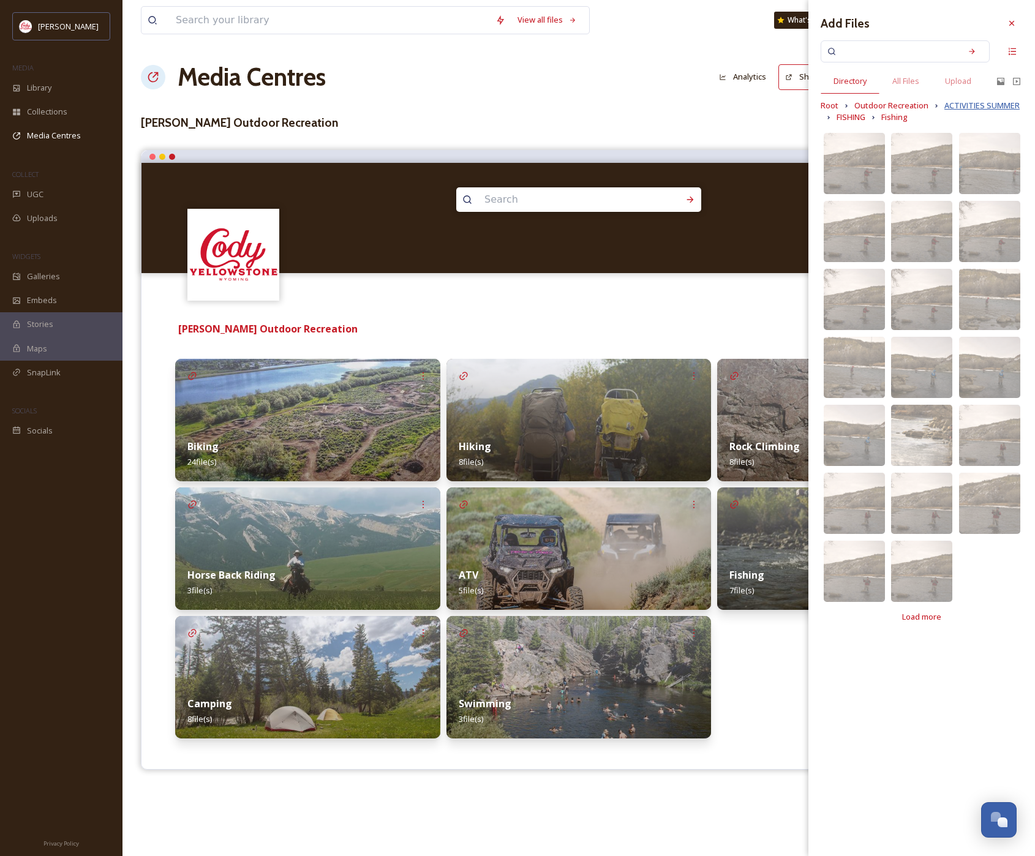
click at [952, 100] on span "ACTIVITIES SUMMER" at bounding box center [981, 106] width 75 height 12
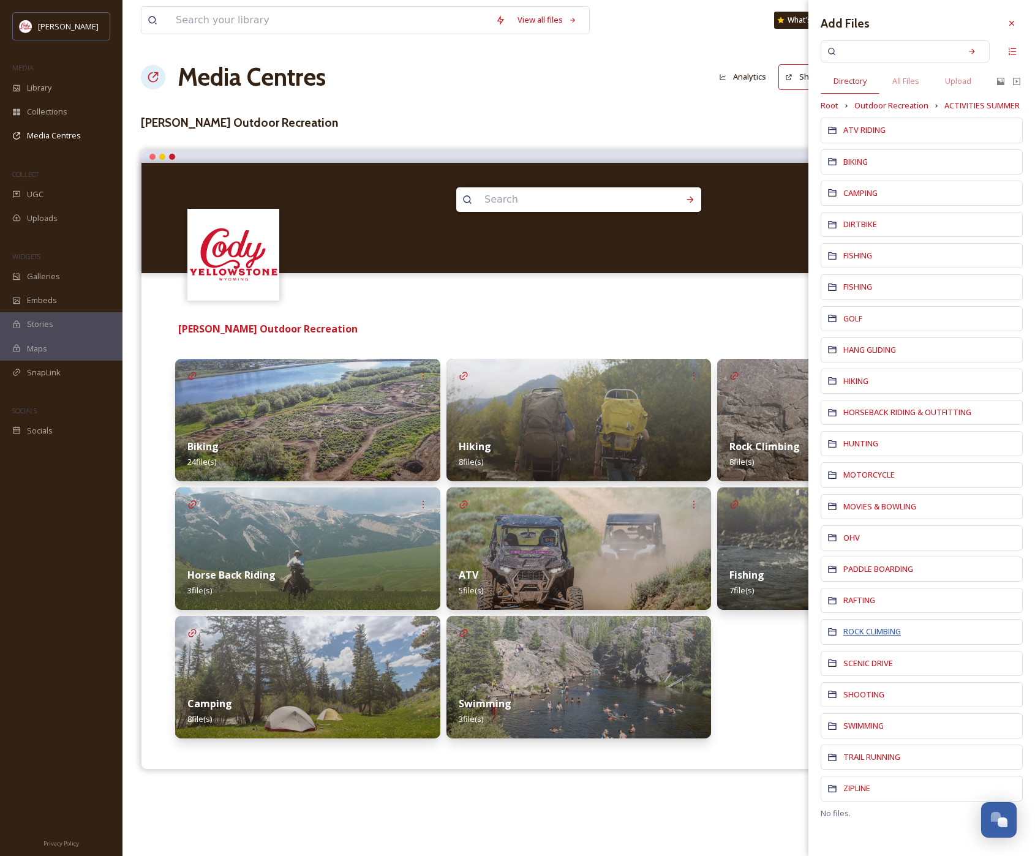
click at [880, 632] on span "ROCK CLIMBING" at bounding box center [872, 631] width 58 height 11
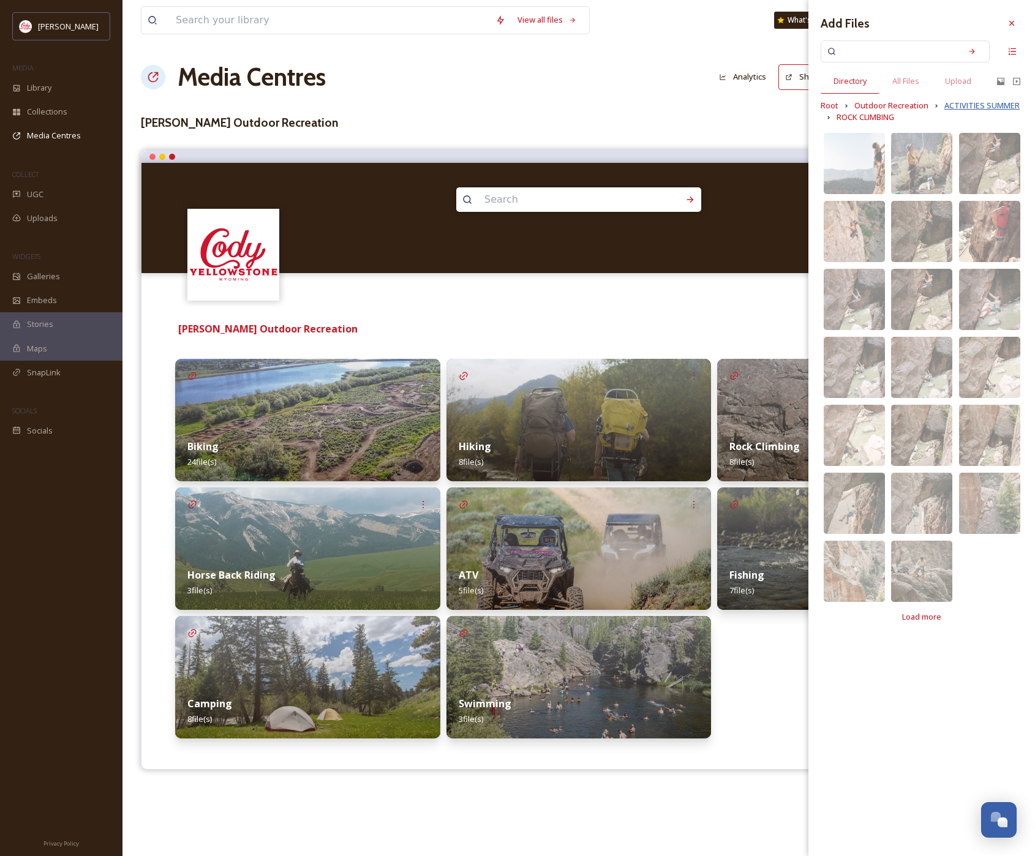
click at [965, 105] on span "ACTIVITIES SUMMER" at bounding box center [981, 106] width 75 height 12
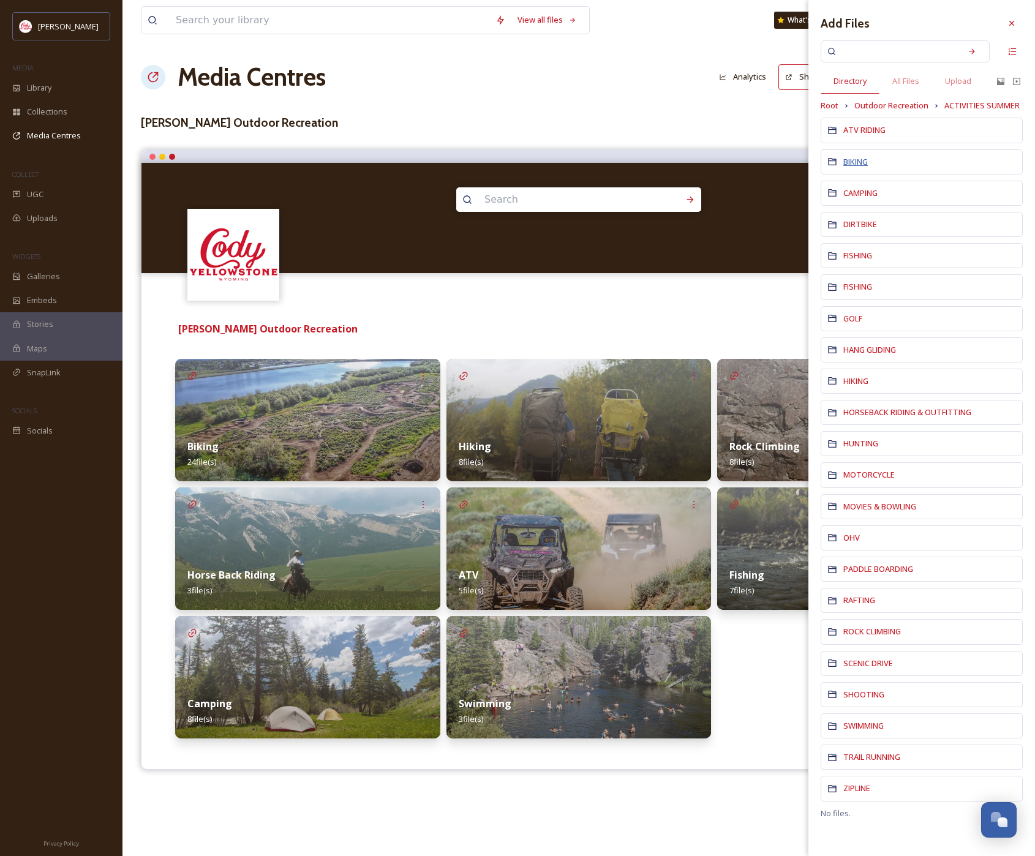
click at [857, 162] on span "BIKING" at bounding box center [855, 161] width 24 height 11
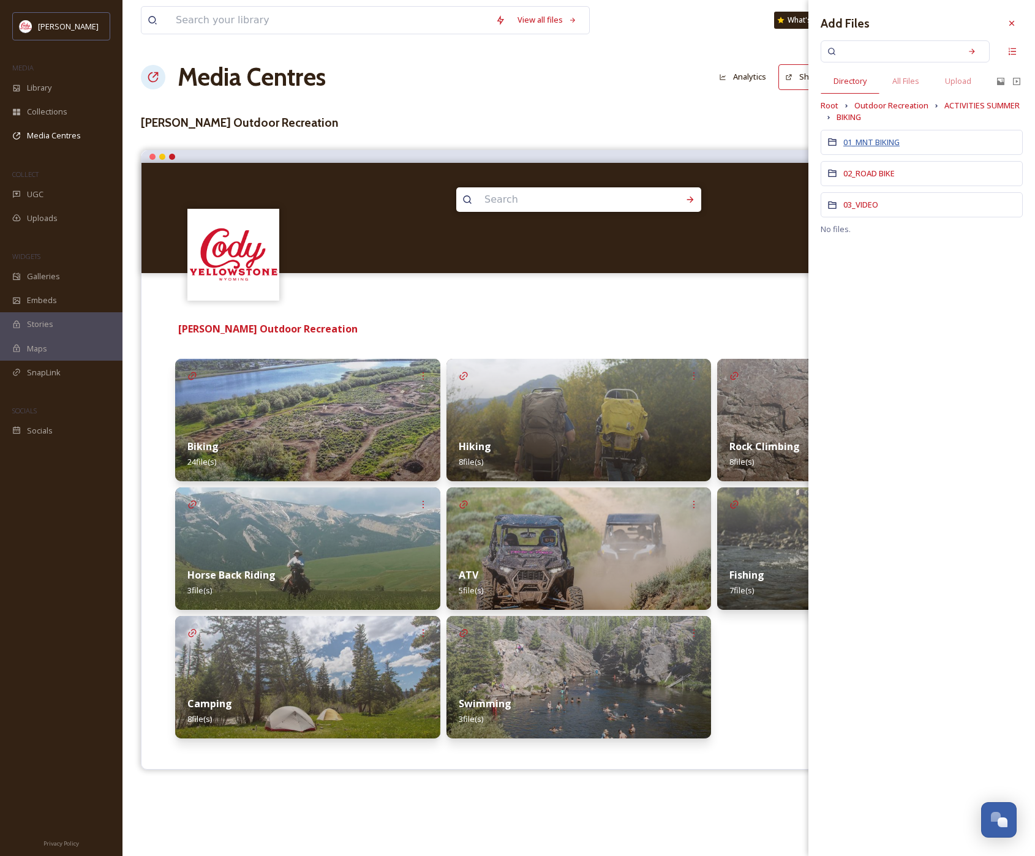
click at [877, 143] on span "01_MNT BIKING" at bounding box center [871, 142] width 56 height 11
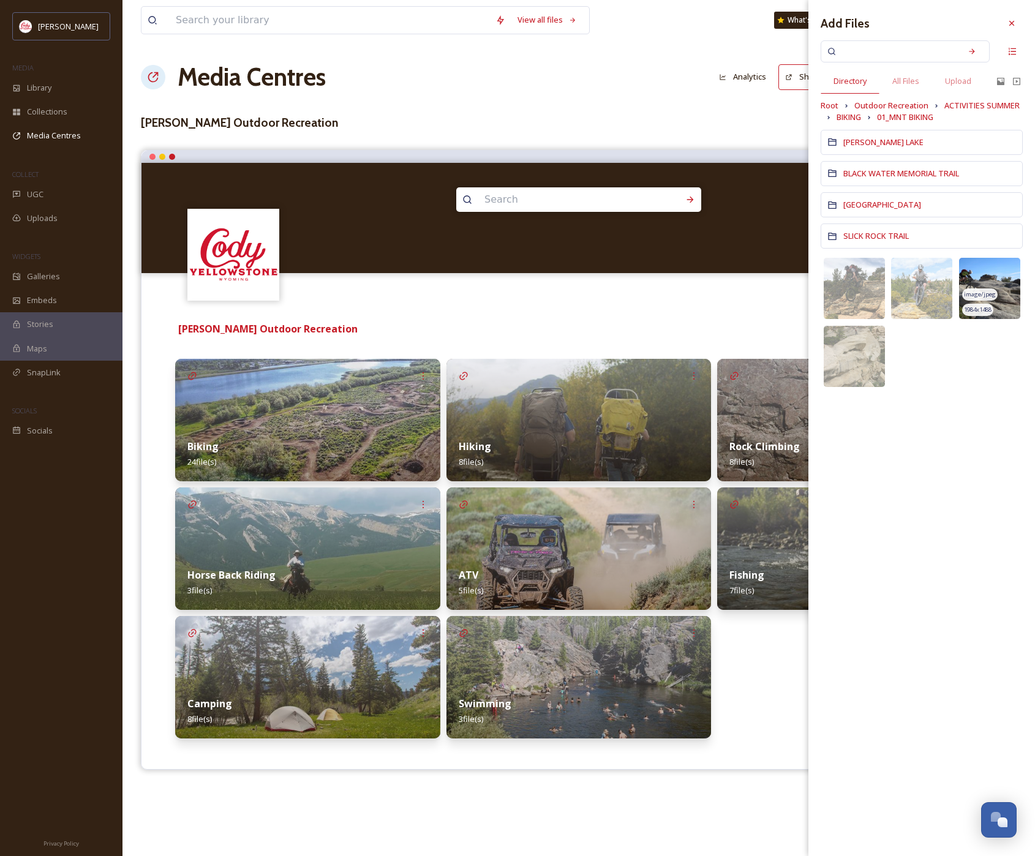
click at [1001, 289] on img at bounding box center [989, 288] width 61 height 61
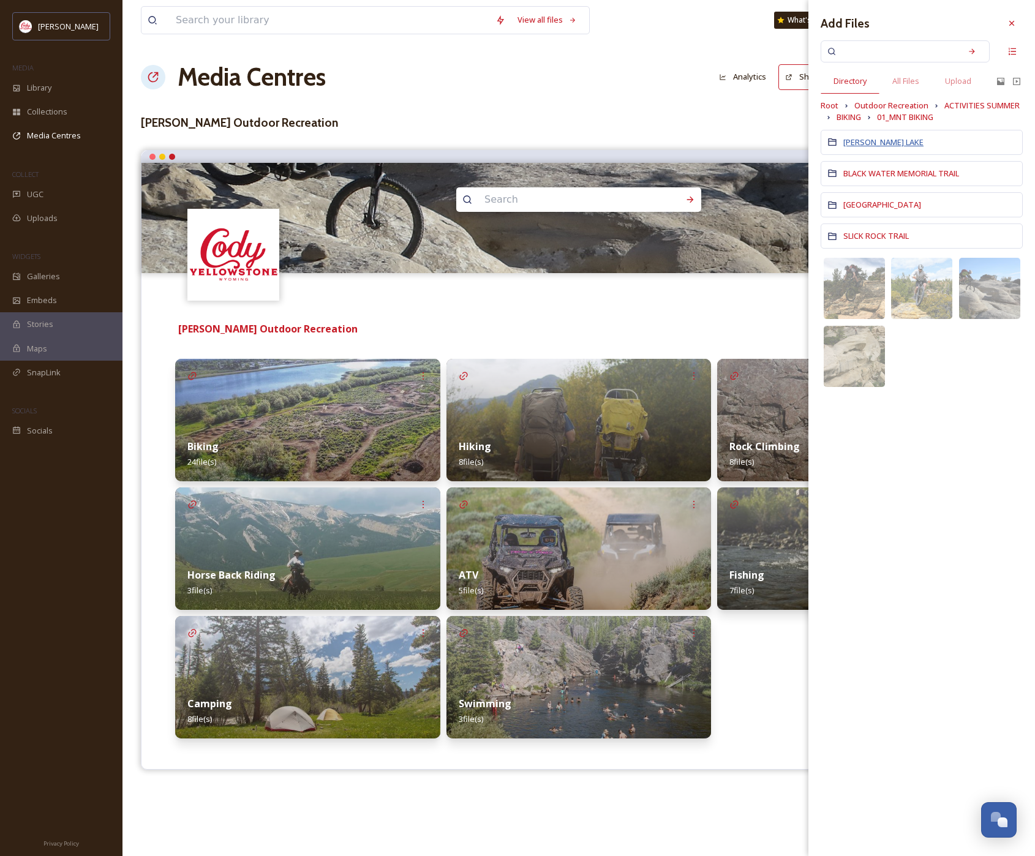
click at [867, 145] on span "[PERSON_NAME] LAKE" at bounding box center [883, 142] width 80 height 11
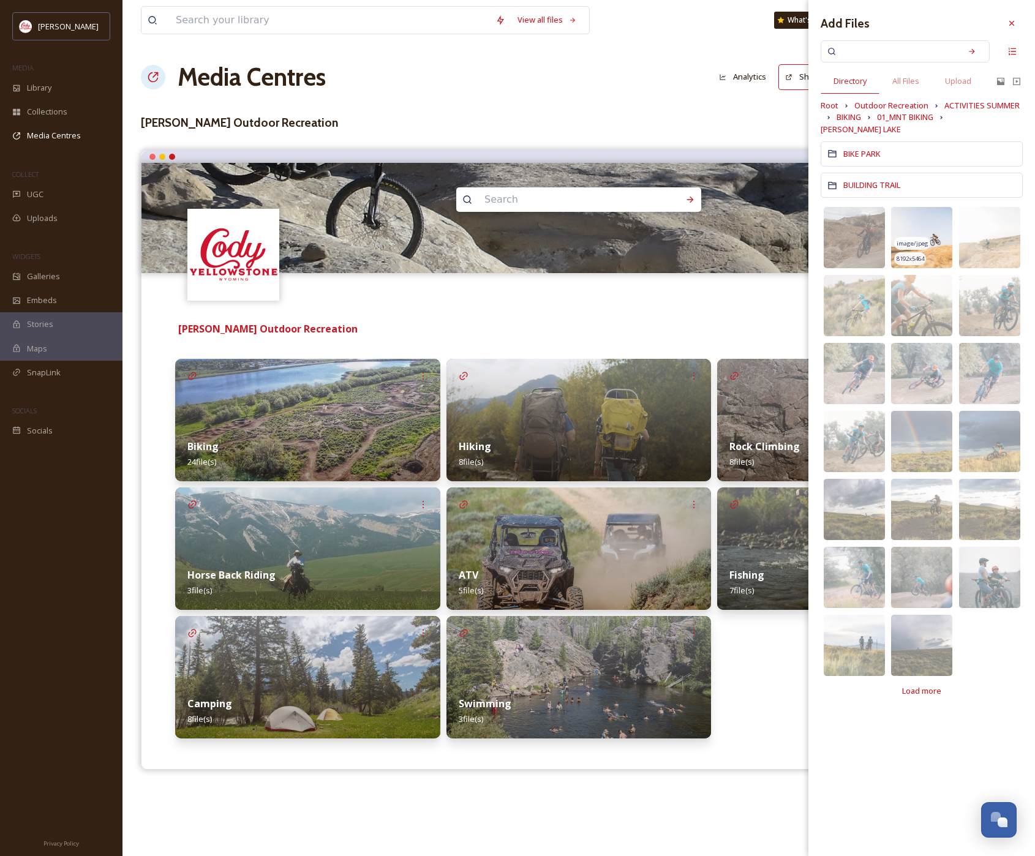
click at [915, 239] on span "image/jpeg" at bounding box center [912, 243] width 32 height 9
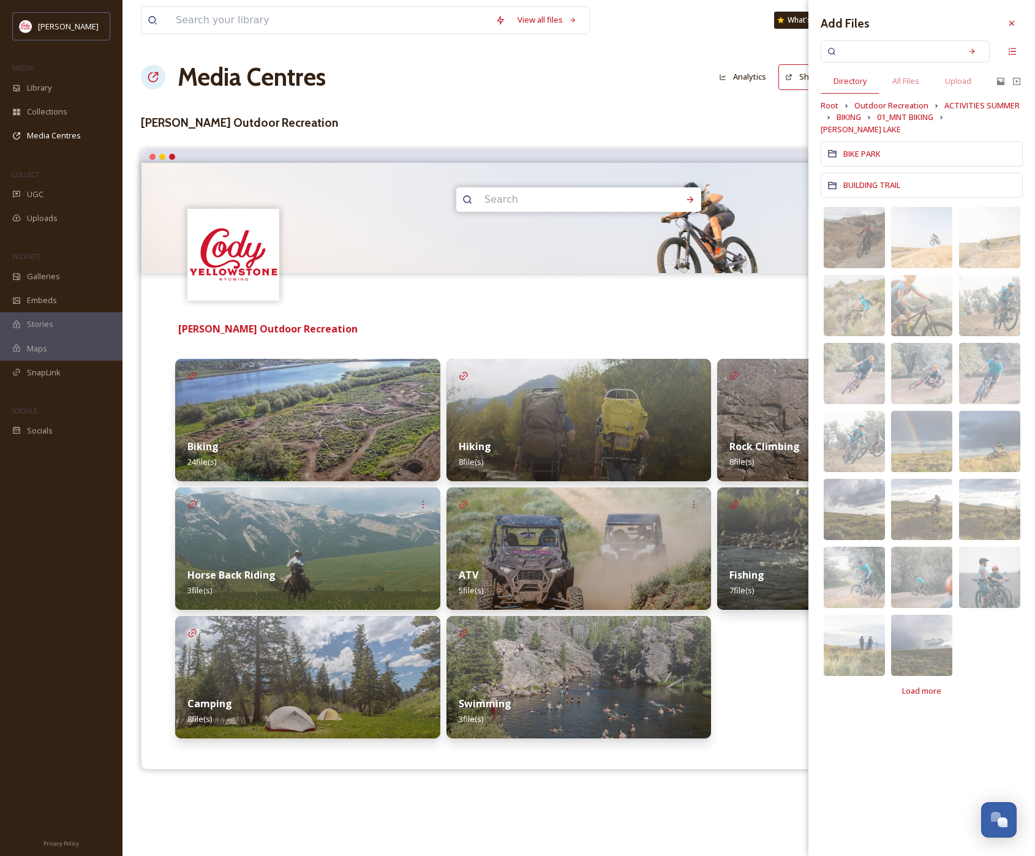
click at [751, 298] on div "Terms & Conditions Logout" at bounding box center [578, 292] width 874 height 39
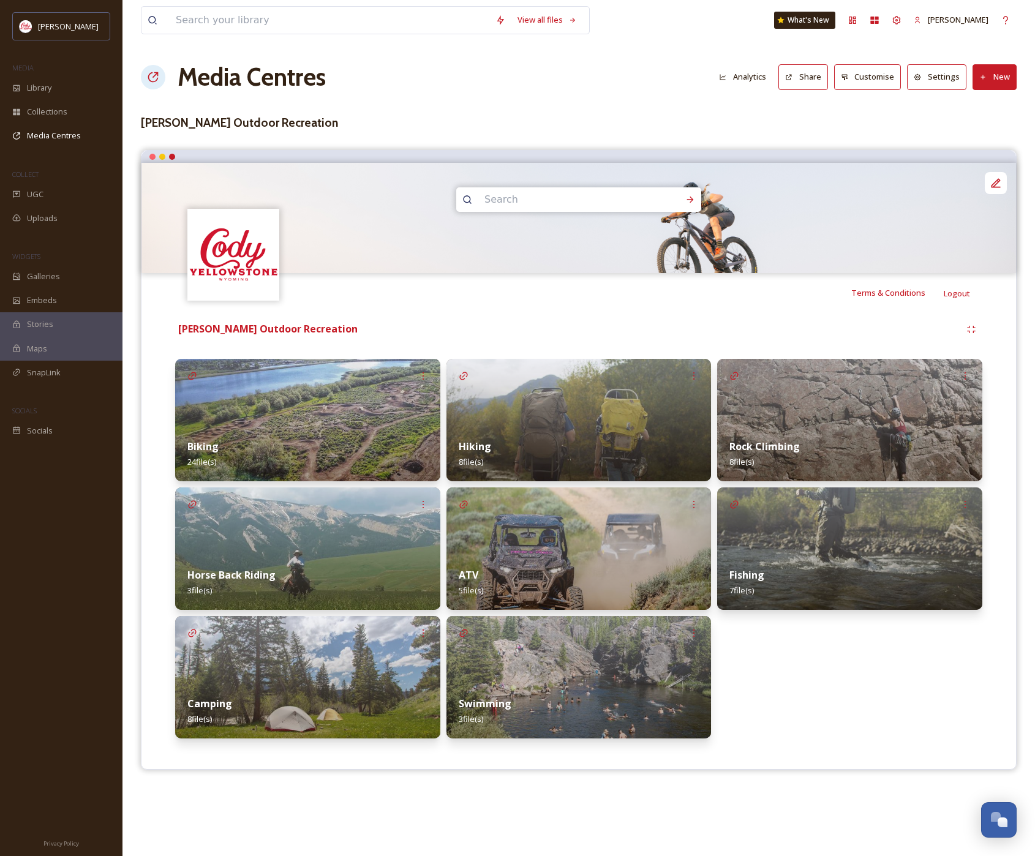
click at [214, 127] on h3 "[PERSON_NAME] Outdoor Recreation" at bounding box center [578, 123] width 875 height 18
click at [65, 133] on span "Media Centres" at bounding box center [54, 136] width 54 height 12
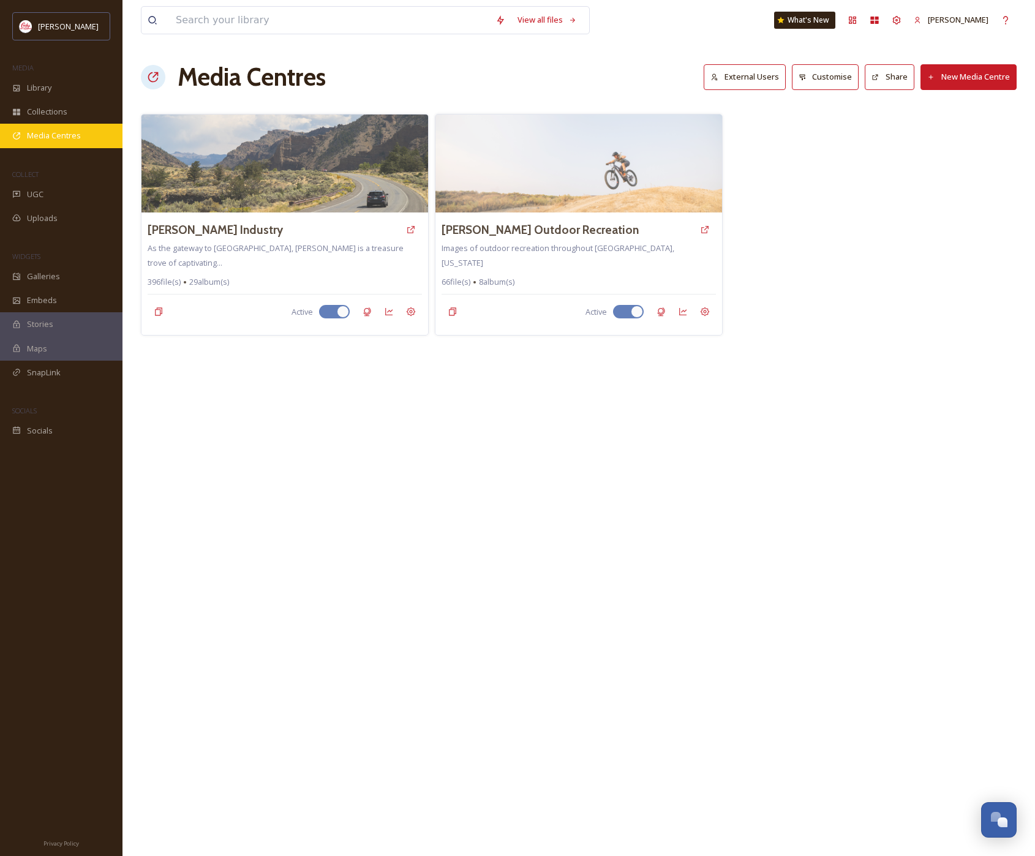
click at [51, 133] on span "Media Centres" at bounding box center [54, 136] width 54 height 12
click at [59, 115] on span "Collections" at bounding box center [47, 112] width 40 height 12
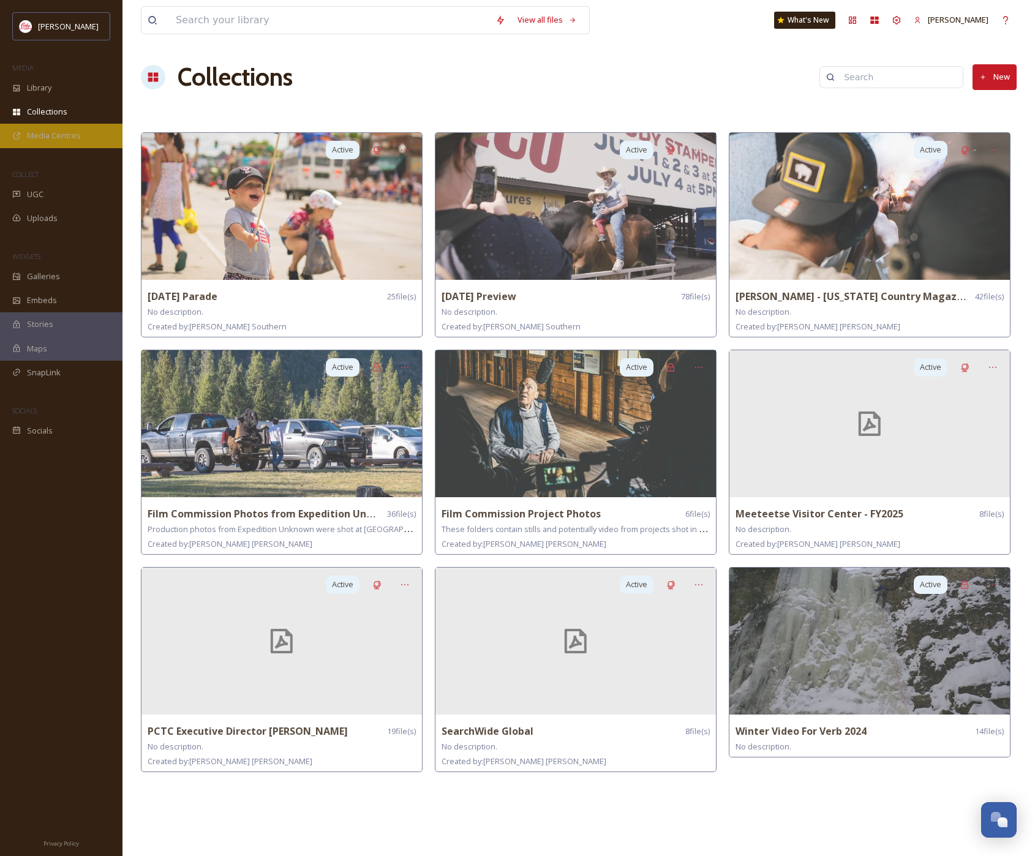
click at [45, 130] on span "Media Centres" at bounding box center [54, 136] width 54 height 12
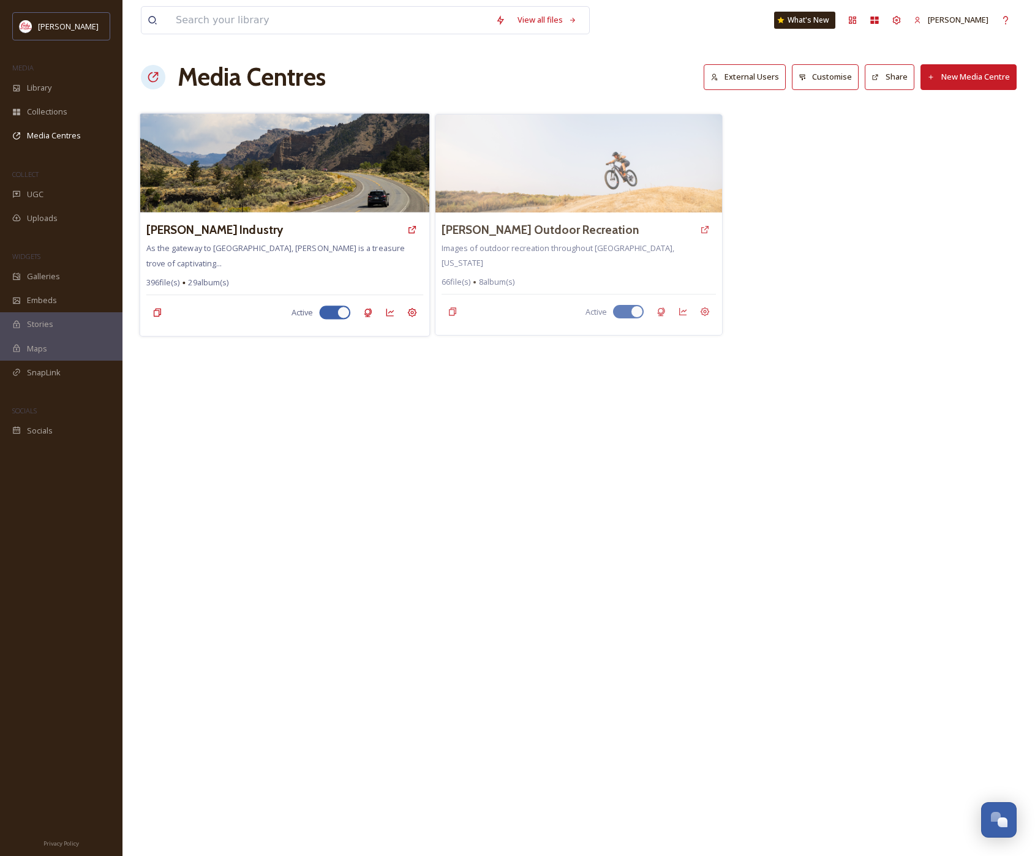
click at [255, 263] on span "As the gateway to [GEOGRAPHIC_DATA], [PERSON_NAME] is a treasure trove of capti…" at bounding box center [275, 255] width 258 height 26
click at [253, 255] on div "[PERSON_NAME] Industry As the gateway to [GEOGRAPHIC_DATA], [PERSON_NAME] is a …" at bounding box center [285, 274] width 290 height 124
click at [258, 232] on h3 "[PERSON_NAME] Industry" at bounding box center [214, 230] width 137 height 18
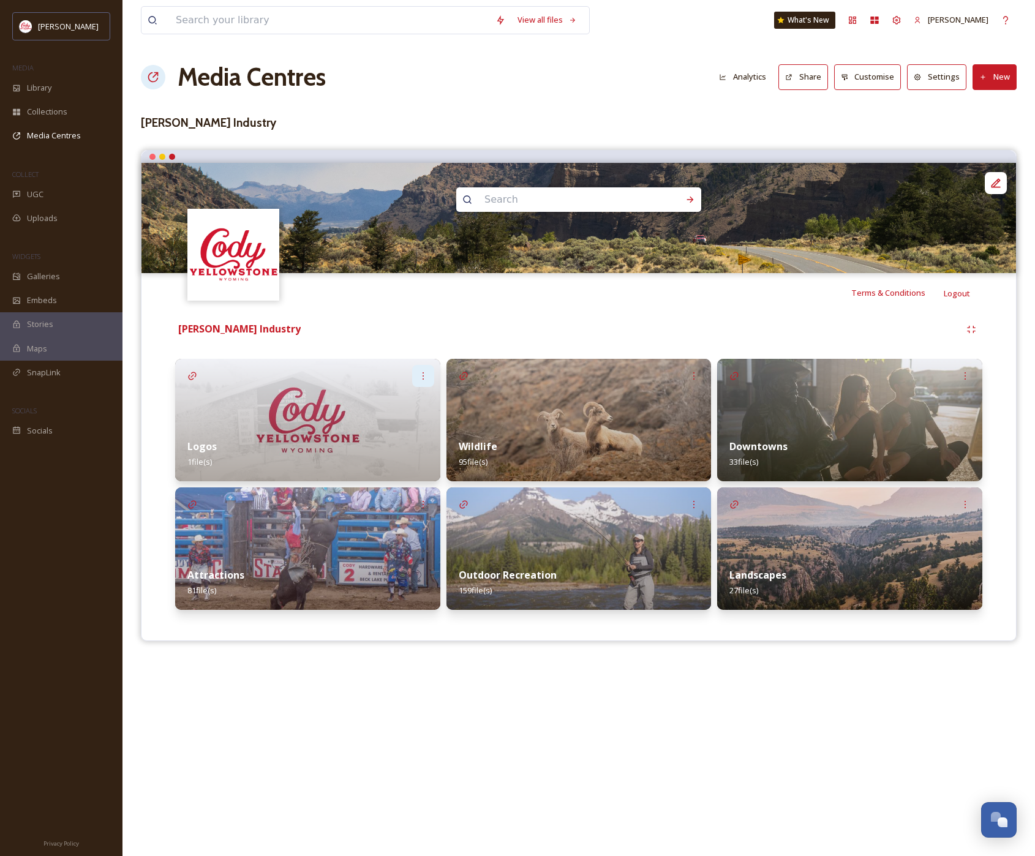
click at [427, 377] on icon at bounding box center [423, 376] width 10 height 10
click at [392, 403] on div "Edit" at bounding box center [400, 403] width 66 height 24
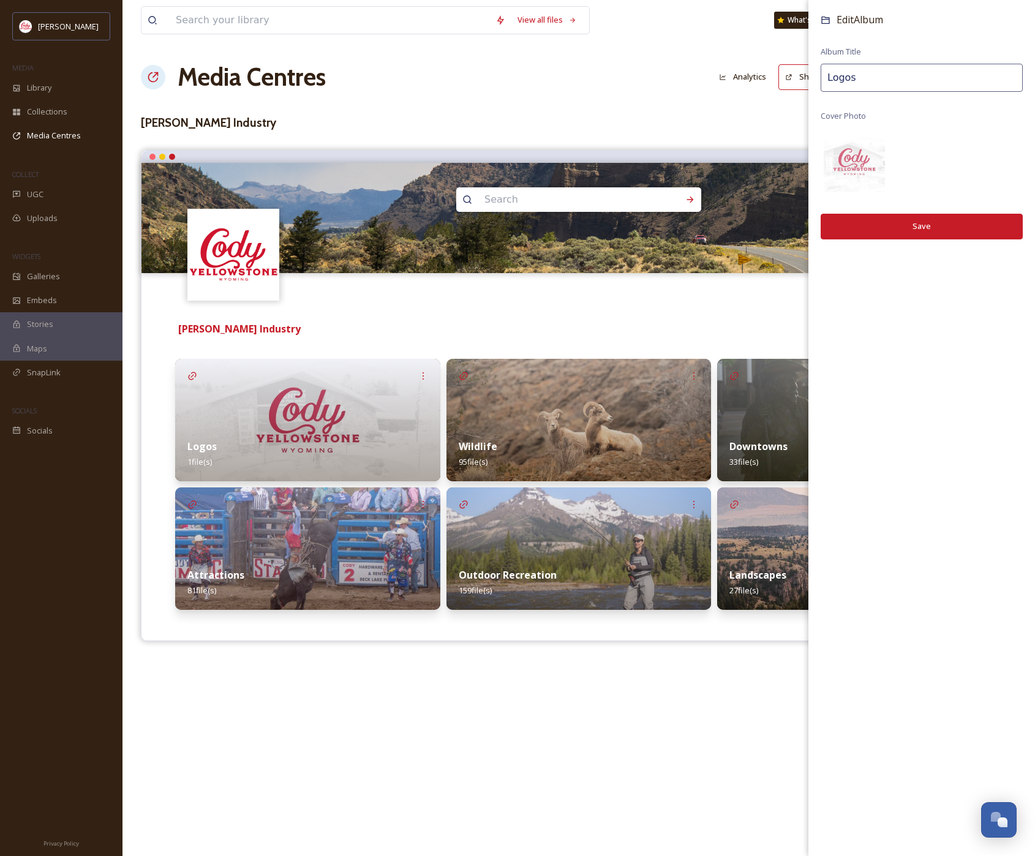
click at [649, 69] on div "Media Centres Analytics Share Customise Settings New" at bounding box center [578, 77] width 875 height 37
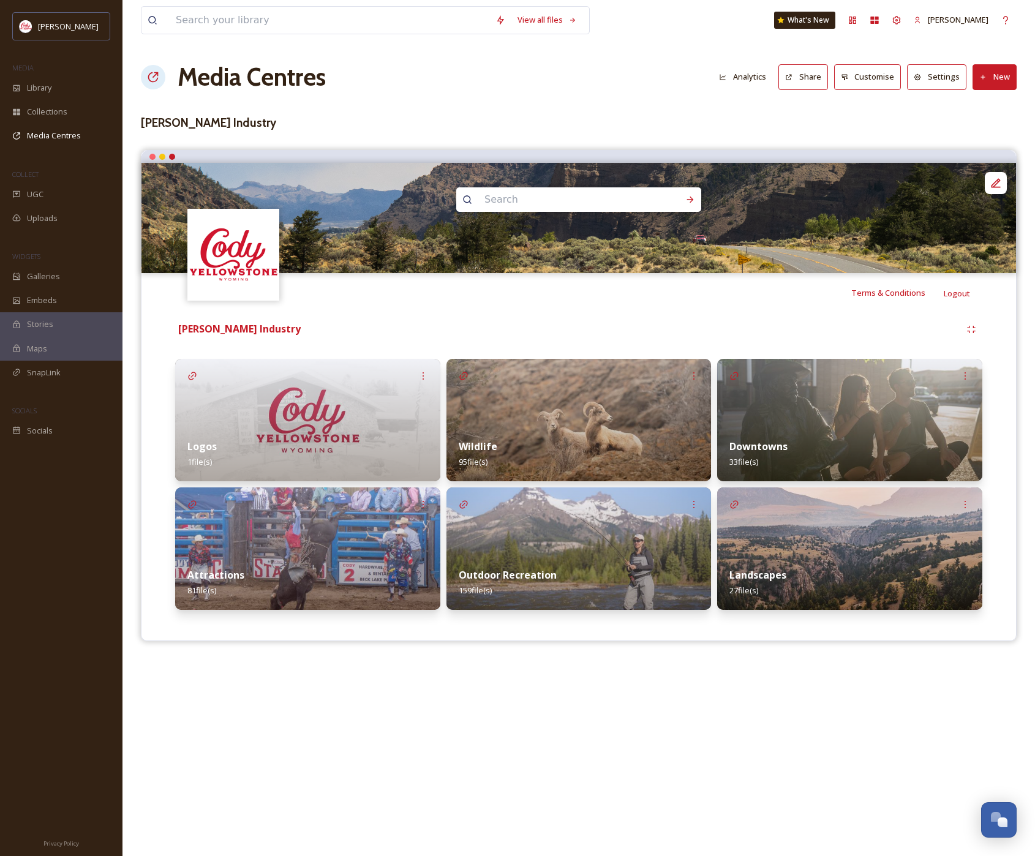
click at [315, 395] on img at bounding box center [307, 420] width 265 height 122
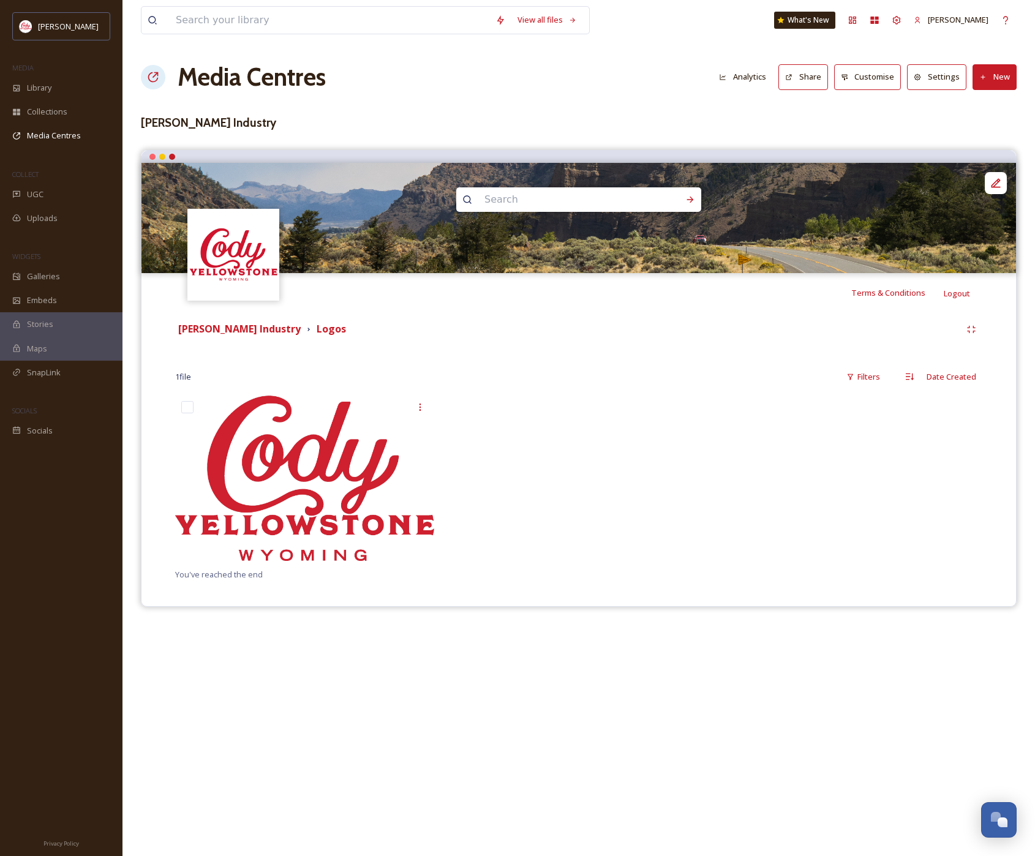
click at [714, 442] on div at bounding box center [578, 481] width 807 height 172
click at [1005, 83] on button "New" at bounding box center [994, 76] width 44 height 25
click at [1003, 95] on div "Add Files" at bounding box center [990, 106] width 52 height 24
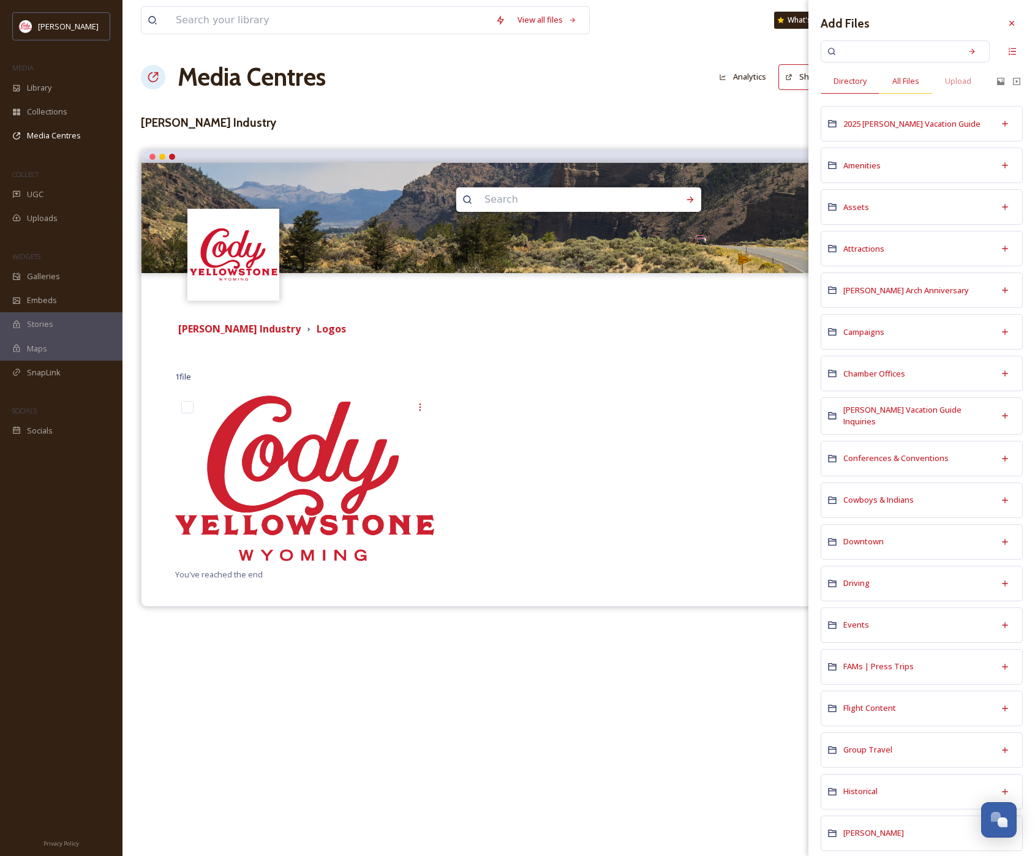
click at [897, 77] on span "All Files" at bounding box center [905, 81] width 27 height 12
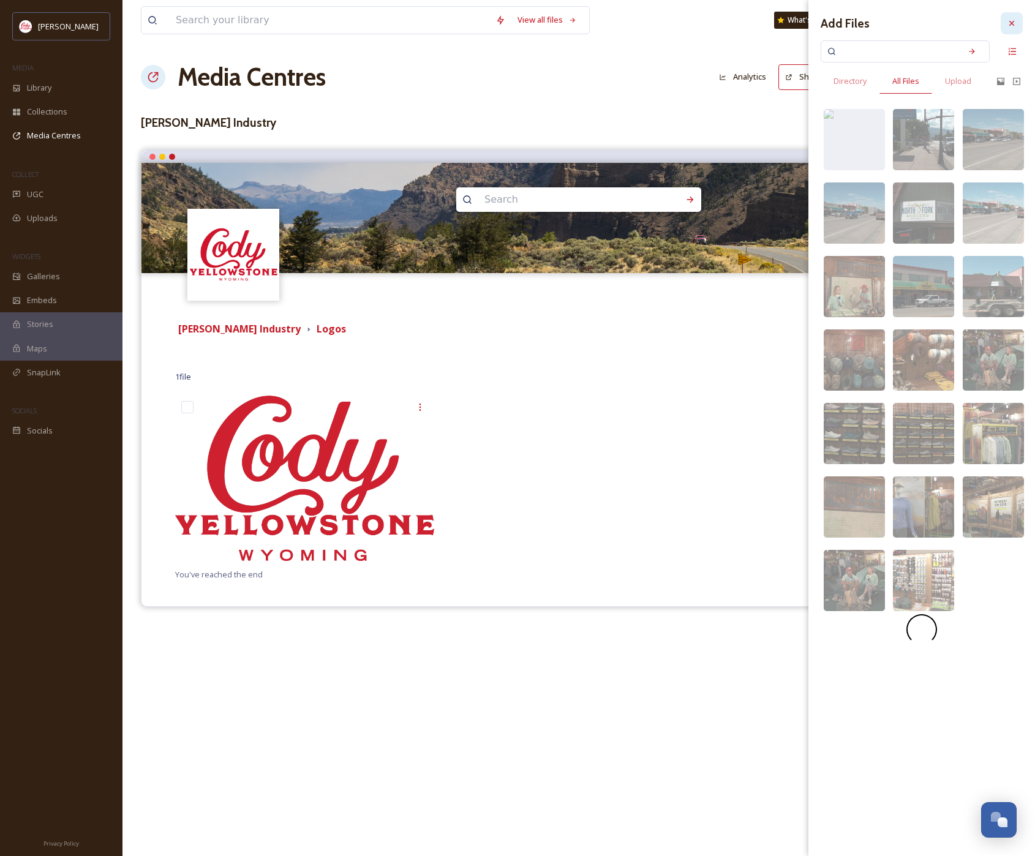
click at [1012, 22] on icon at bounding box center [1011, 23] width 5 height 5
